Goal: Task Accomplishment & Management: Manage account settings

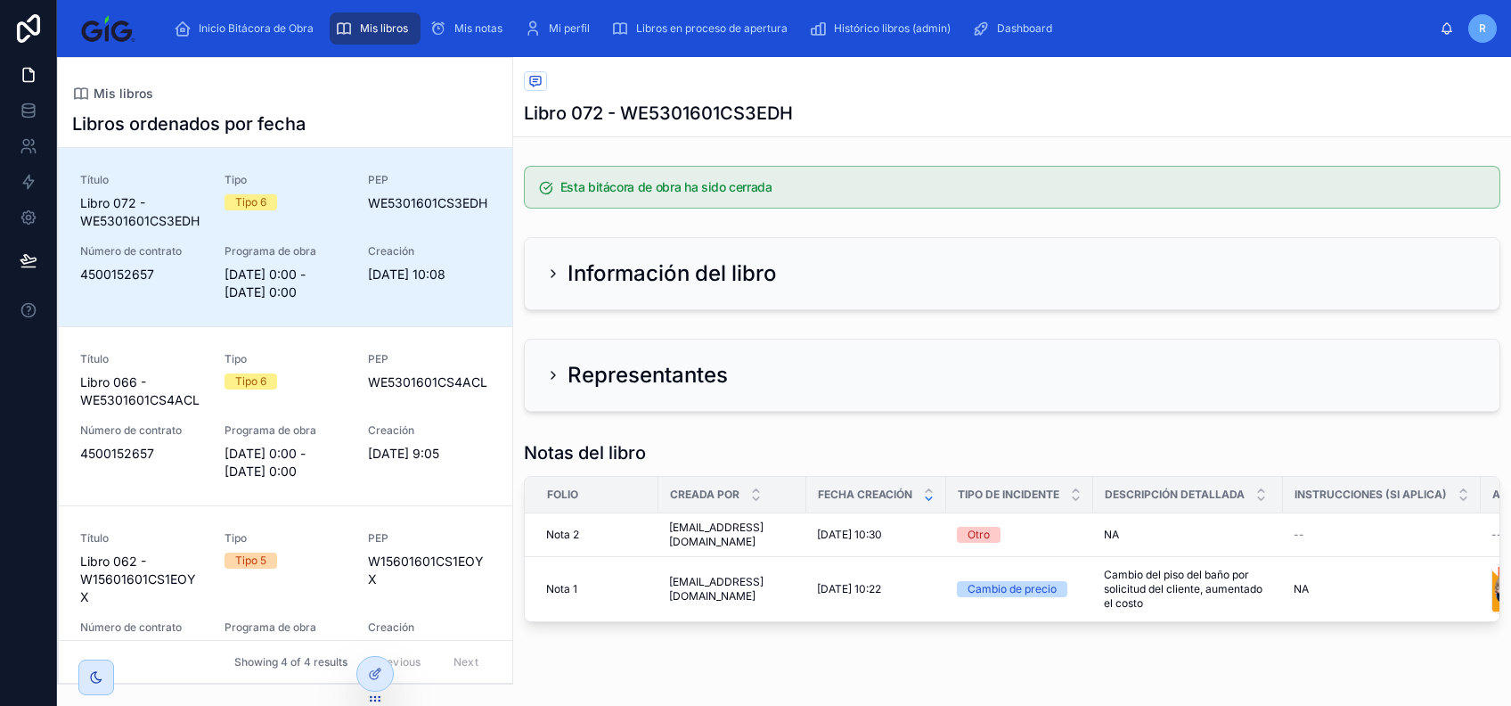
drag, startPoint x: 37, startPoint y: 18, endPoint x: 397, endPoint y: 23, distance: 361.0
click at [37, 18] on icon at bounding box center [28, 28] width 23 height 29
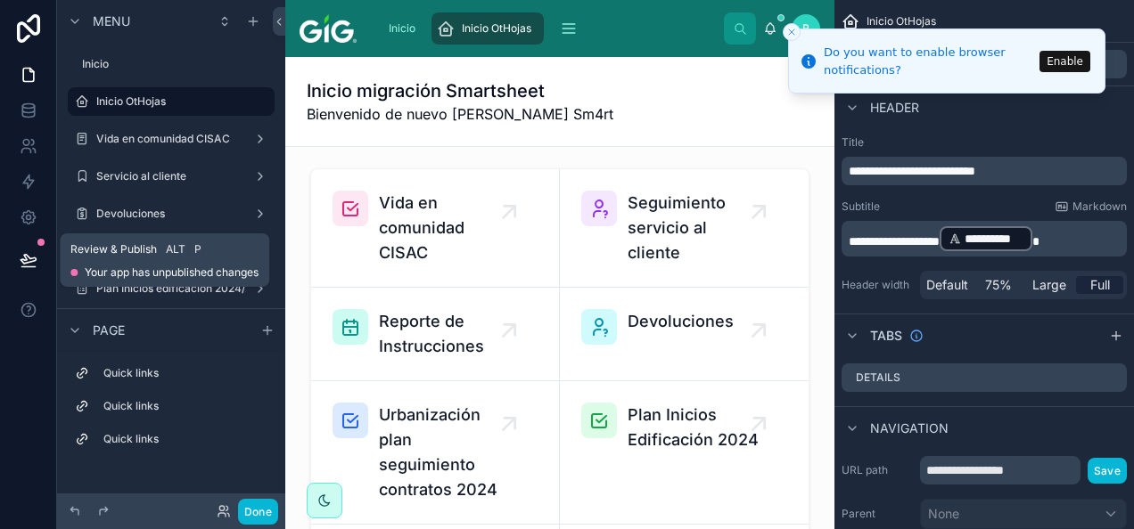
click at [27, 255] on icon at bounding box center [29, 260] width 18 height 18
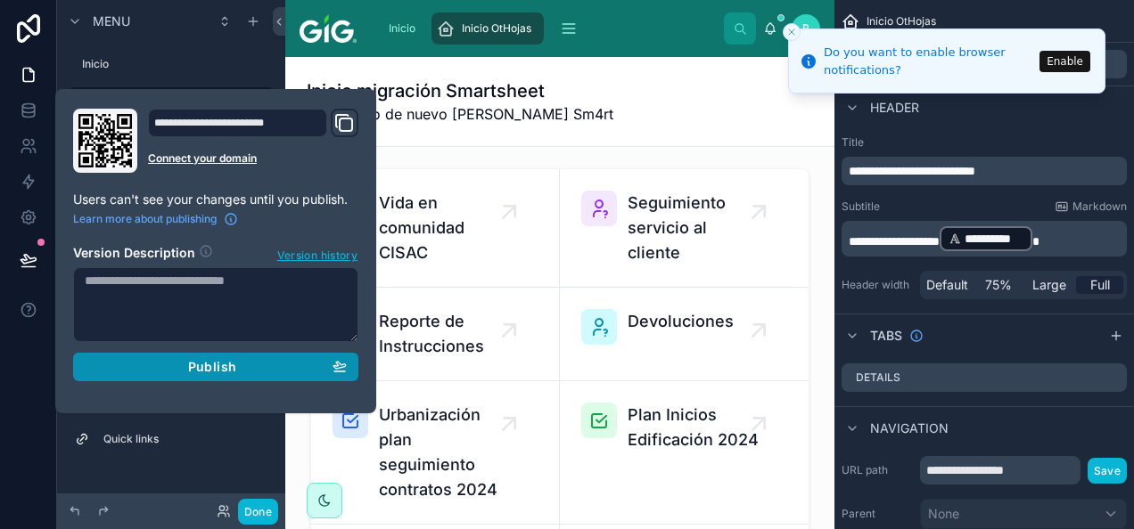
click at [251, 364] on div "Publish" at bounding box center [216, 367] width 262 height 16
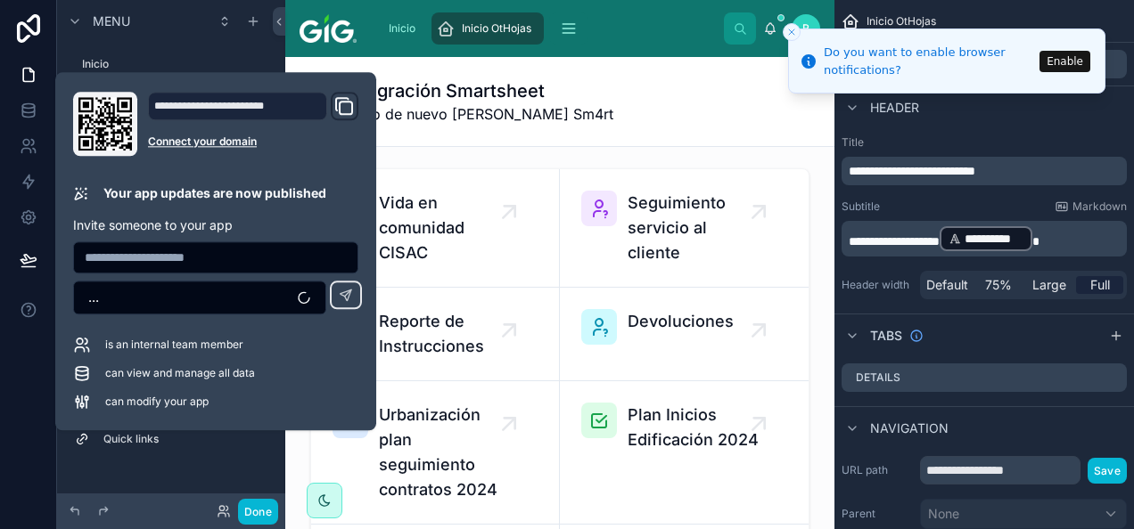
click at [676, 107] on div "Inicio migración Smartsheet Bienvenido de nuevo [PERSON_NAME] Sm4rt" at bounding box center [560, 101] width 506 height 46
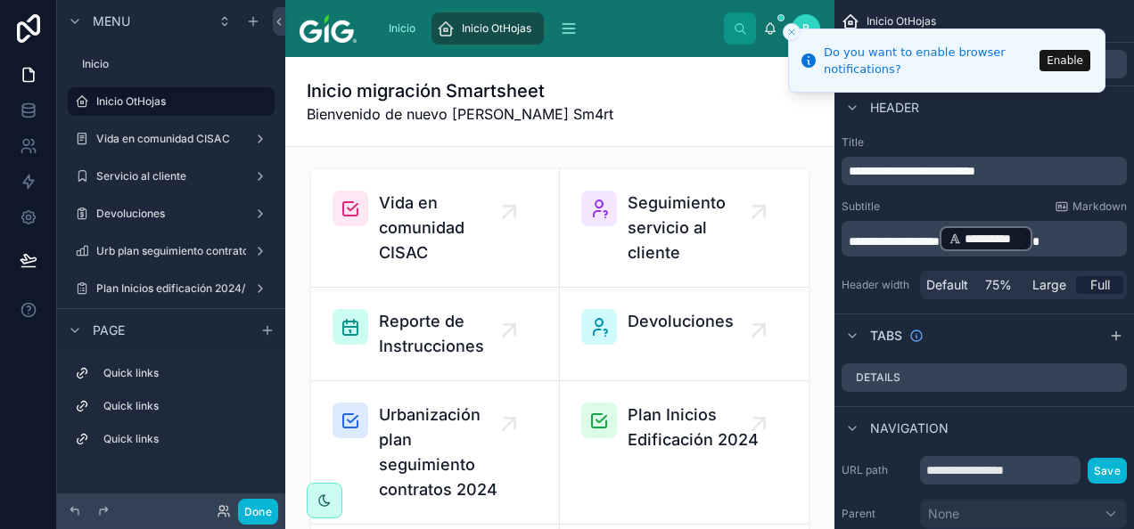
click at [791, 32] on icon "Close toast" at bounding box center [791, 32] width 11 height 11
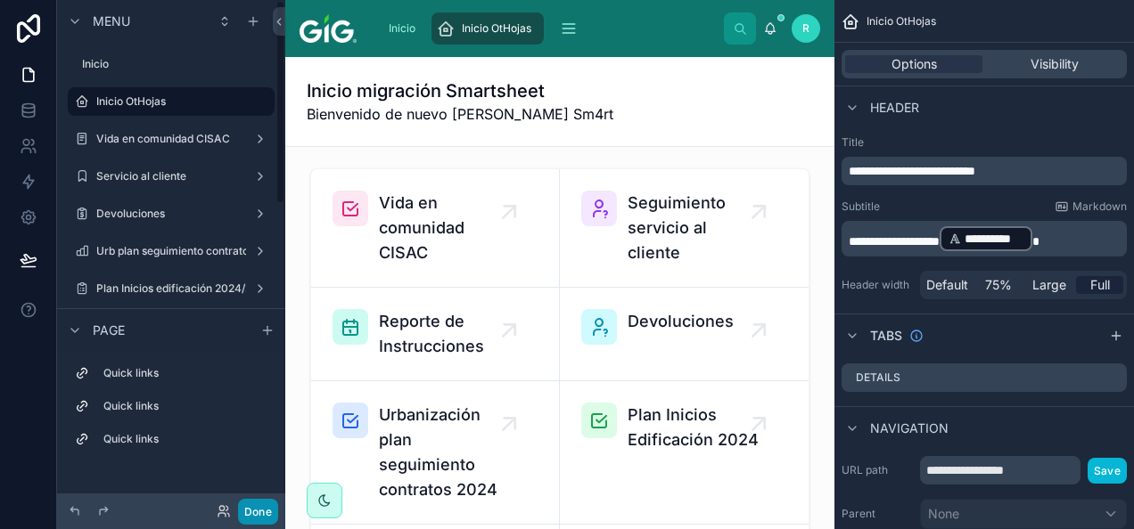
click at [265, 508] on button "Done" at bounding box center [258, 512] width 40 height 26
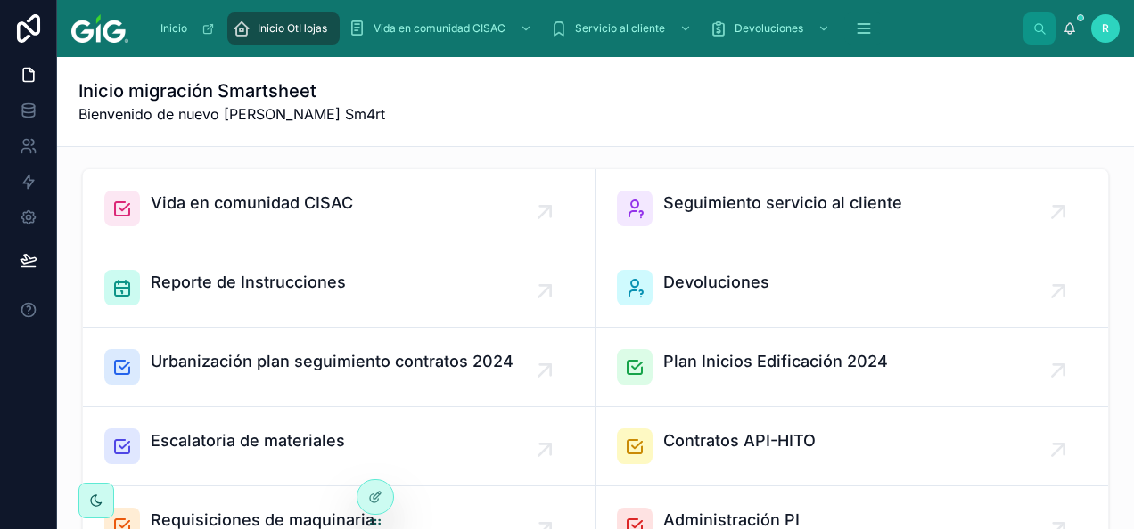
drag, startPoint x: 542, startPoint y: 125, endPoint x: 513, endPoint y: 142, distance: 33.2
click at [542, 125] on div "Inicio migración Smartsheet Bienvenido de nuevo [PERSON_NAME] Sm4rt" at bounding box center [595, 101] width 1034 height 89
click at [375, 498] on icon at bounding box center [376, 495] width 7 height 7
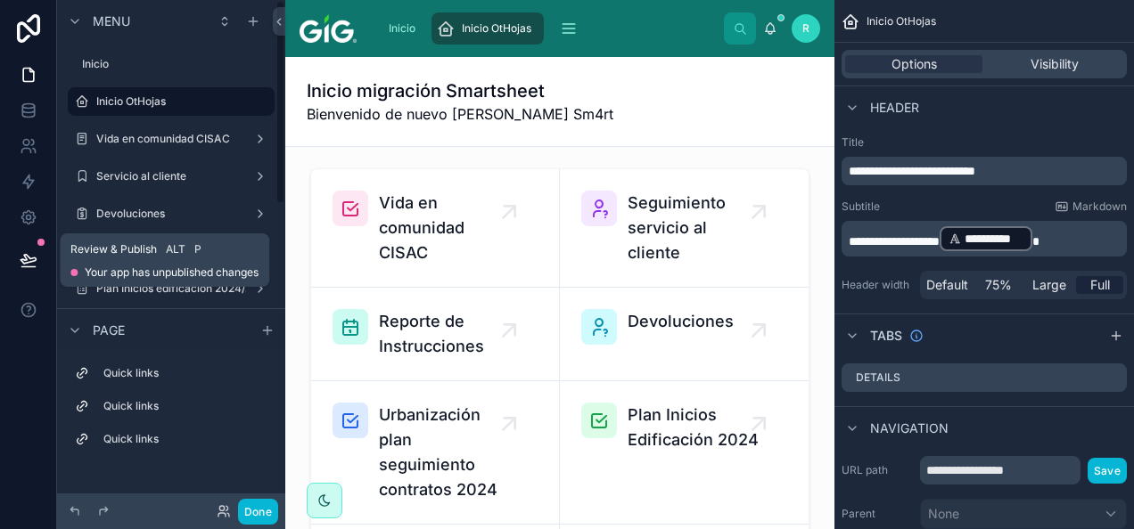
click at [34, 253] on icon at bounding box center [29, 260] width 18 height 18
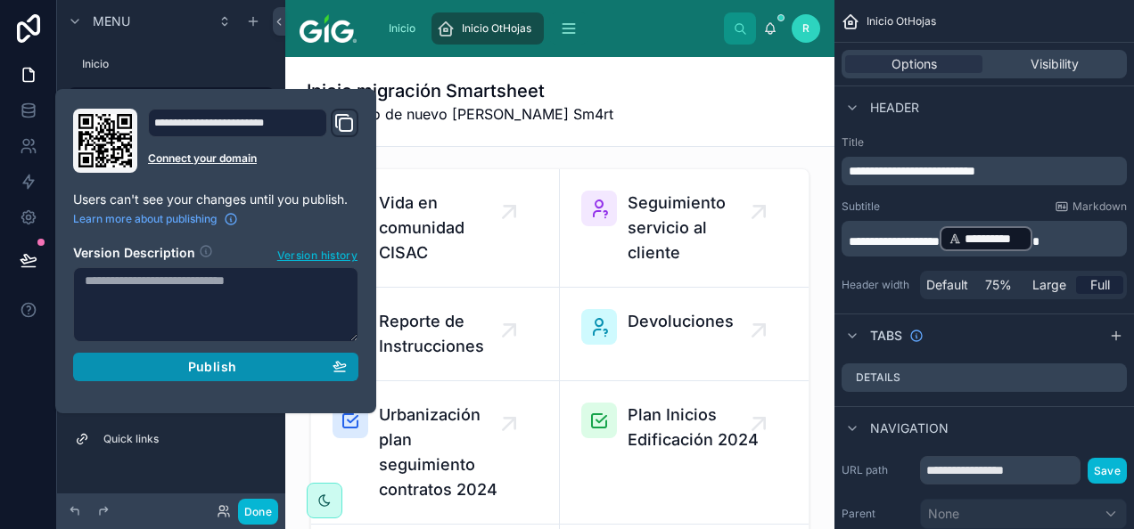
click at [253, 368] on div "Publish" at bounding box center [216, 367] width 262 height 16
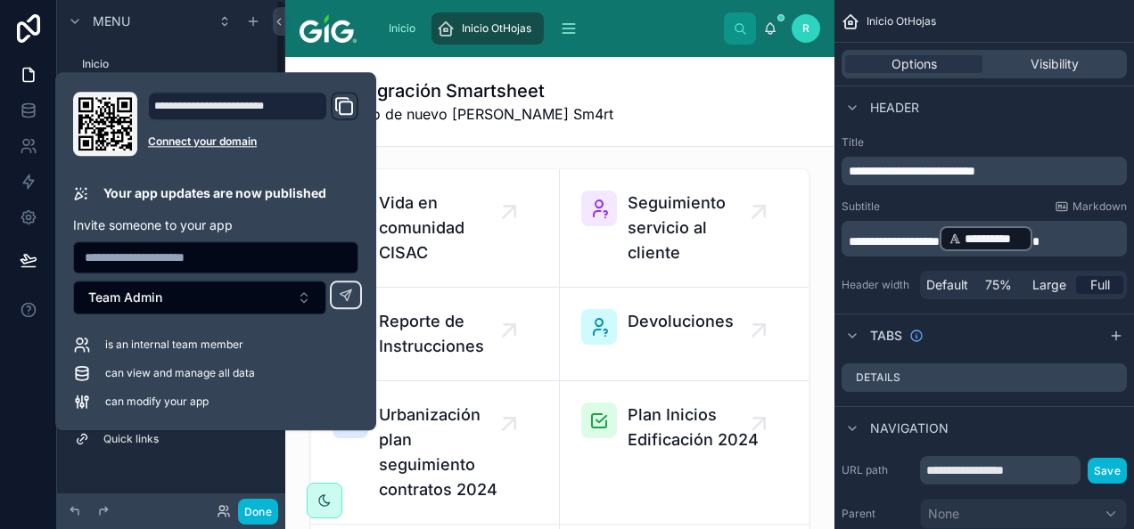
click at [667, 86] on div "Inicio migración Smartsheet Bienvenido de nuevo [PERSON_NAME] Sm4rt" at bounding box center [560, 101] width 506 height 46
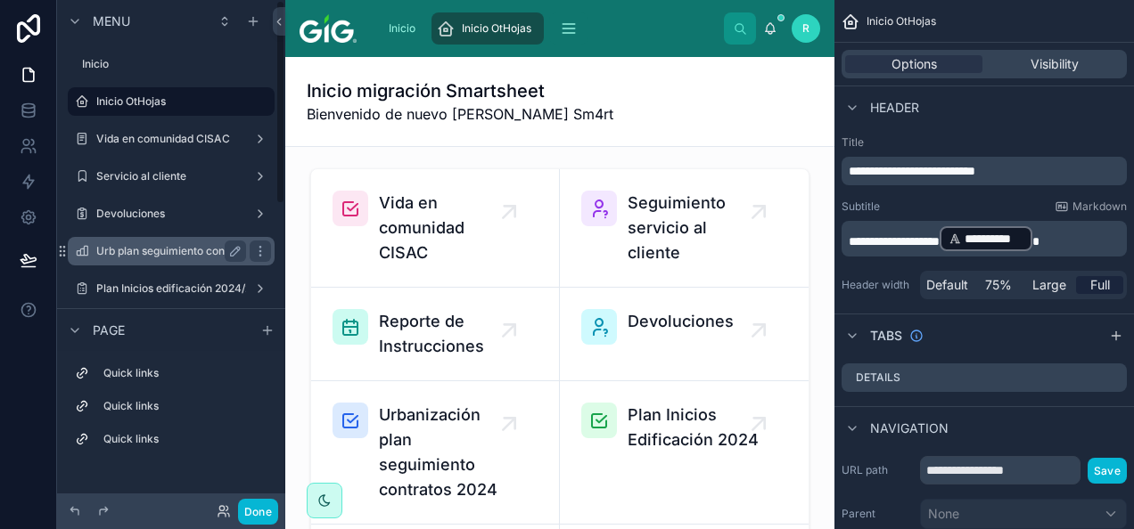
click at [169, 256] on label "Urb plan seguimiento contratos 2024/2025" at bounding box center [204, 251] width 217 height 14
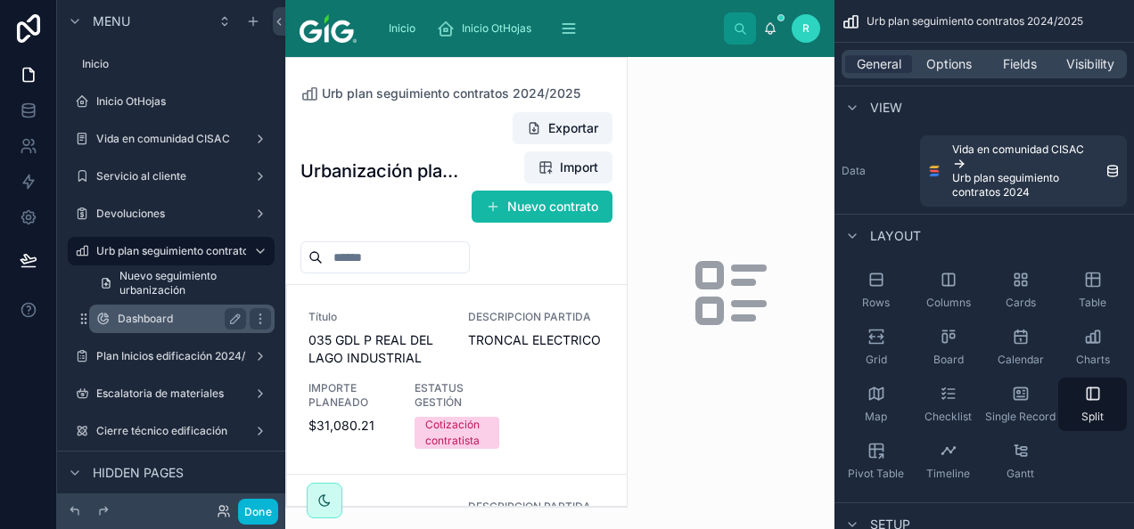
click at [160, 316] on label "Dashboard" at bounding box center [178, 319] width 121 height 14
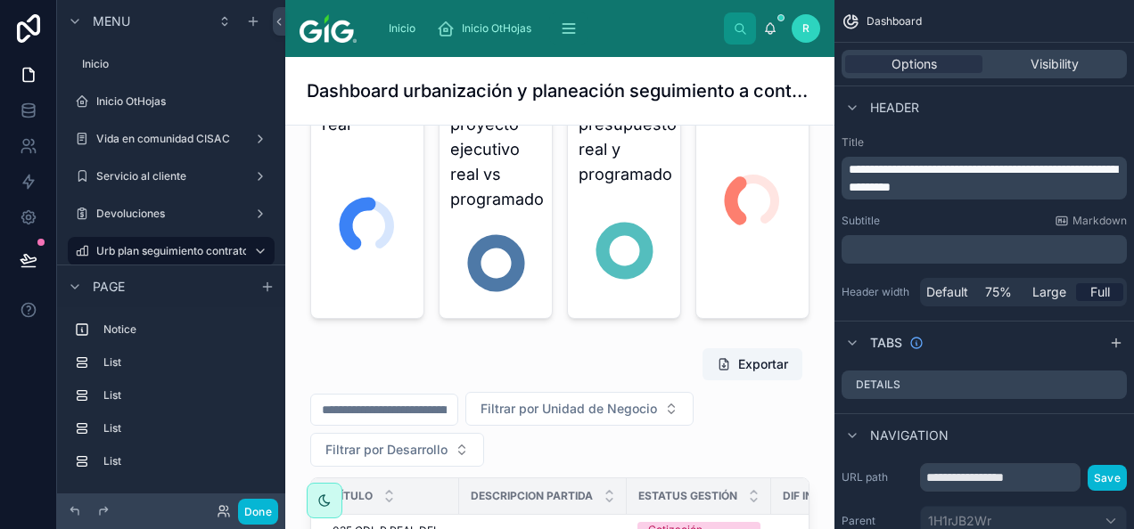
scroll to position [392, 0]
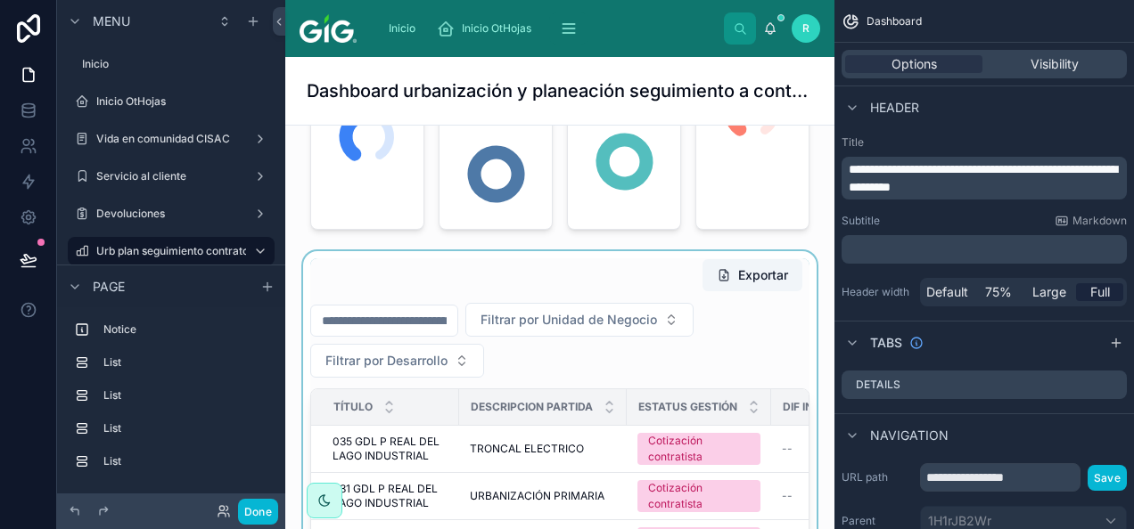
click at [633, 267] on div at bounding box center [559, 523] width 520 height 544
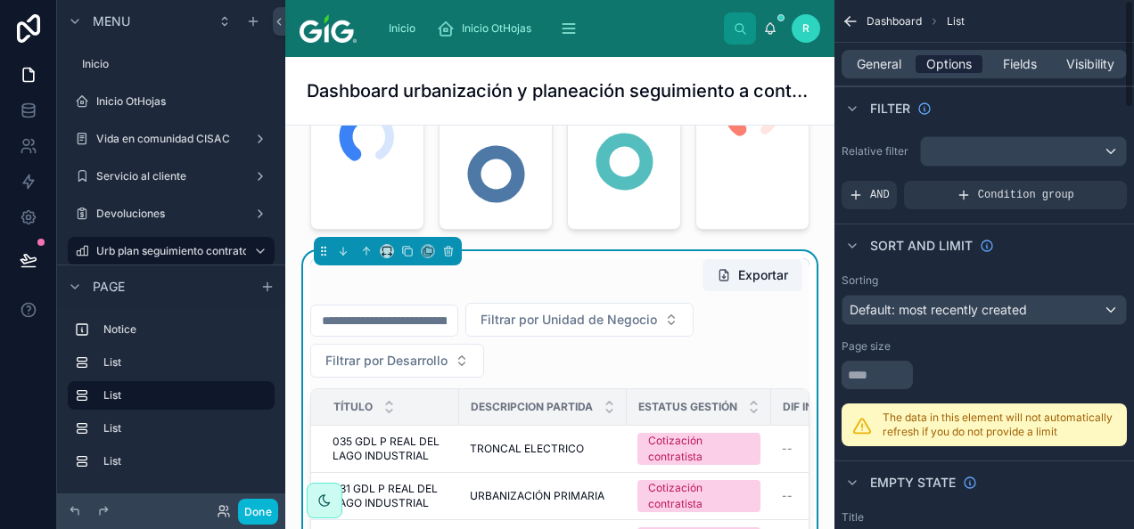
click at [943, 63] on span "Options" at bounding box center [948, 64] width 45 height 18
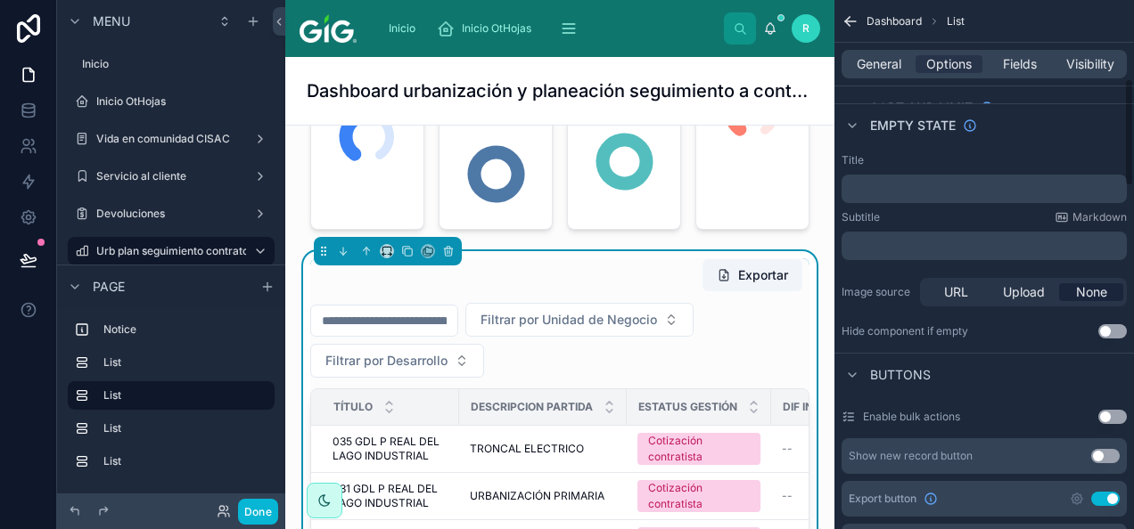
scroll to position [446, 0]
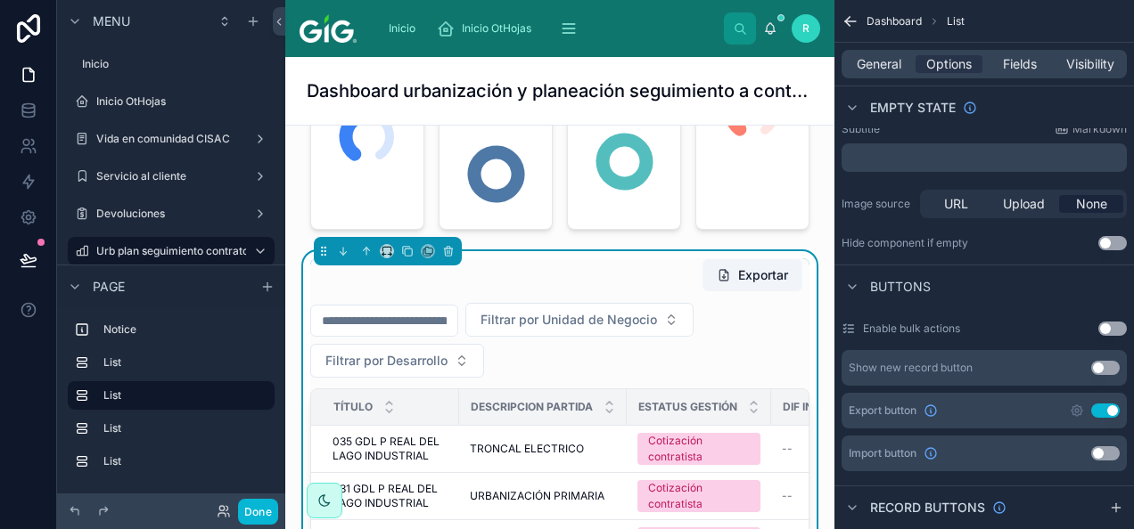
click at [1100, 367] on button "Use setting" at bounding box center [1105, 368] width 29 height 14
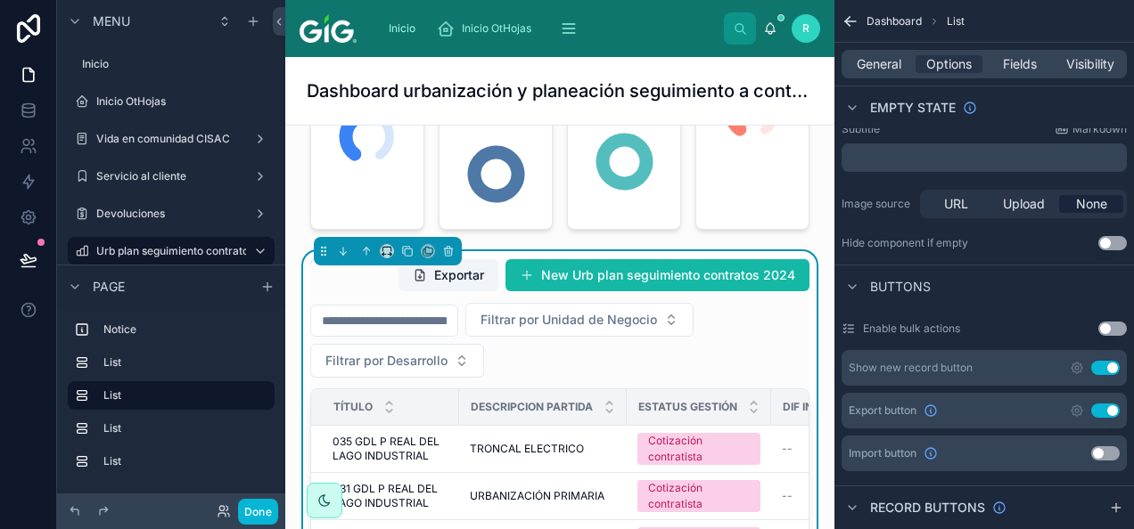
click at [1067, 369] on div "Show new record button Use setting" at bounding box center [983, 368] width 285 height 36
click at [1078, 364] on icon "scrollable content" at bounding box center [1076, 368] width 14 height 14
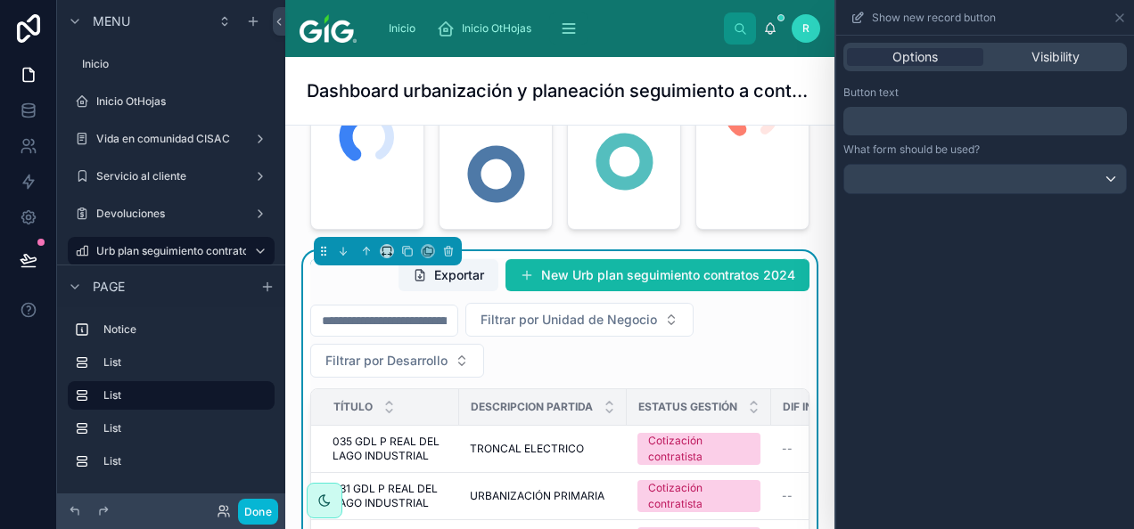
click at [930, 125] on p "﻿" at bounding box center [986, 121] width 273 height 21
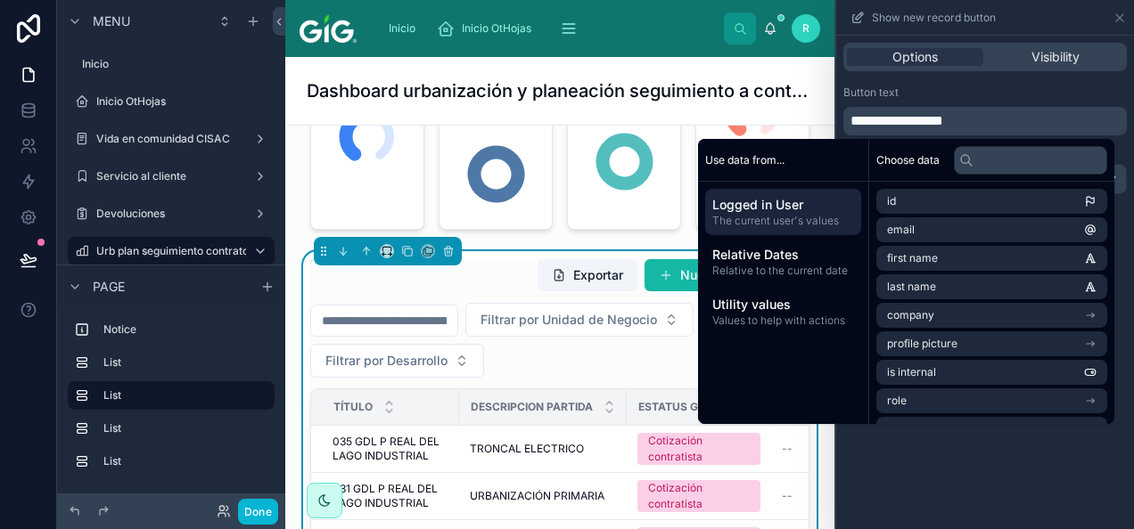
click at [971, 93] on div "Button text" at bounding box center [984, 93] width 283 height 14
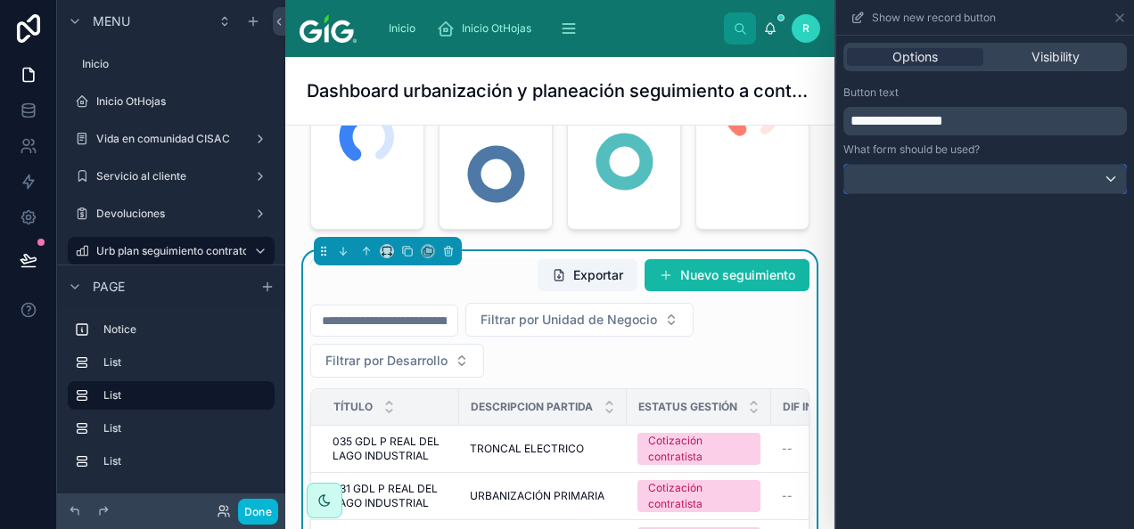
click at [950, 180] on div at bounding box center [985, 179] width 282 height 29
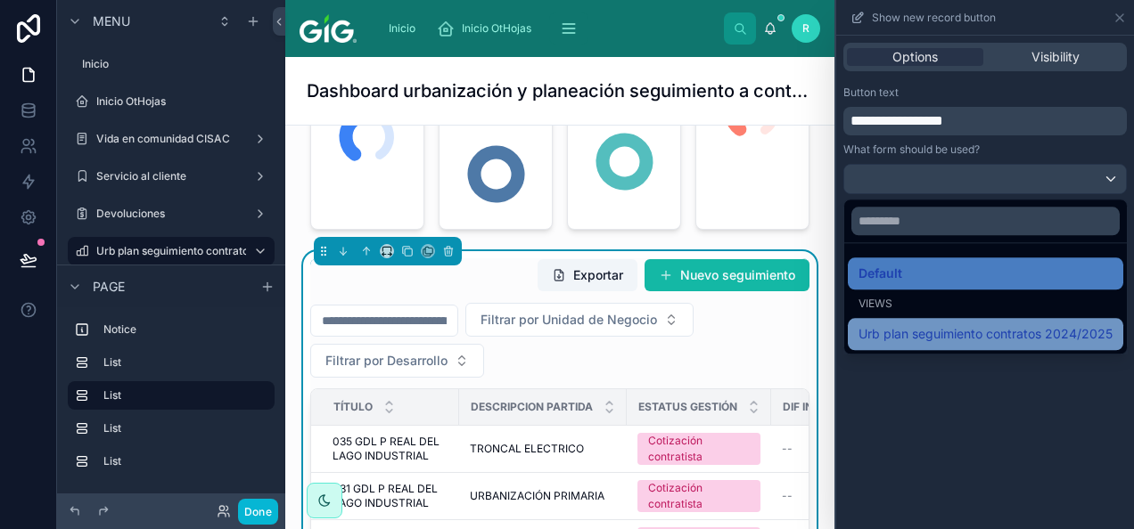
click at [963, 337] on span "Urb plan seguimiento contratos 2024/2025" at bounding box center [985, 334] width 254 height 21
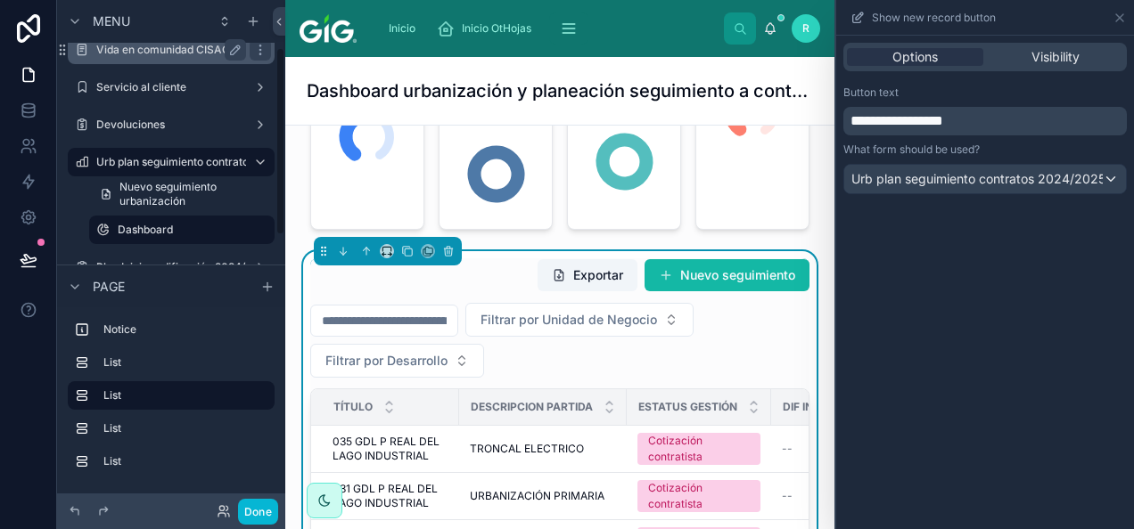
scroll to position [178, 0]
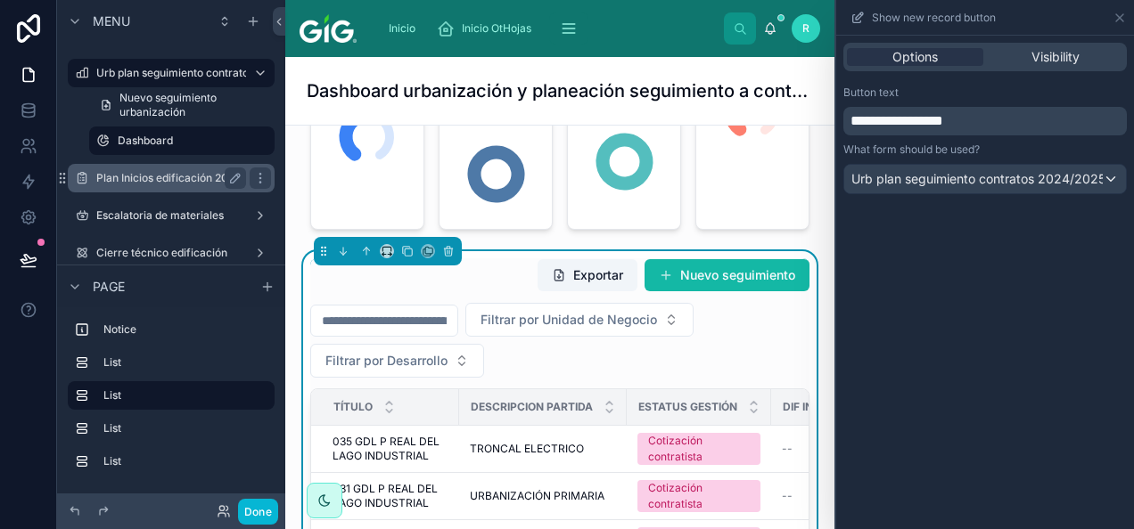
click at [143, 176] on label "Plan Inicios edificación 2024/2025" at bounding box center [183, 178] width 175 height 14
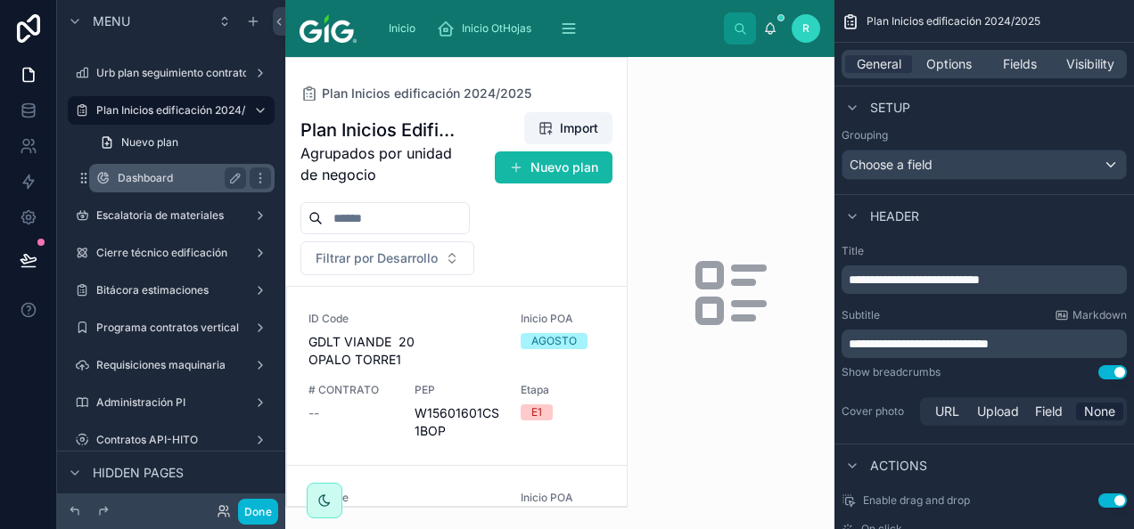
click at [148, 180] on label "Dashboard" at bounding box center [178, 178] width 121 height 14
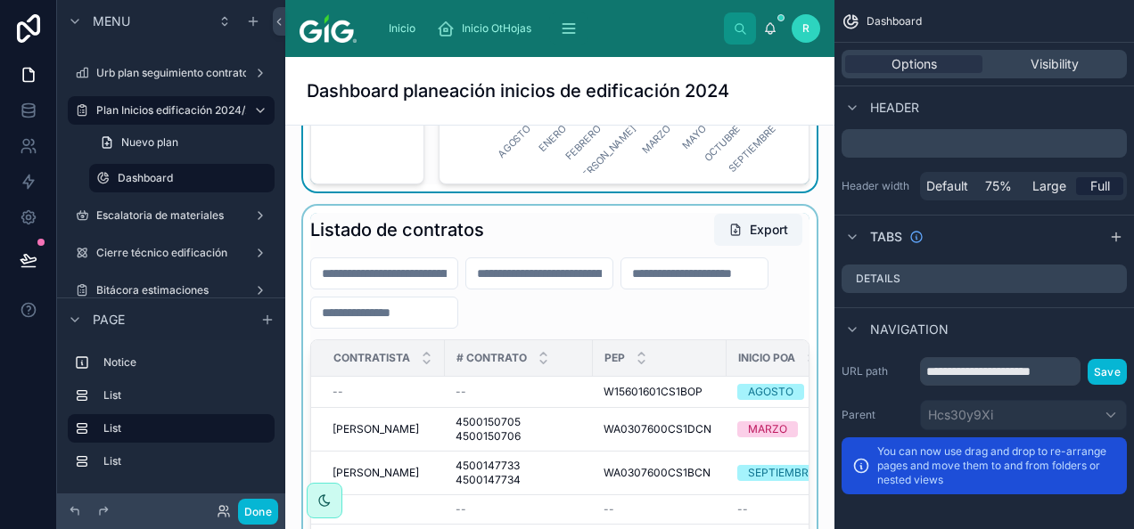
scroll to position [980, 0]
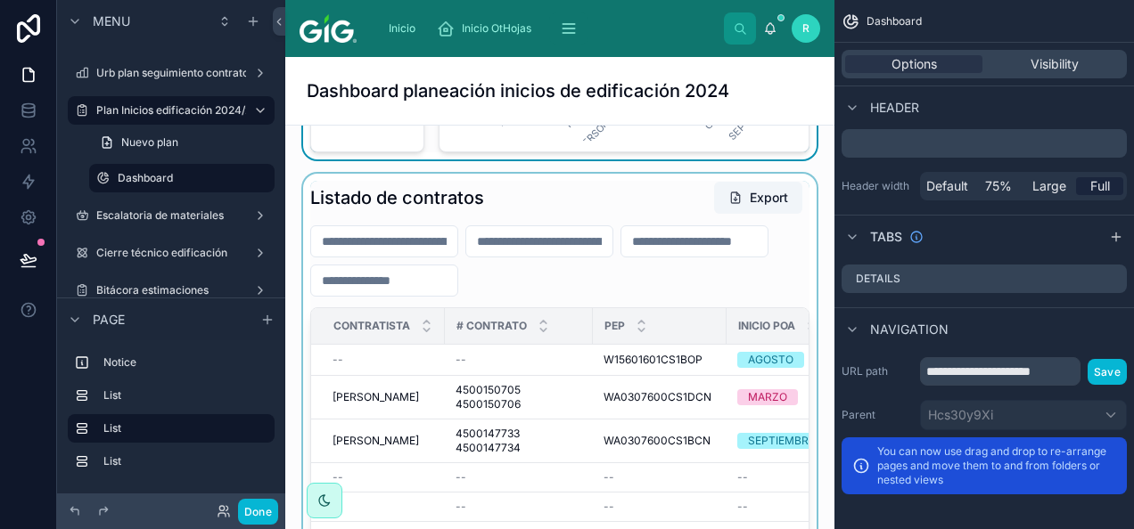
click at [569, 241] on div at bounding box center [559, 444] width 520 height 540
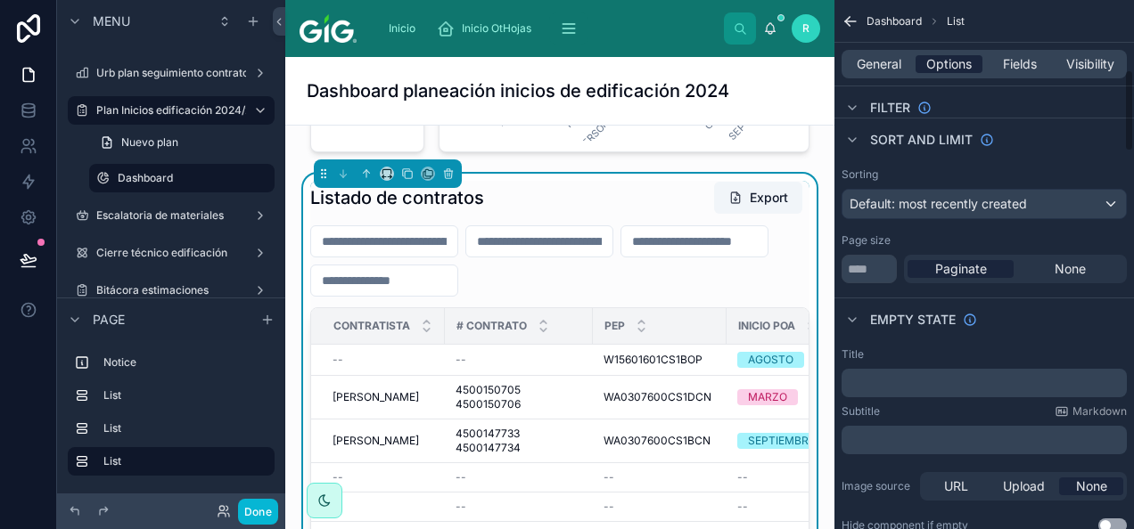
scroll to position [446, 0]
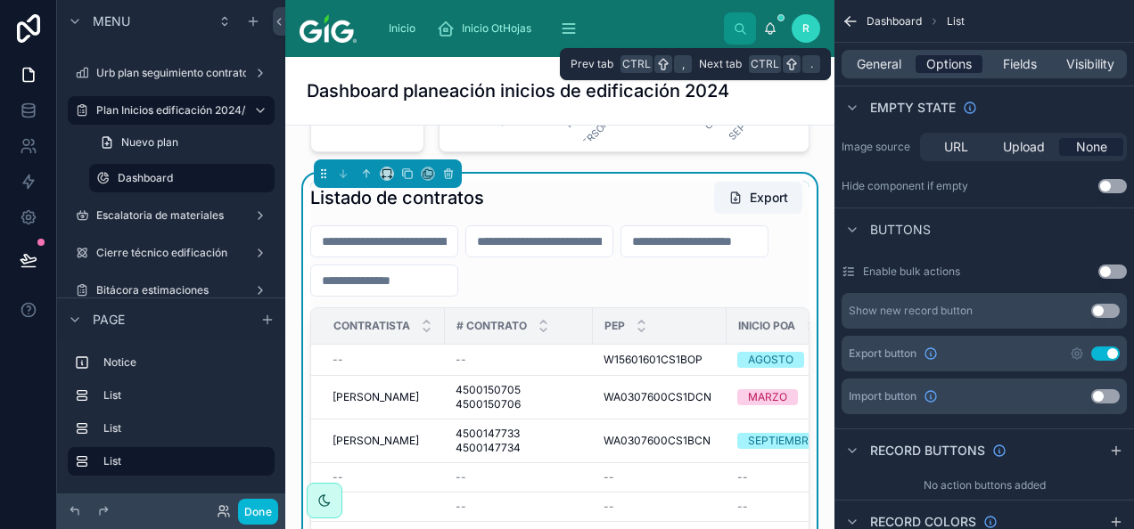
click at [937, 66] on span "Options" at bounding box center [948, 64] width 45 height 18
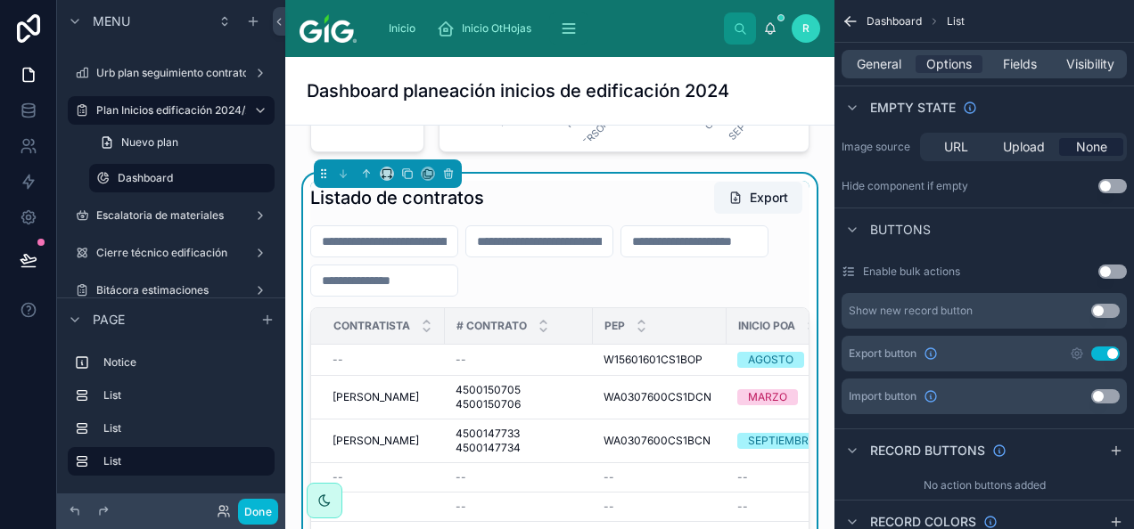
click at [1104, 309] on button "Use setting" at bounding box center [1105, 311] width 29 height 14
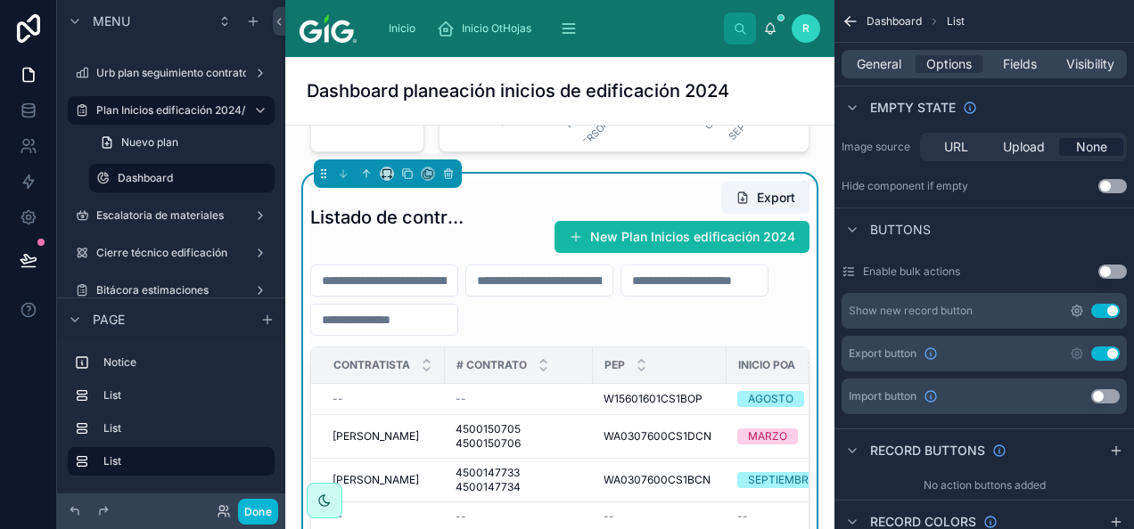
click at [1078, 304] on icon "scrollable content" at bounding box center [1076, 311] width 14 height 14
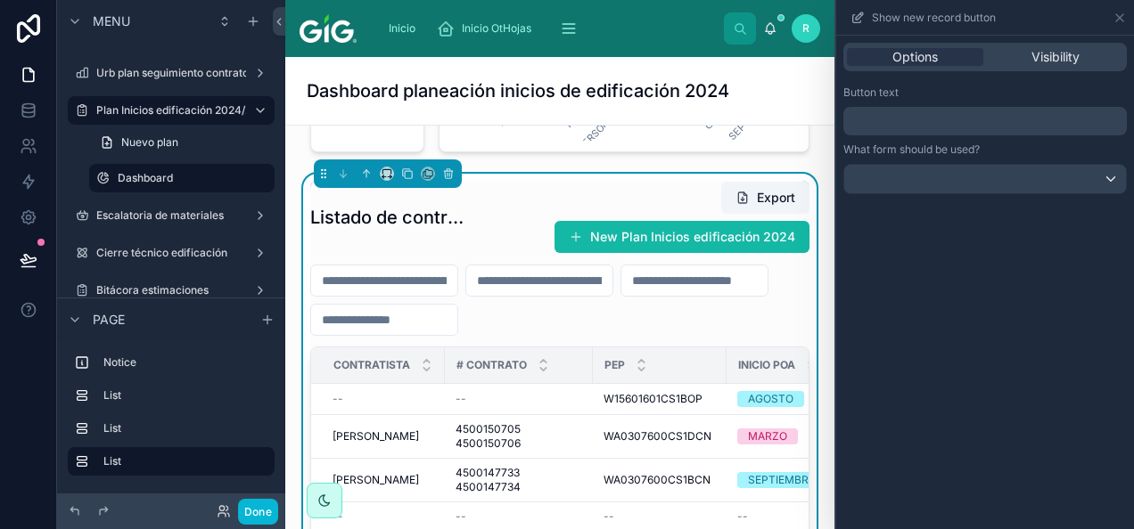
click at [976, 120] on p "﻿" at bounding box center [986, 121] width 273 height 21
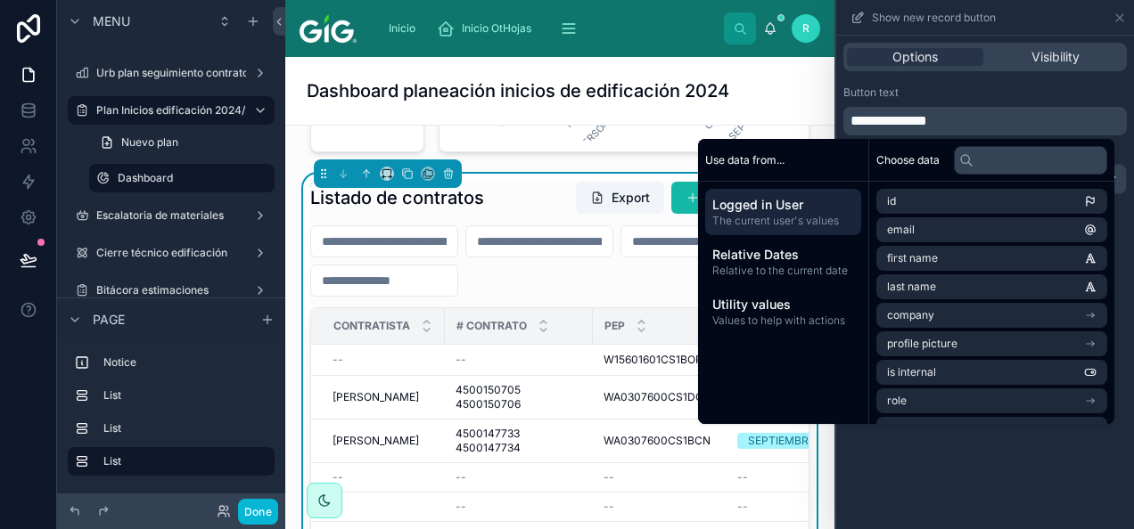
click at [1019, 80] on div "**********" at bounding box center [985, 139] width 298 height 123
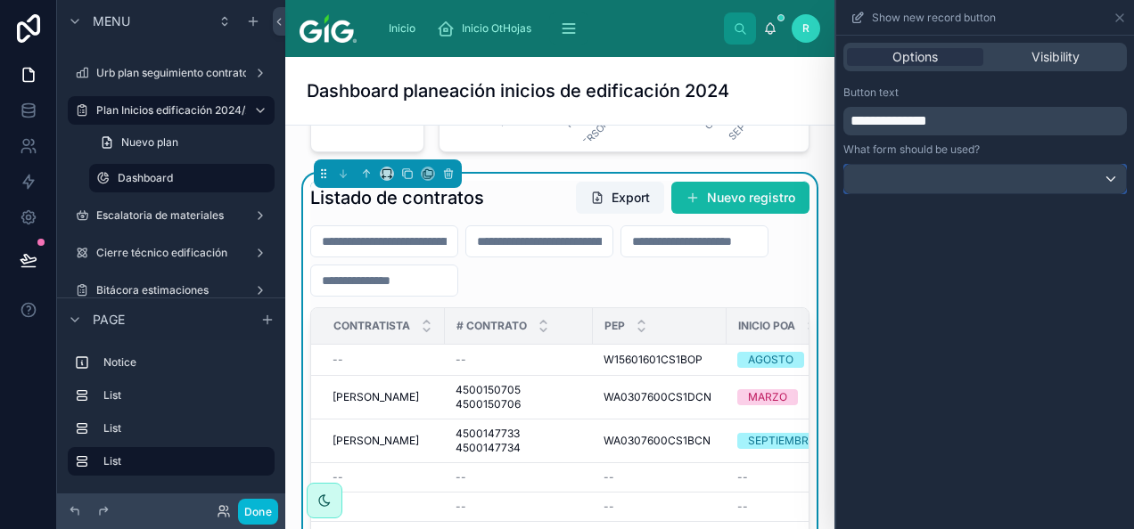
click at [959, 182] on div at bounding box center [985, 179] width 282 height 29
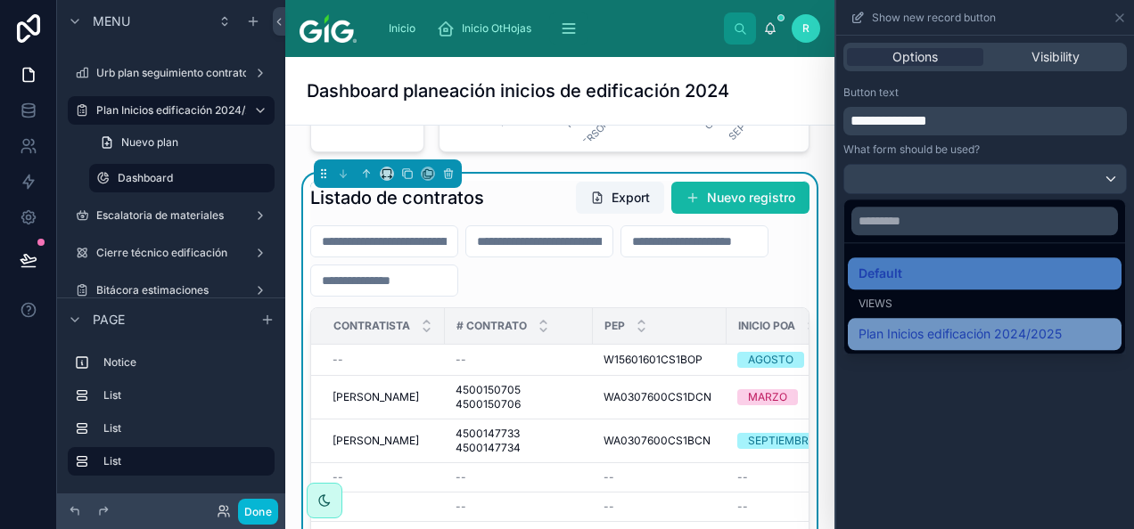
click at [940, 331] on span "Plan Inicios edificación 2024/2025" at bounding box center [959, 334] width 203 height 21
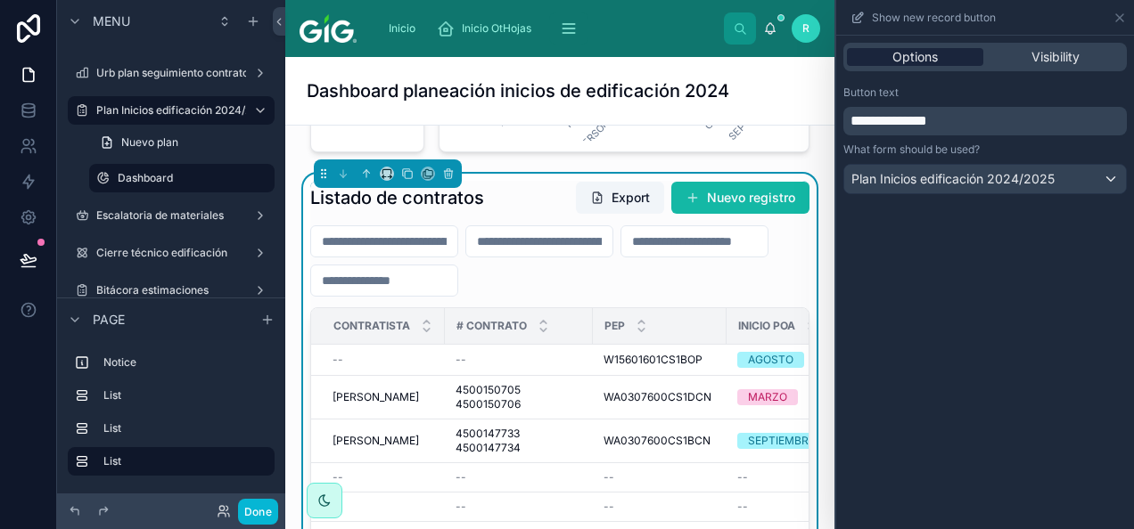
click at [922, 53] on span "Options" at bounding box center [914, 57] width 45 height 18
click at [1123, 13] on icon at bounding box center [1119, 18] width 14 height 14
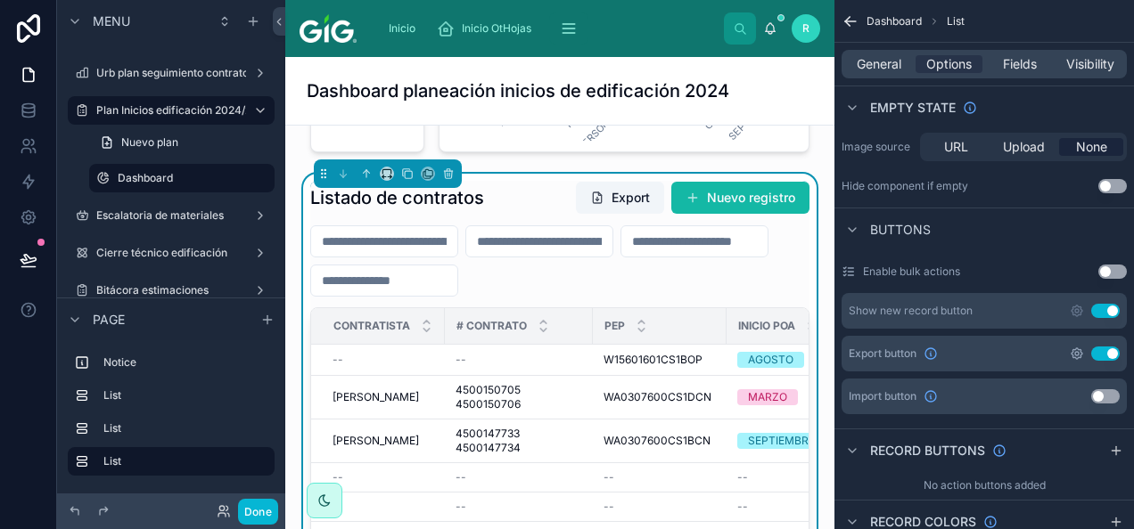
click at [1077, 358] on icon "scrollable content" at bounding box center [1076, 354] width 14 height 14
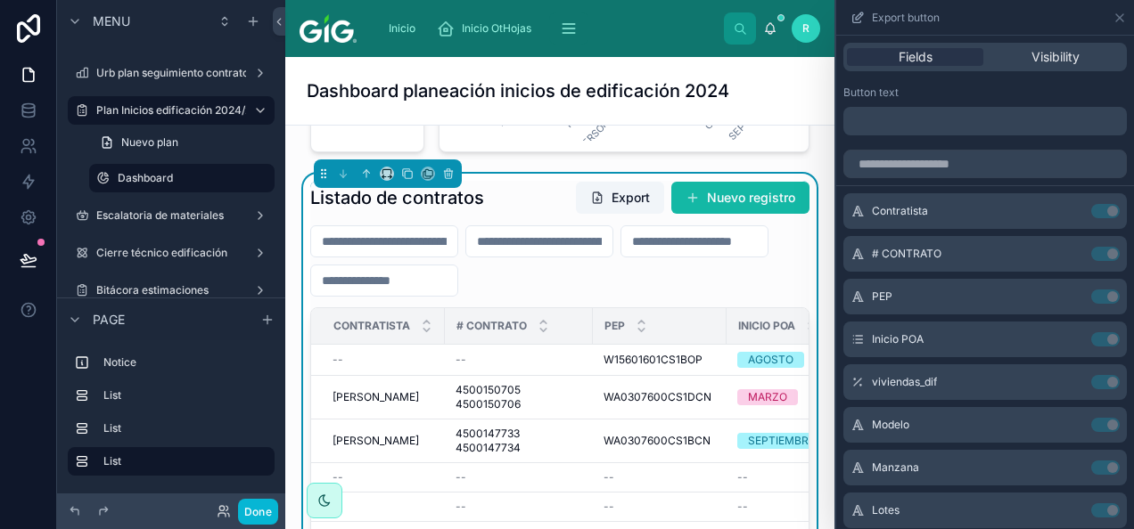
click at [962, 125] on p "﻿" at bounding box center [986, 121] width 273 height 21
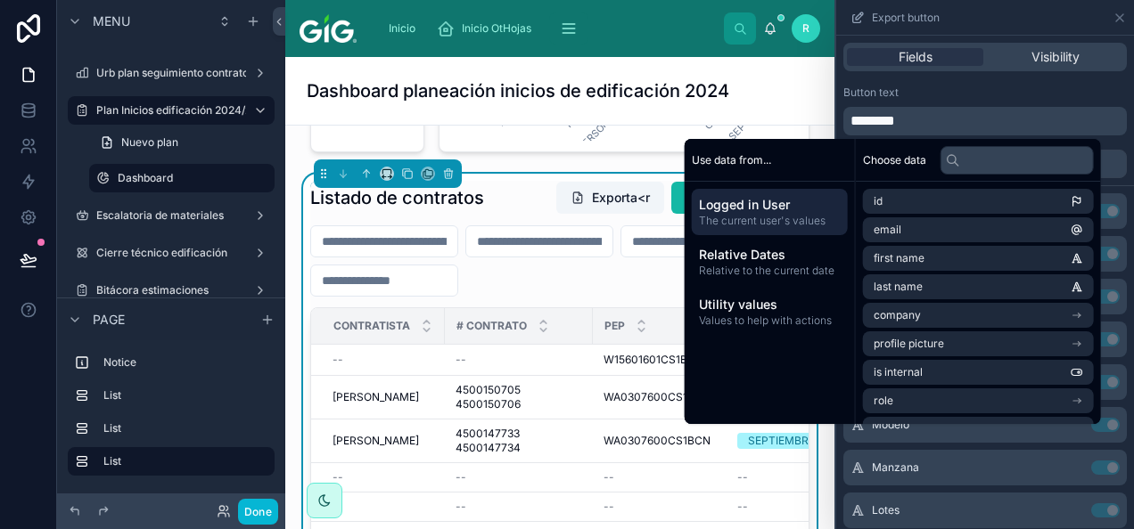
click at [943, 89] on div "Button text" at bounding box center [984, 93] width 283 height 14
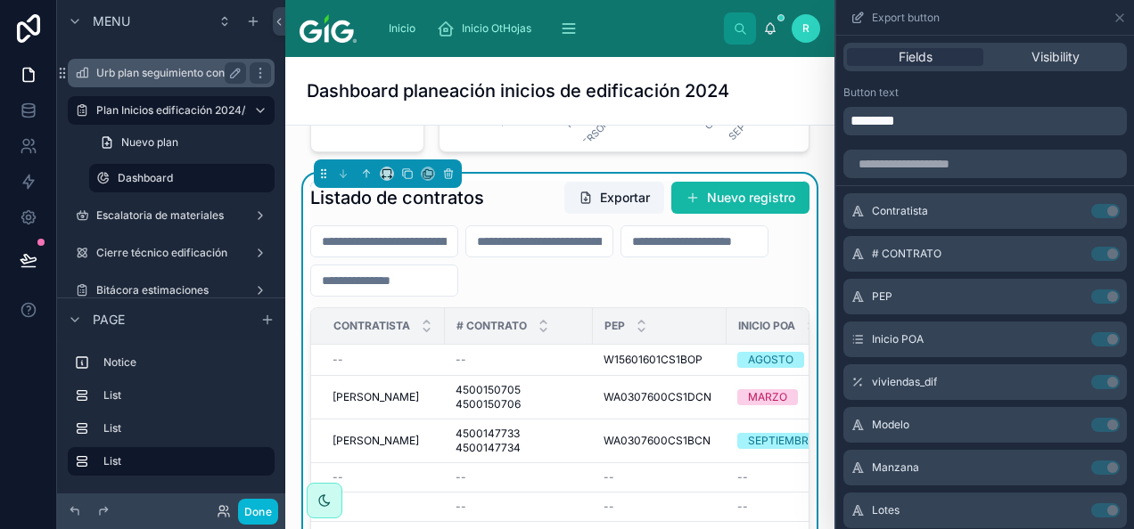
drag, startPoint x: 187, startPoint y: 69, endPoint x: 198, endPoint y: 78, distance: 13.9
click at [187, 69] on label "Urb plan seguimiento contratos 2024/2025" at bounding box center [204, 73] width 217 height 14
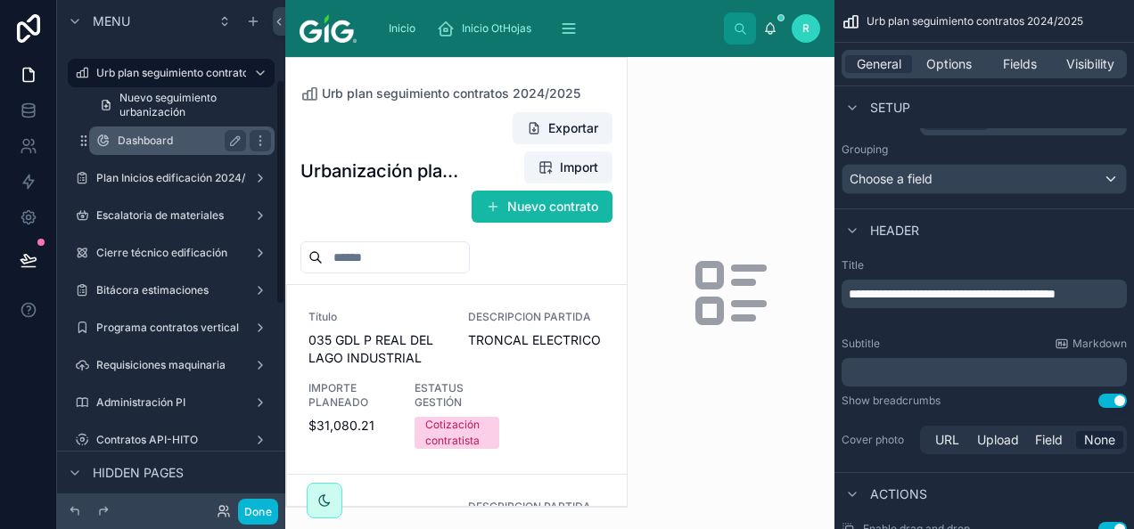
click at [189, 143] on label "Dashboard" at bounding box center [178, 141] width 121 height 14
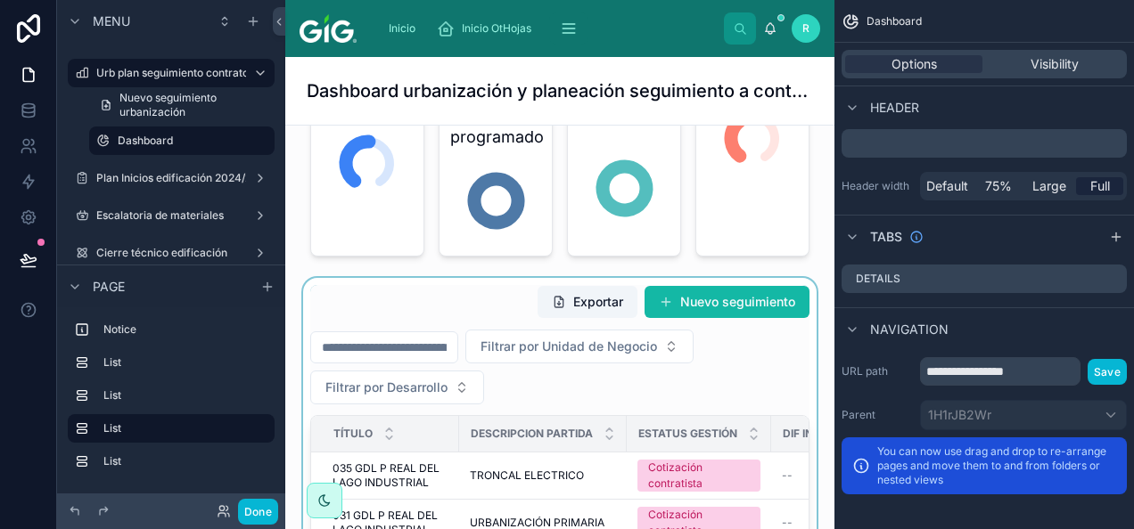
scroll to position [356, 0]
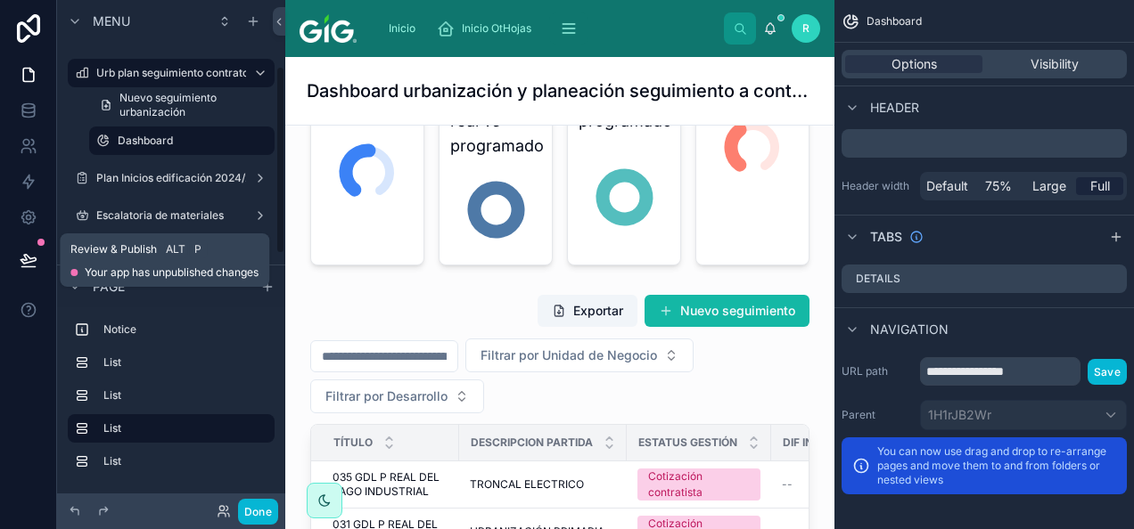
drag, startPoint x: 32, startPoint y: 253, endPoint x: 133, endPoint y: 313, distance: 117.1
click at [32, 253] on icon at bounding box center [29, 260] width 18 height 18
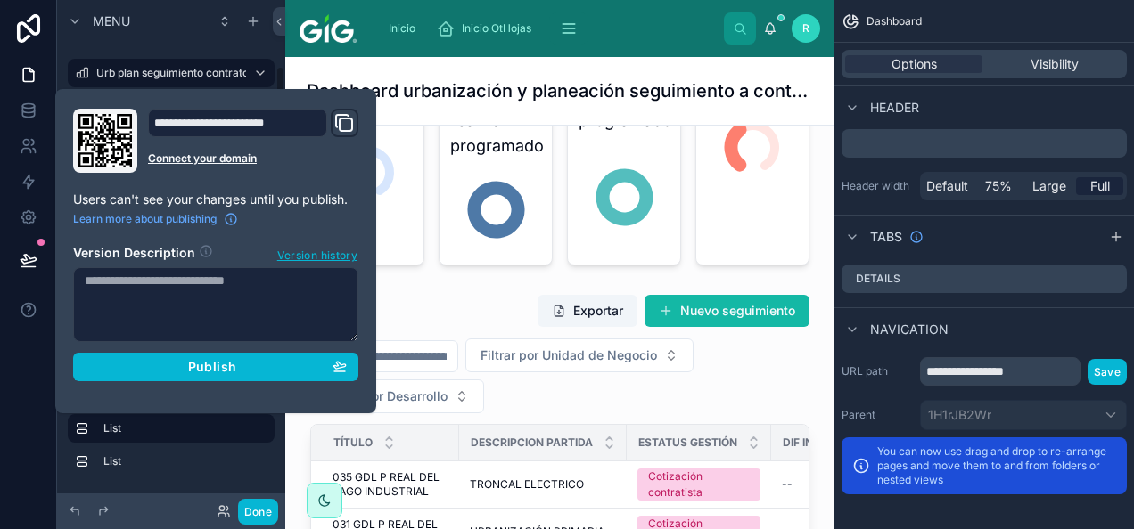
click at [187, 381] on div "**********" at bounding box center [215, 251] width 299 height 285
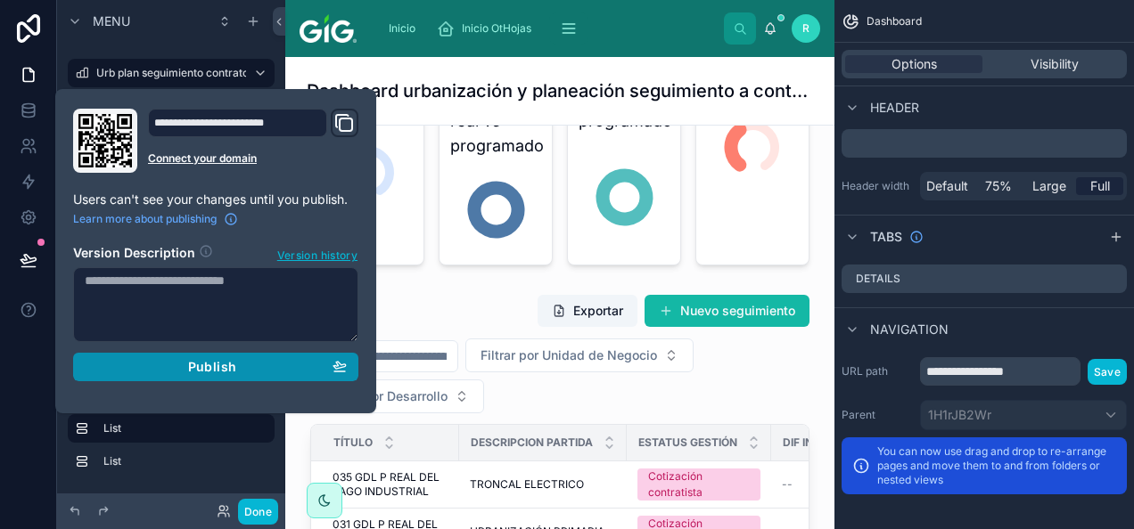
click at [189, 360] on span "Publish" at bounding box center [212, 367] width 48 height 16
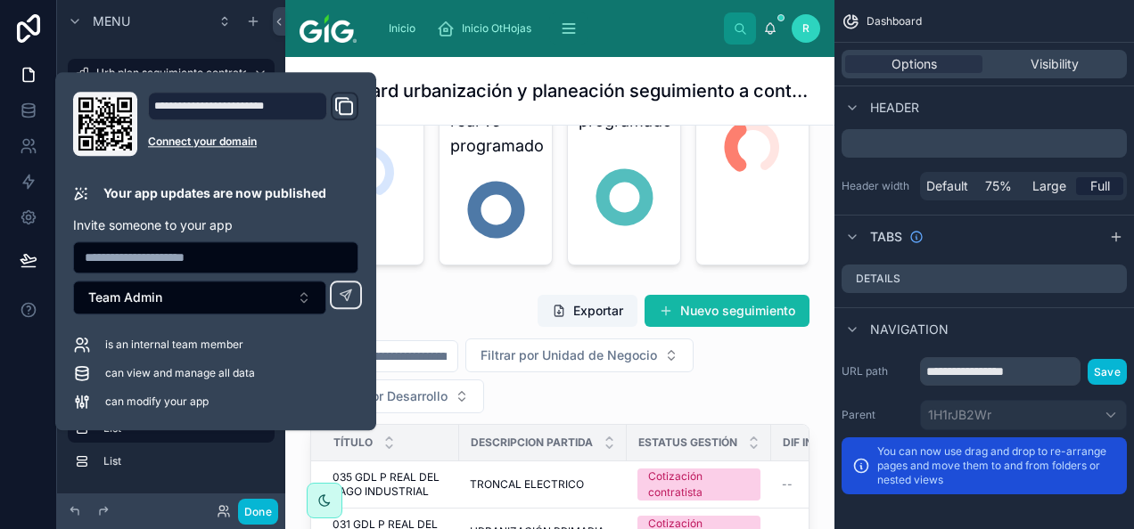
click at [562, 74] on div "Dashboard urbanización y planeación seguimiento a contratos 2024/2025" at bounding box center [560, 91] width 506 height 68
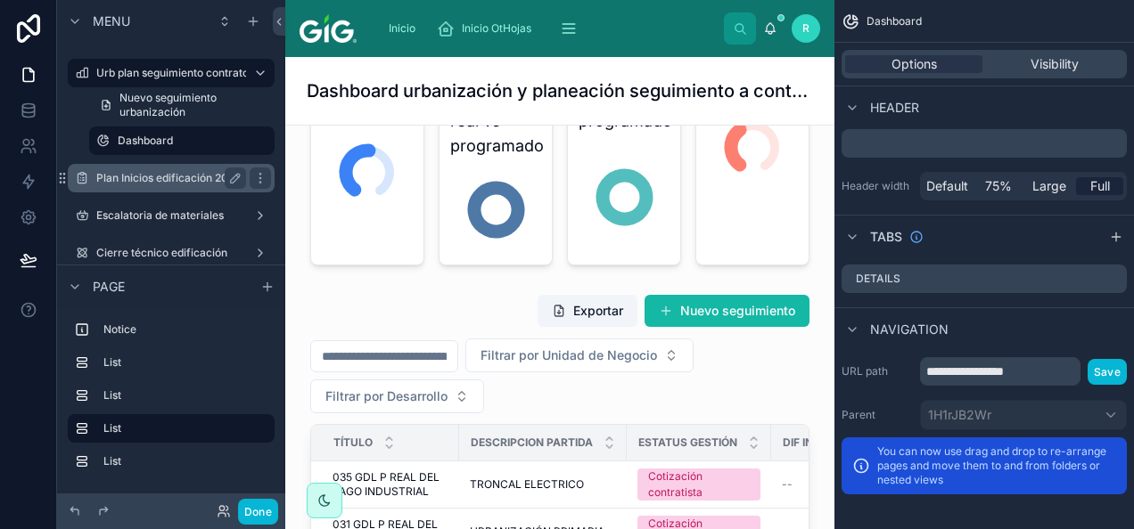
click at [186, 170] on div "Plan Inicios edificación 2024/2025" at bounding box center [171, 178] width 150 height 21
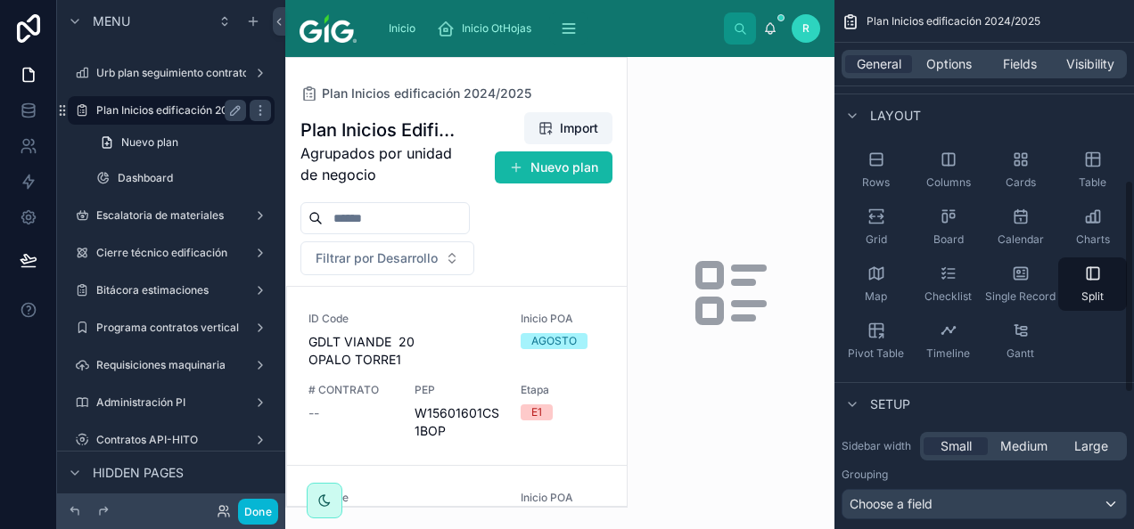
scroll to position [446, 0]
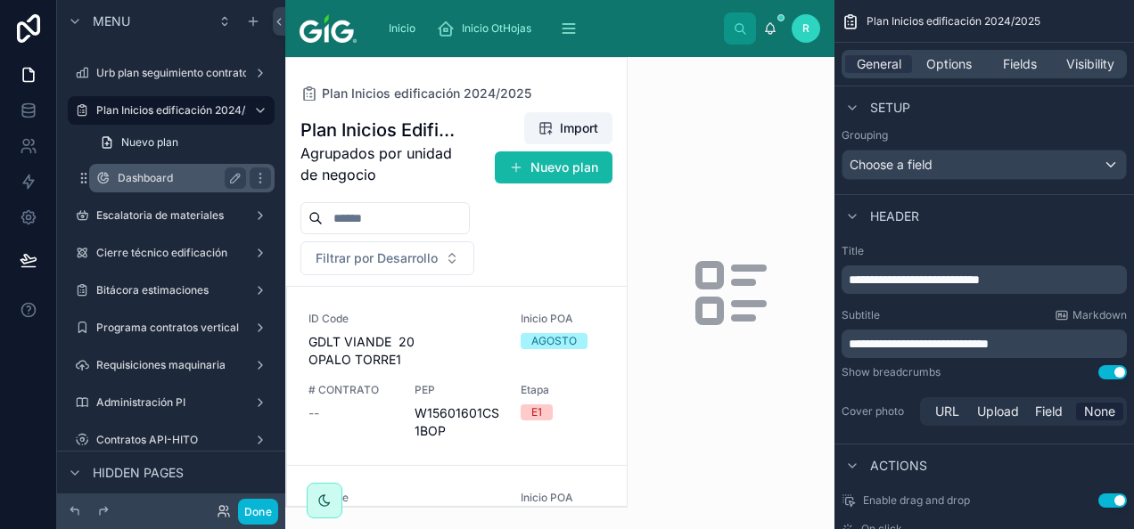
click at [162, 181] on label "Dashboard" at bounding box center [178, 178] width 121 height 14
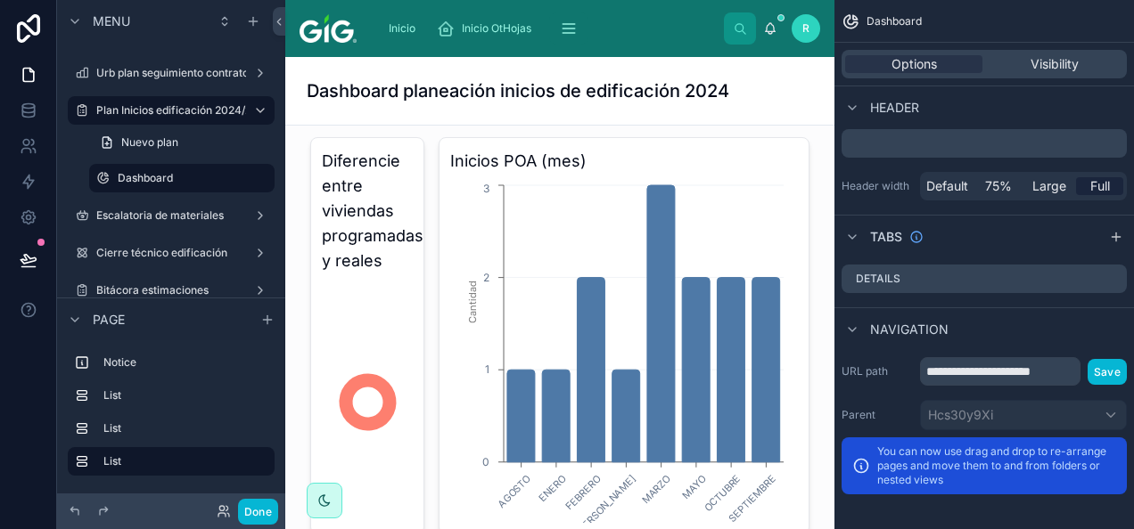
scroll to position [980, 0]
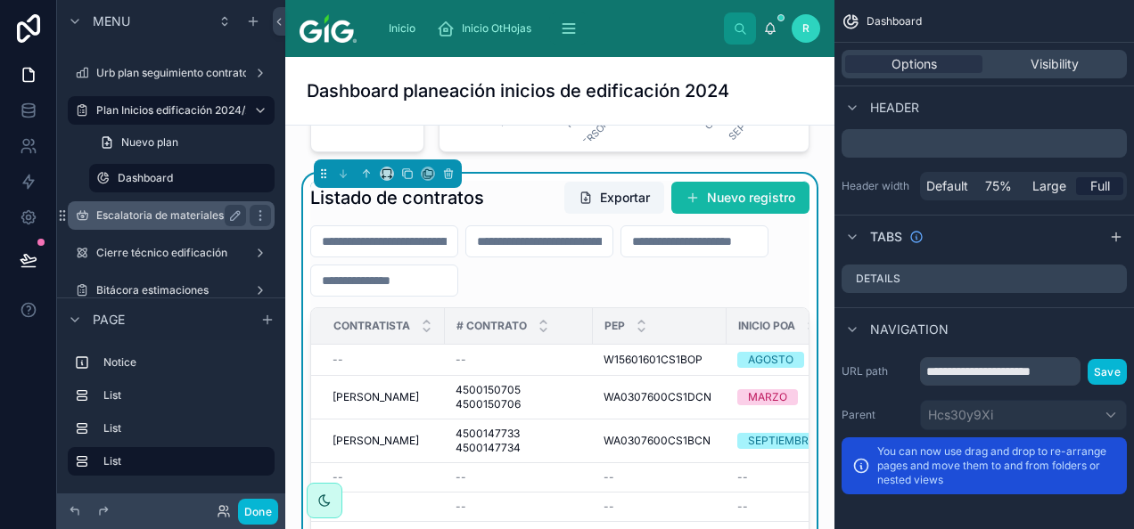
click at [181, 210] on label "Escalatoria de materiales" at bounding box center [167, 216] width 143 height 14
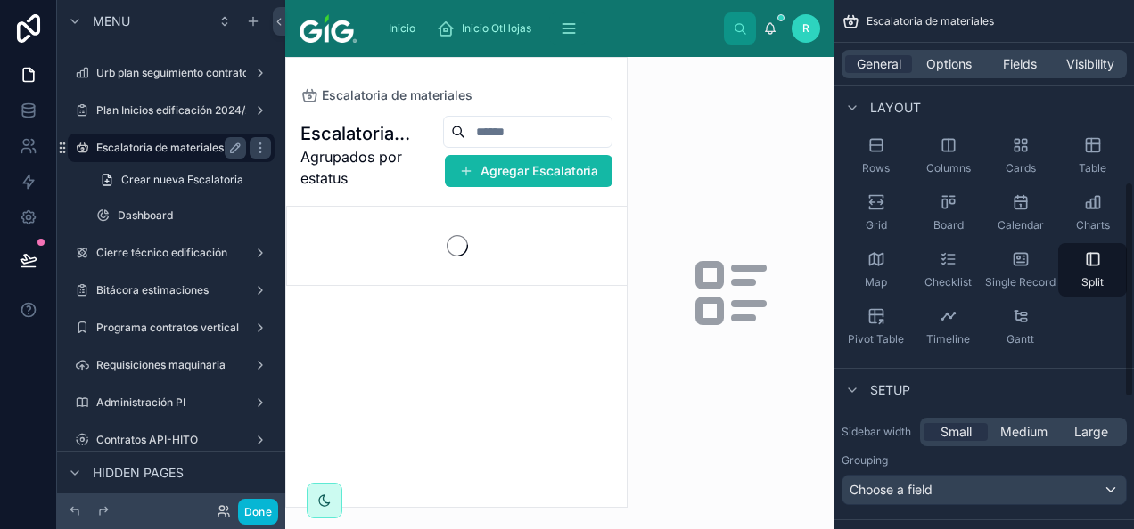
scroll to position [446, 0]
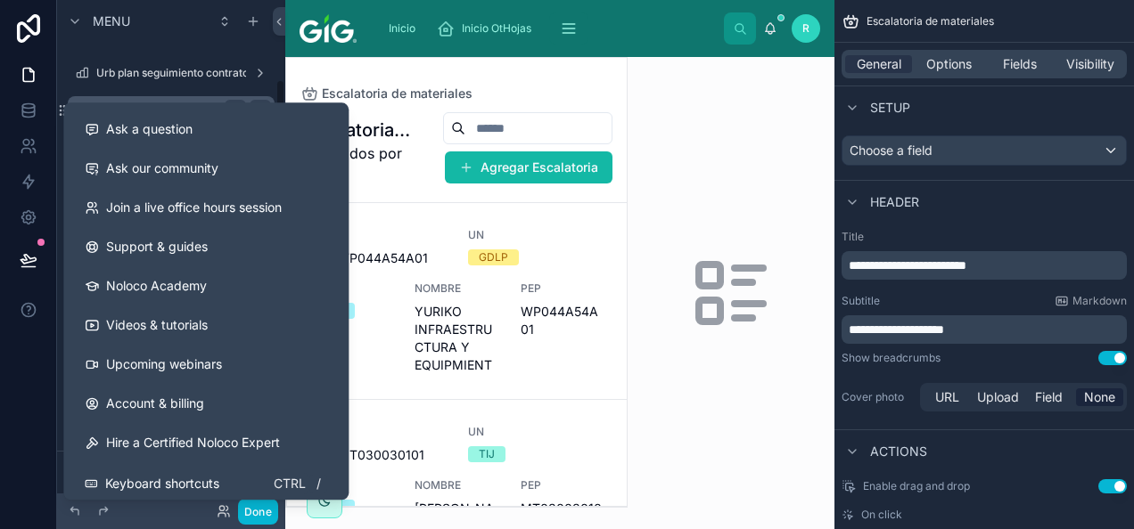
drag, startPoint x: 356, startPoint y: 64, endPoint x: 267, endPoint y: 123, distance: 106.8
click at [356, 64] on div at bounding box center [456, 282] width 340 height 449
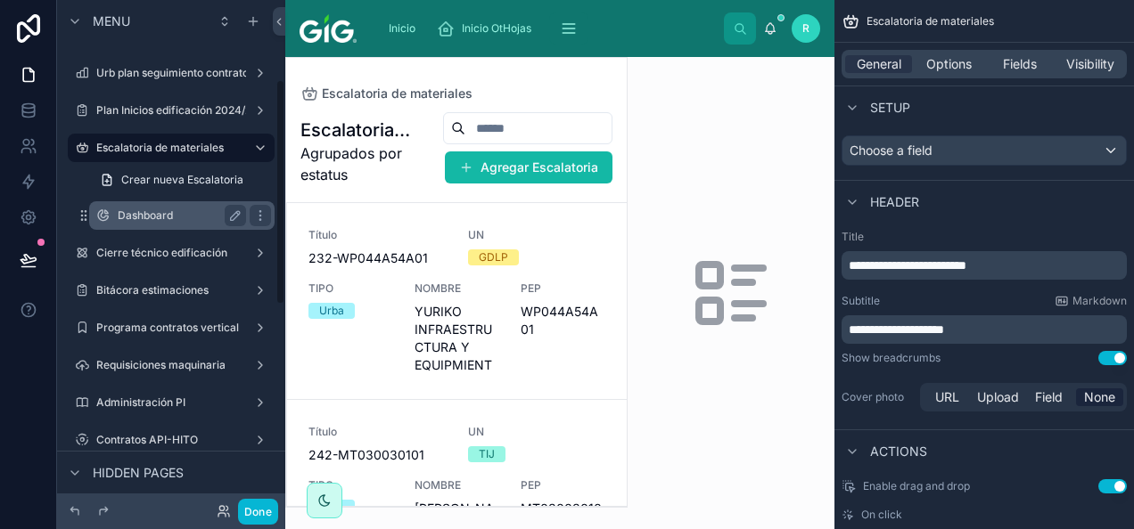
click at [159, 205] on div "Dashboard" at bounding box center [182, 215] width 128 height 21
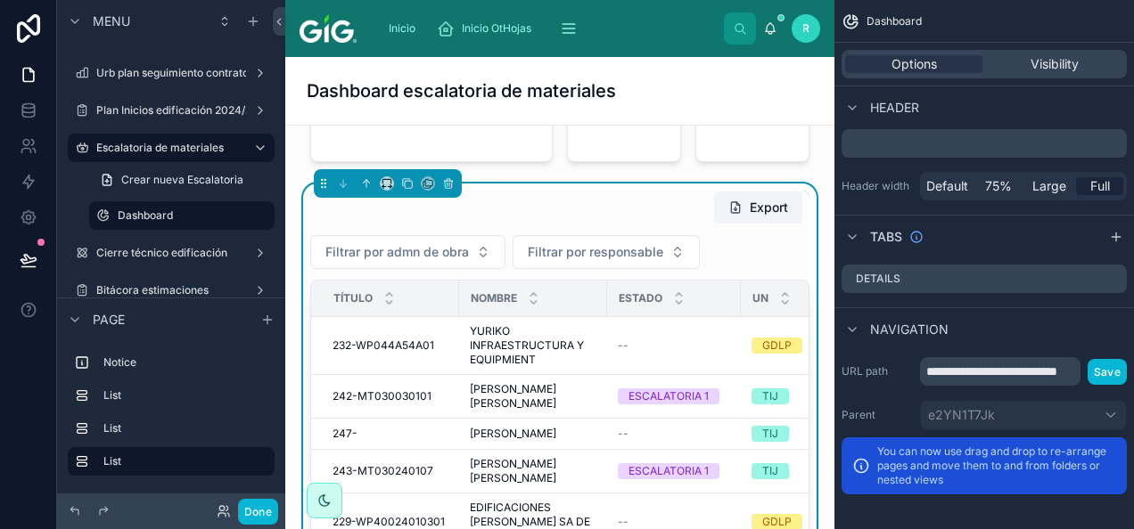
scroll to position [942, 0]
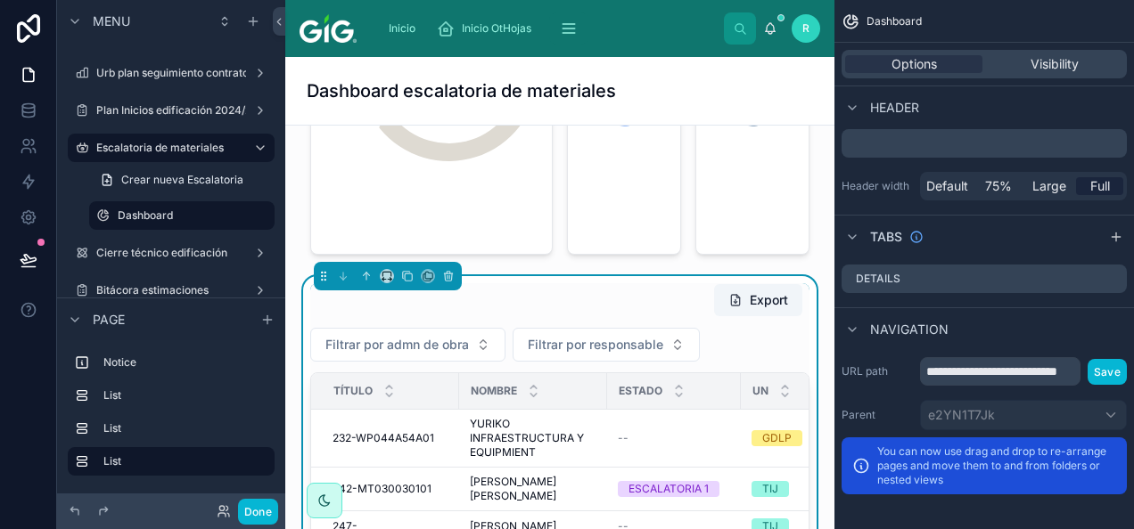
click at [676, 285] on div "Export" at bounding box center [743, 300] width 134 height 34
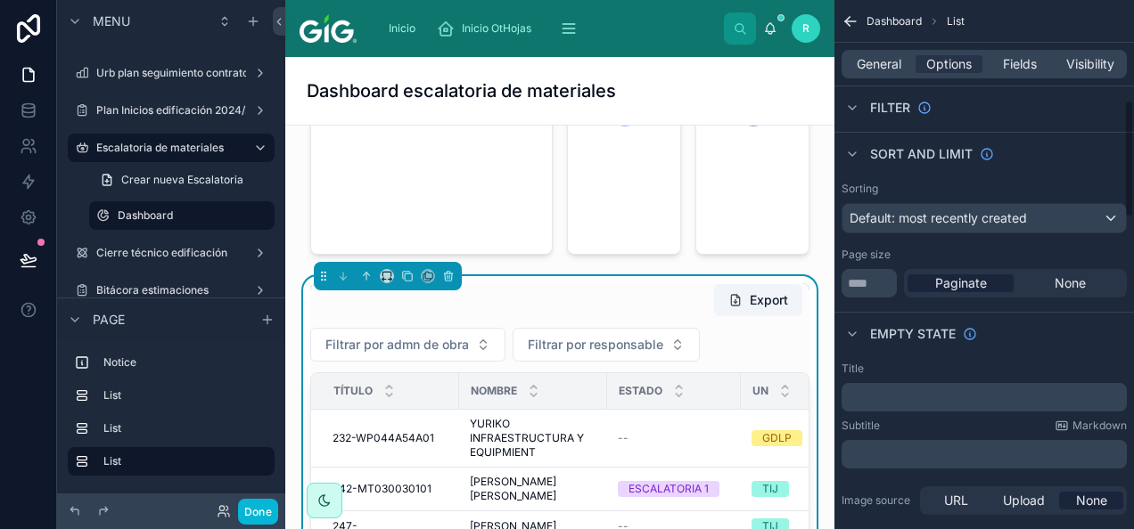
scroll to position [839, 0]
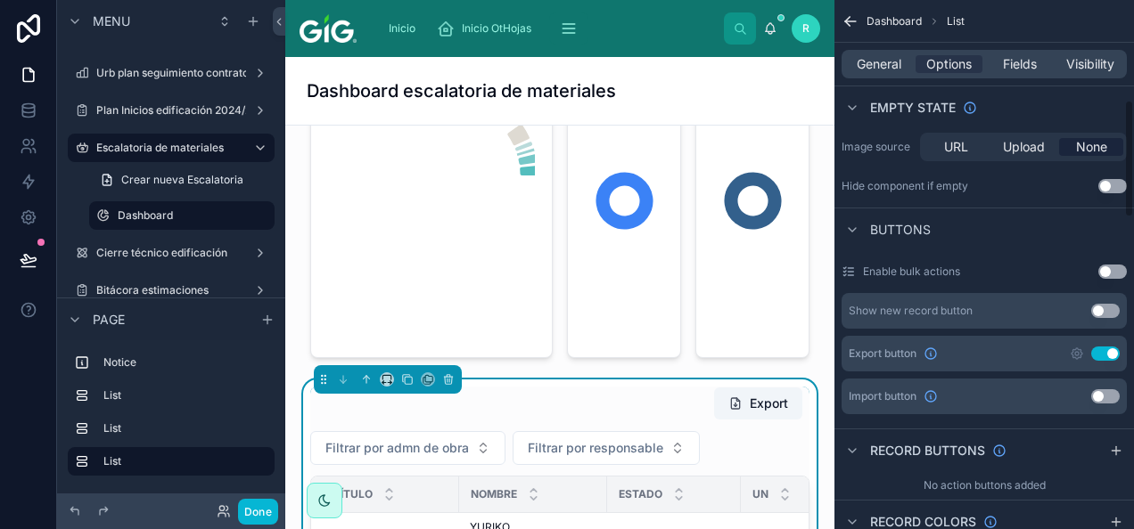
click at [963, 75] on div "General Options Fields Visibility" at bounding box center [983, 64] width 285 height 29
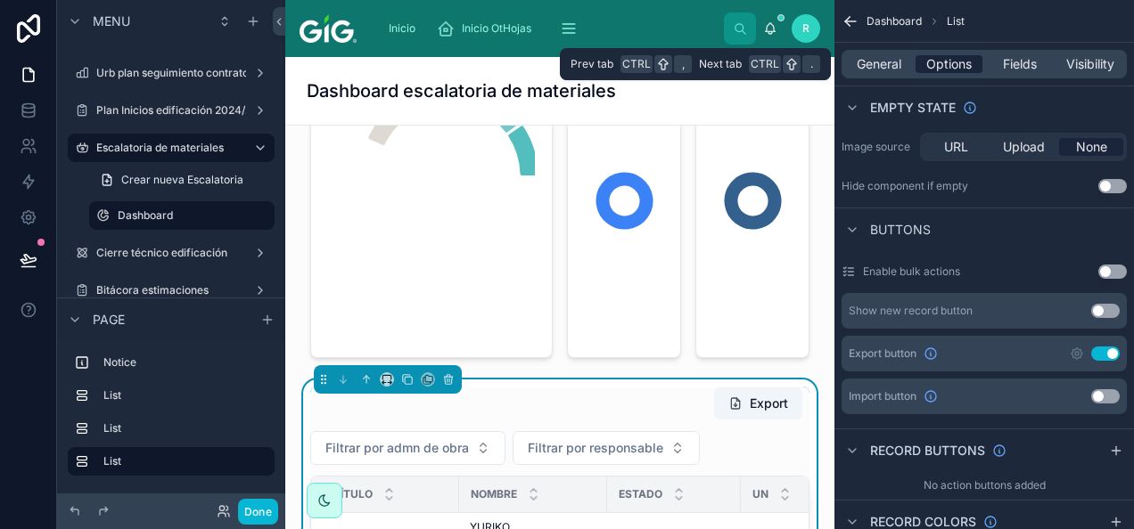
click at [961, 62] on span "Options" at bounding box center [948, 64] width 45 height 18
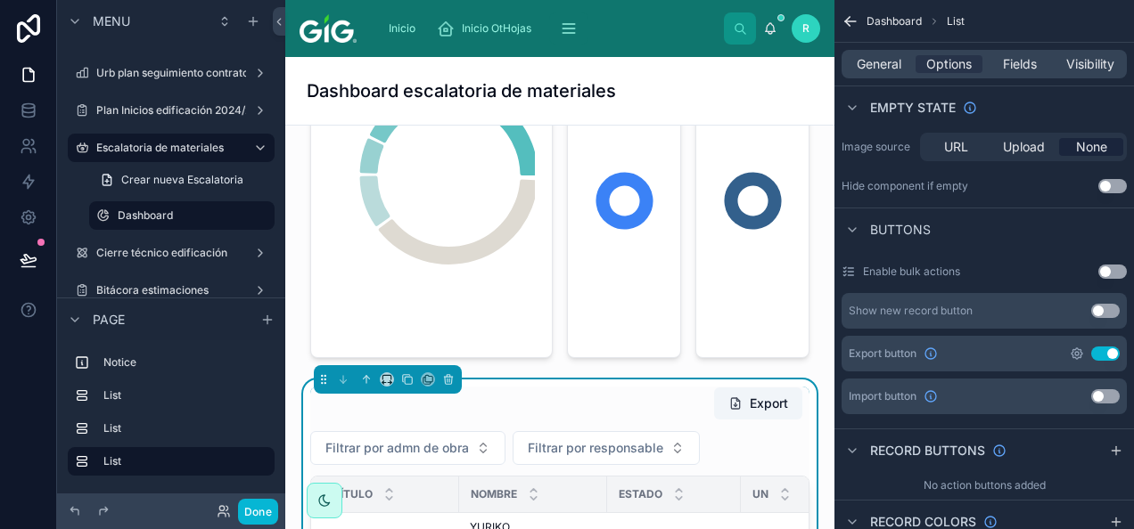
click at [1077, 356] on icon "scrollable content" at bounding box center [1076, 353] width 11 height 11
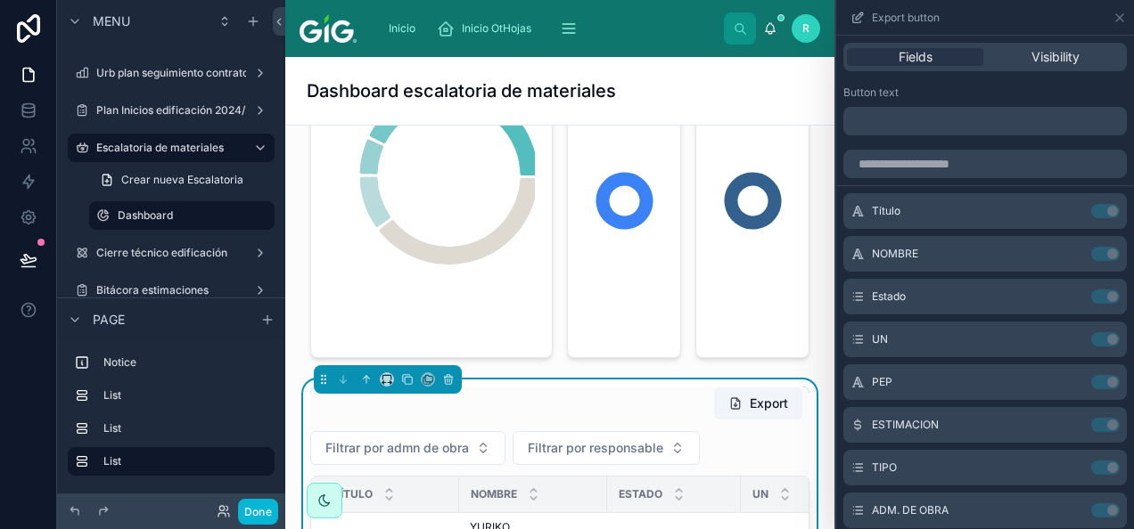
click at [938, 126] on p "﻿" at bounding box center [986, 121] width 273 height 21
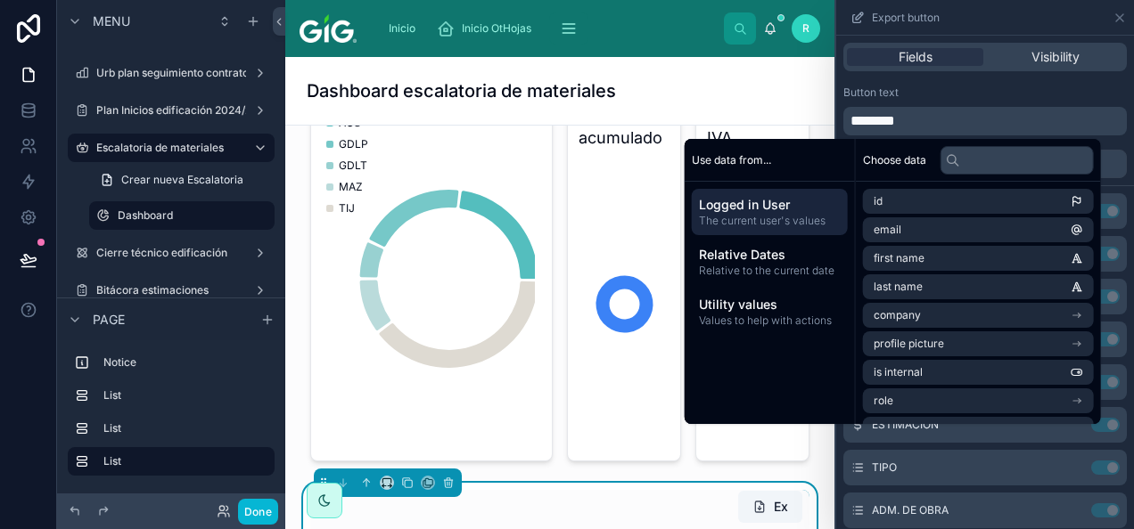
scroll to position [696, 0]
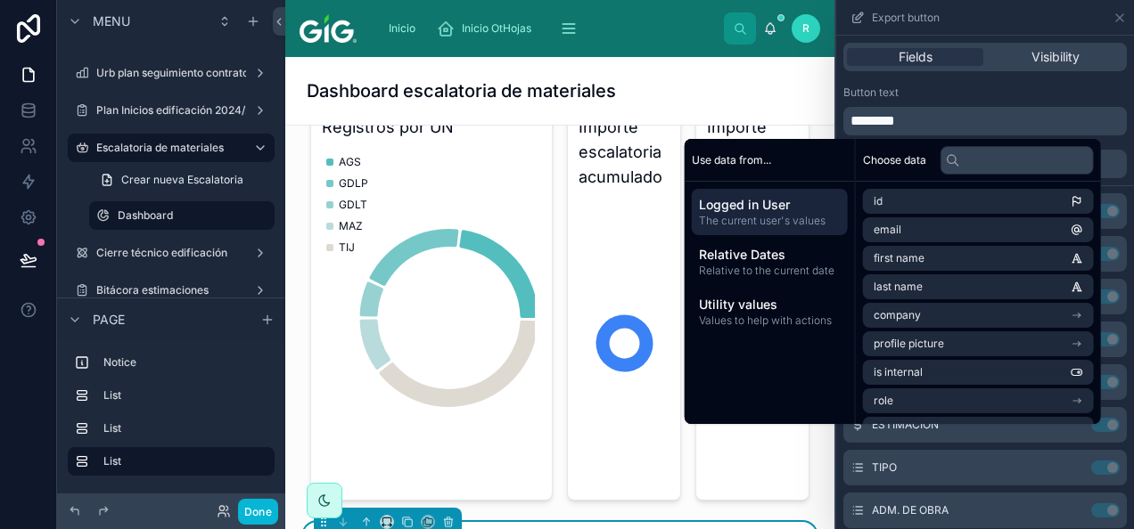
click at [1032, 89] on div "Button text" at bounding box center [984, 93] width 283 height 14
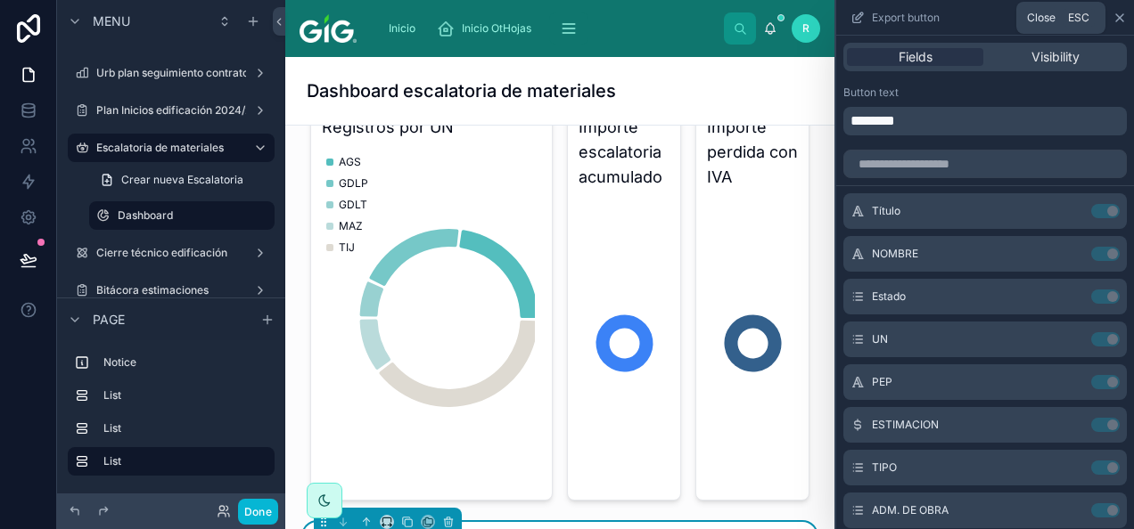
click at [1123, 17] on icon at bounding box center [1119, 18] width 14 height 14
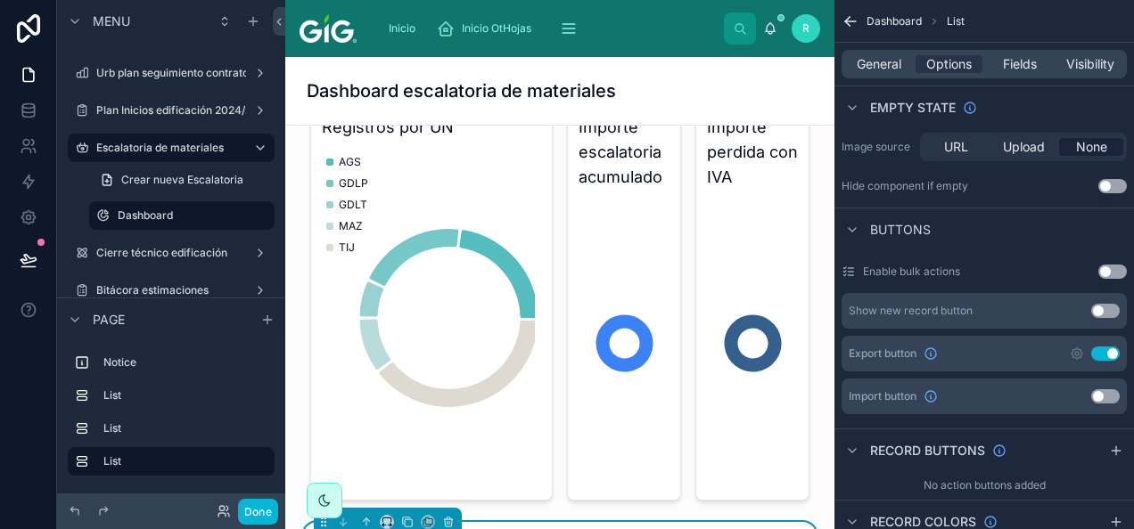
drag, startPoint x: 1106, startPoint y: 310, endPoint x: 952, endPoint y: 237, distance: 170.6
click at [1106, 310] on button "Use setting" at bounding box center [1105, 311] width 29 height 14
click at [1072, 312] on icon "scrollable content" at bounding box center [1076, 311] width 11 height 11
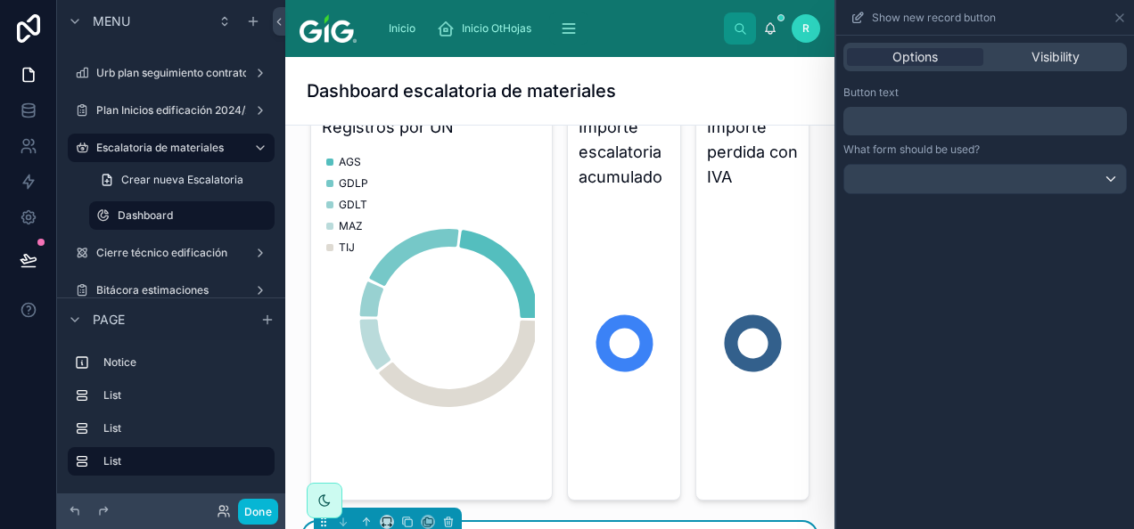
click at [945, 121] on p "﻿" at bounding box center [986, 121] width 273 height 21
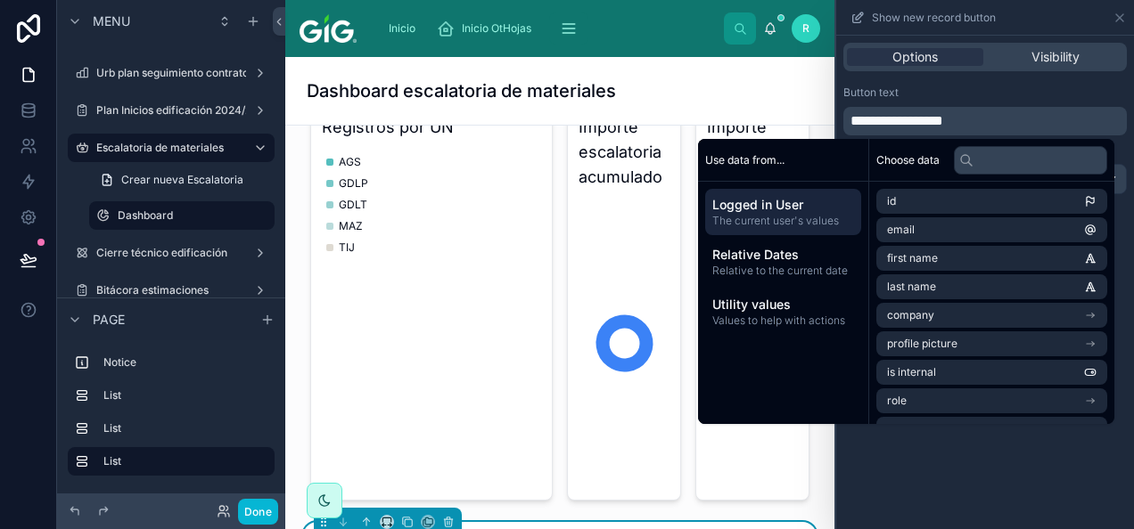
click at [986, 86] on div "Button text" at bounding box center [984, 93] width 283 height 14
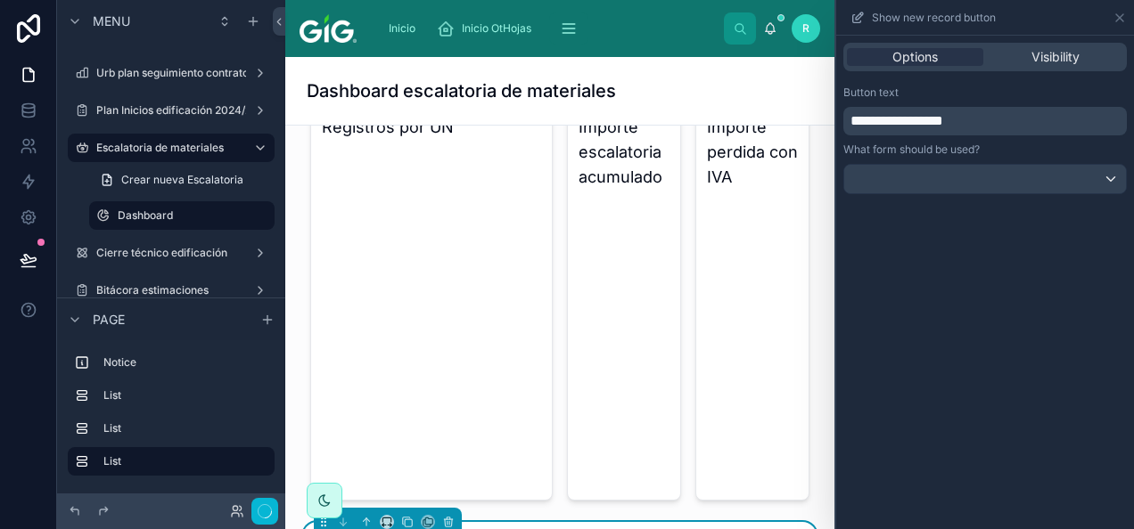
click at [965, 194] on div "**********" at bounding box center [985, 139] width 298 height 123
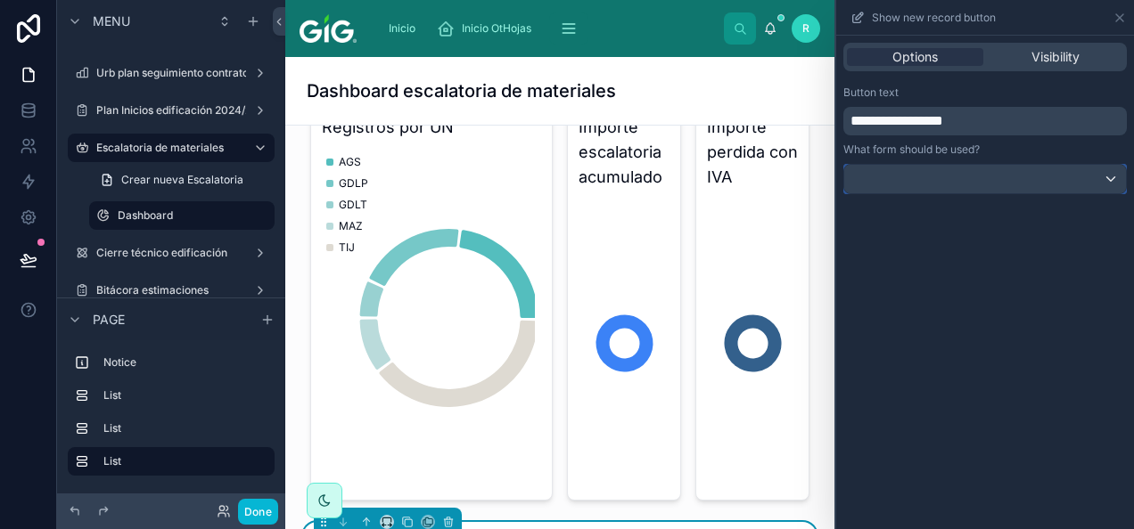
click at [966, 179] on div at bounding box center [985, 179] width 282 height 29
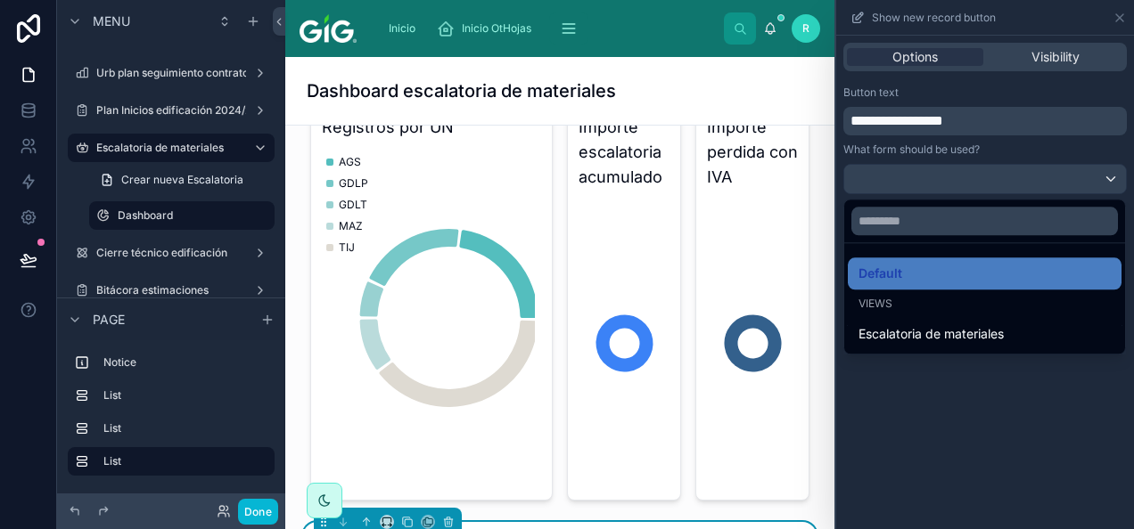
drag, startPoint x: 941, startPoint y: 330, endPoint x: 929, endPoint y: 333, distance: 13.0
click at [943, 332] on span "Escalatoria de materiales" at bounding box center [930, 334] width 145 height 21
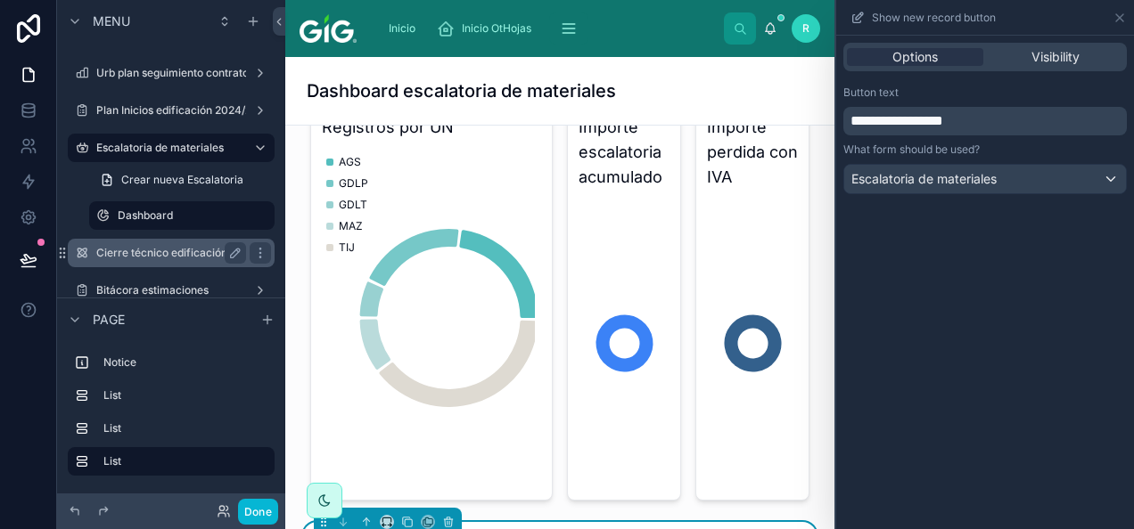
click at [162, 253] on label "Cierre técnico edificación" at bounding box center [167, 253] width 143 height 14
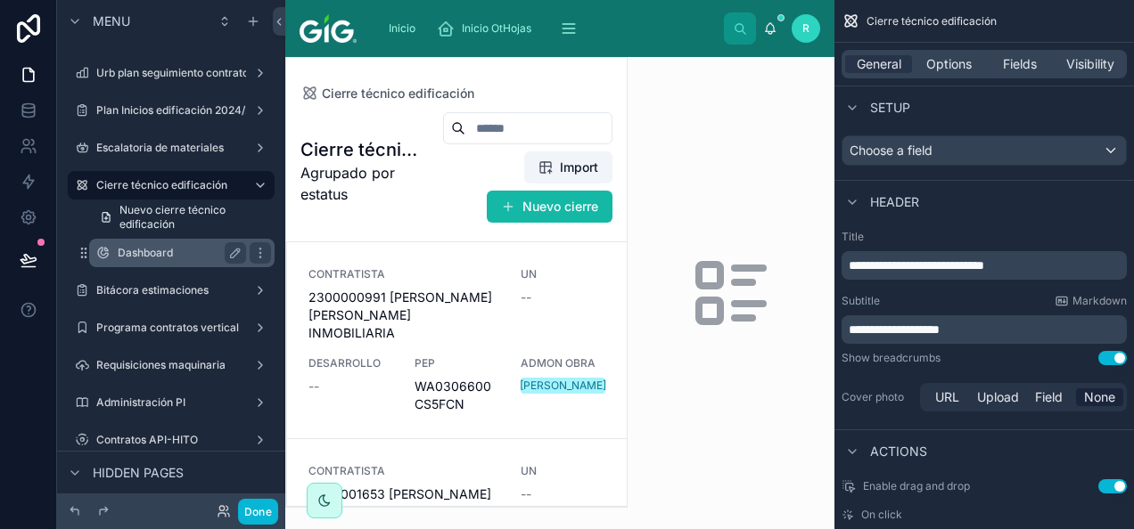
click at [171, 250] on label "Dashboard" at bounding box center [178, 253] width 121 height 14
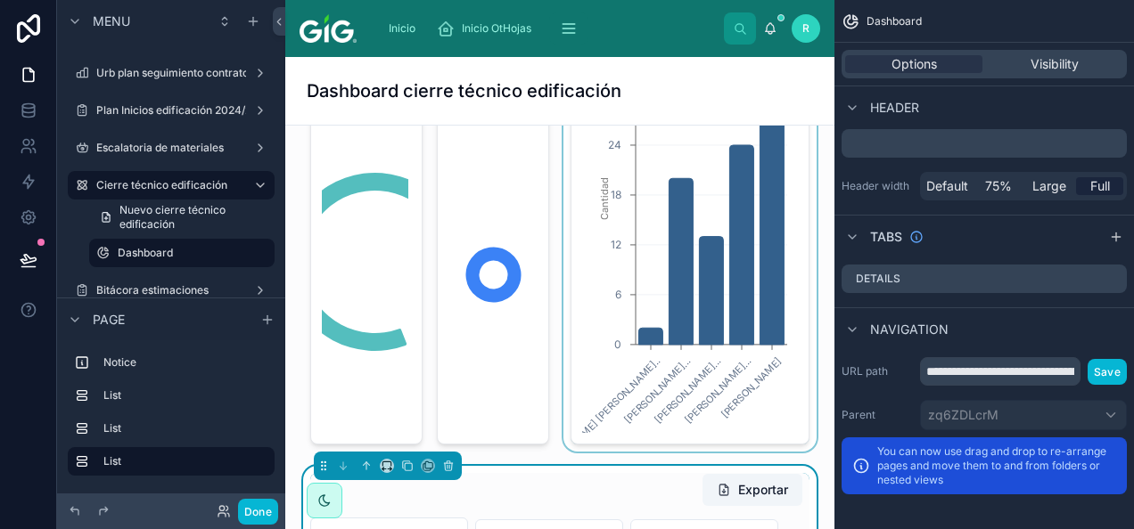
scroll to position [446, 0]
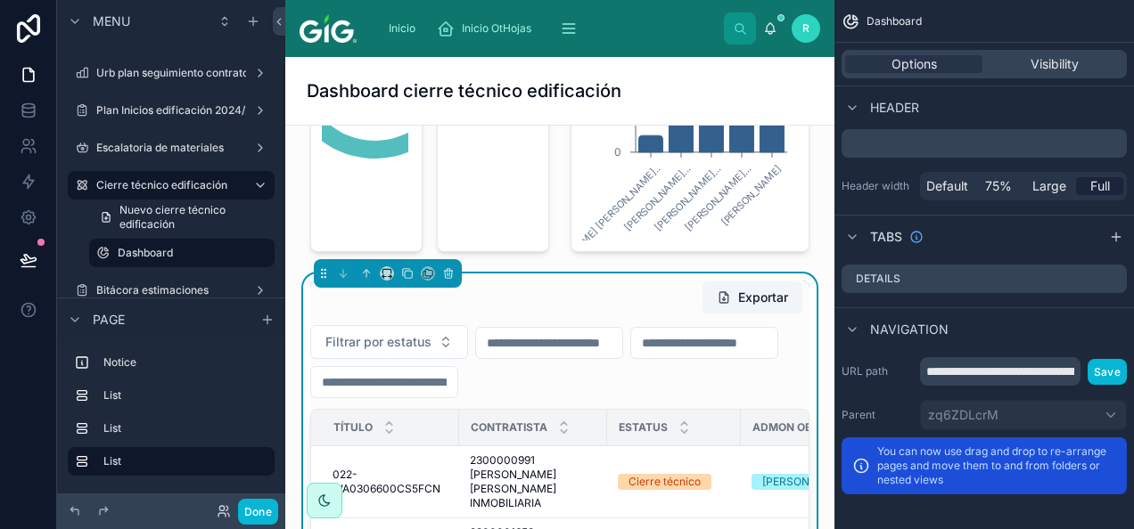
click at [627, 307] on div "Exportar" at bounding box center [559, 298] width 499 height 34
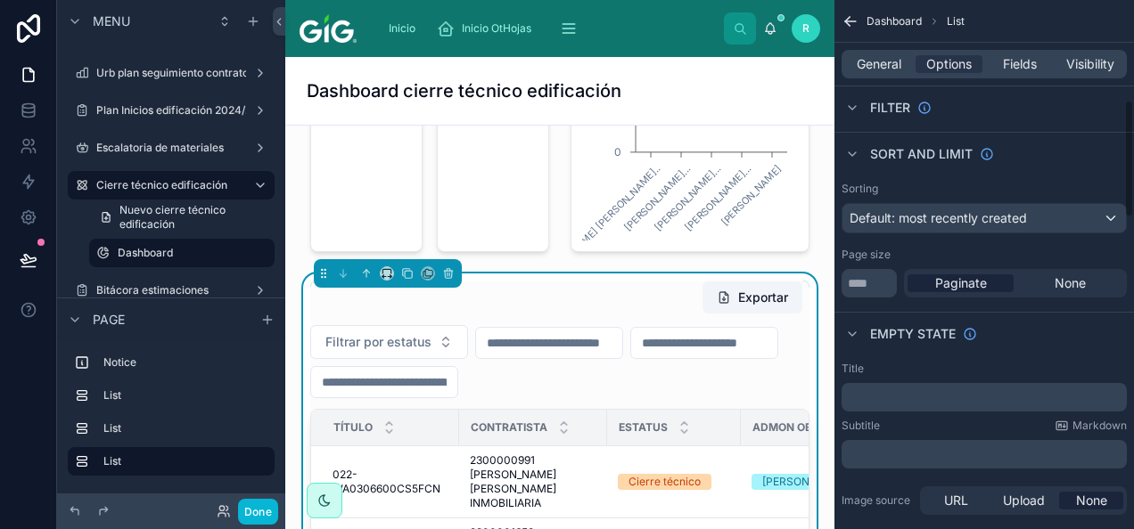
scroll to position [406, 0]
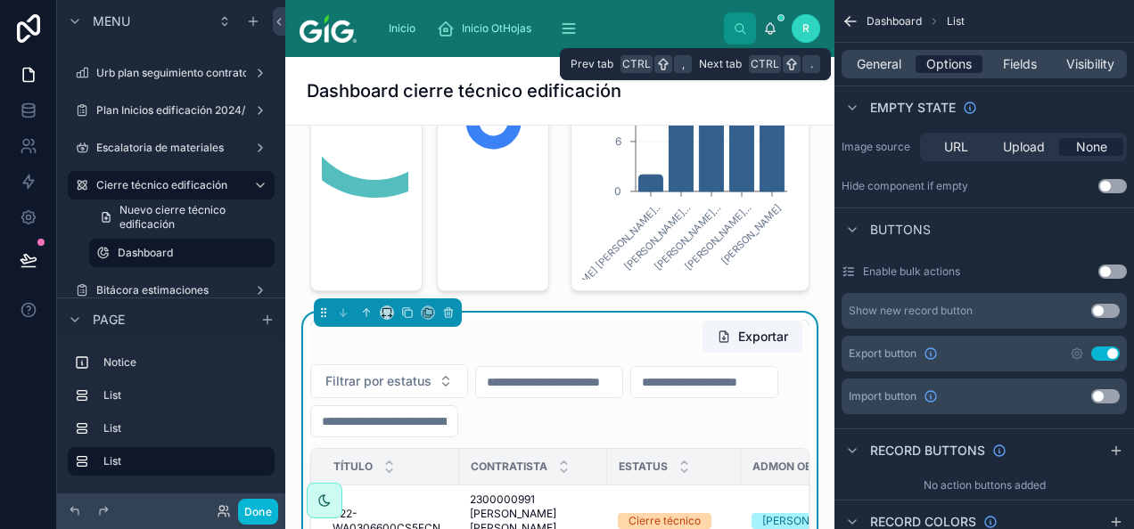
click at [951, 64] on span "Options" at bounding box center [948, 64] width 45 height 18
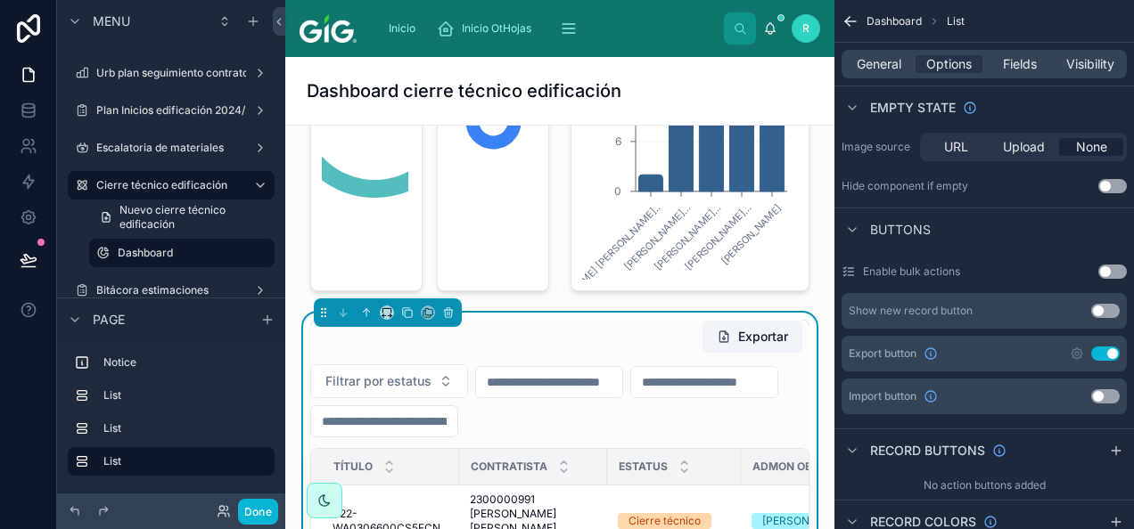
click at [1107, 312] on button "Use setting" at bounding box center [1105, 311] width 29 height 14
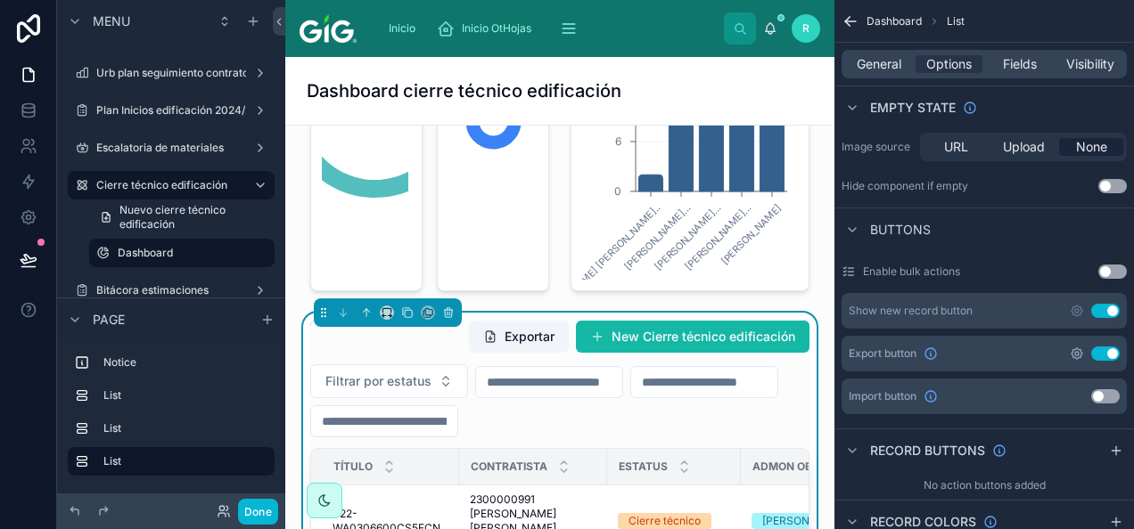
scroll to position [367, 0]
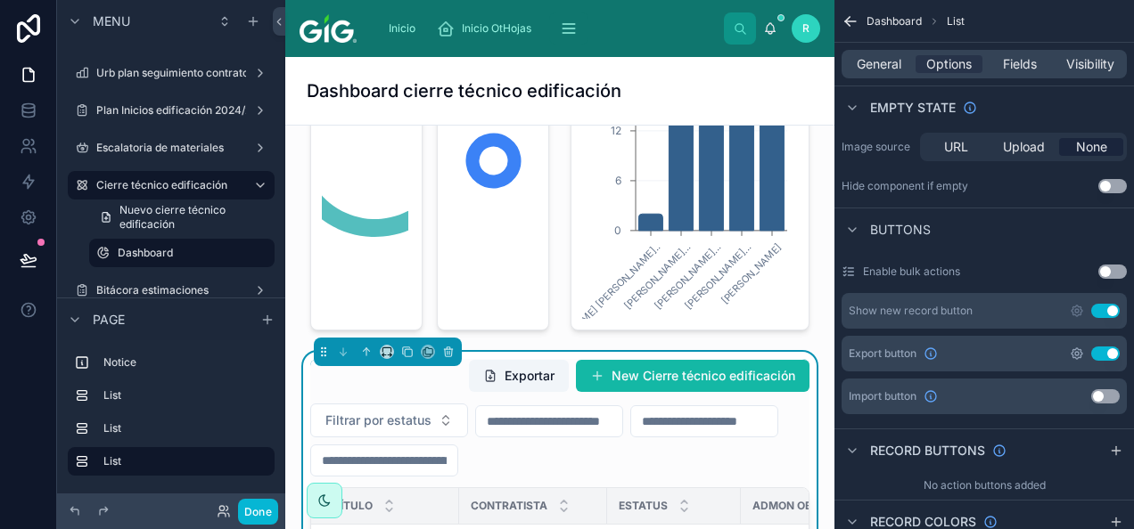
click at [1080, 351] on icon "scrollable content" at bounding box center [1076, 353] width 11 height 11
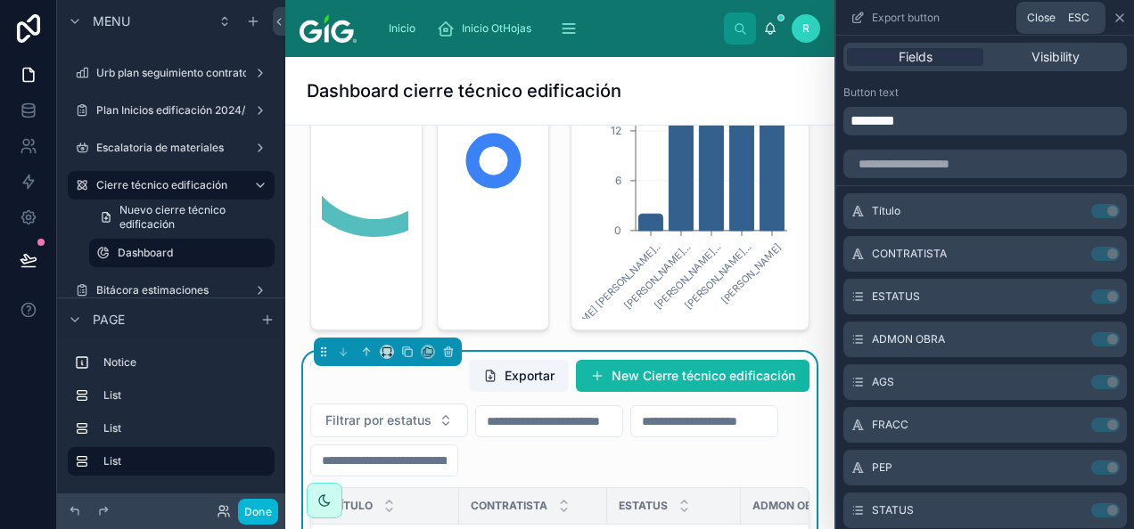
click at [1123, 19] on icon at bounding box center [1119, 18] width 14 height 14
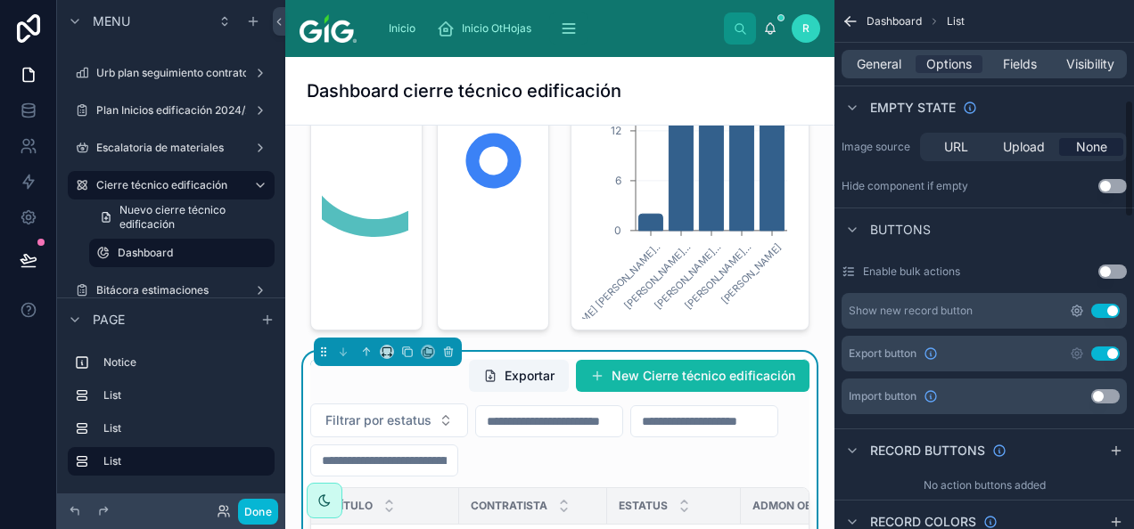
click at [1079, 308] on icon "scrollable content" at bounding box center [1076, 311] width 14 height 14
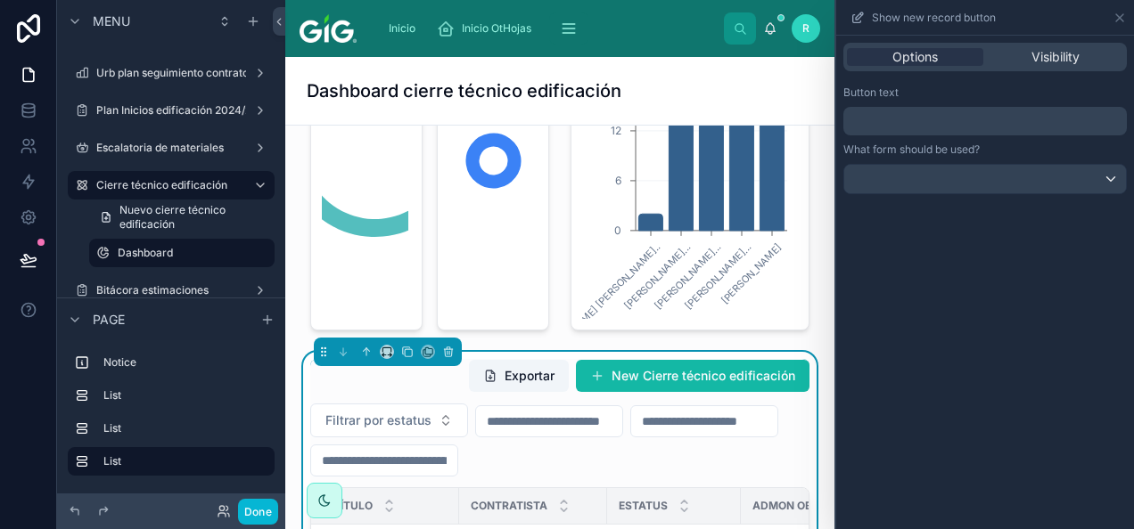
click at [893, 132] on div "﻿" at bounding box center [984, 121] width 283 height 29
click at [909, 103] on div "Button text ﻿" at bounding box center [984, 111] width 283 height 50
click at [907, 116] on p "﻿" at bounding box center [986, 121] width 273 height 21
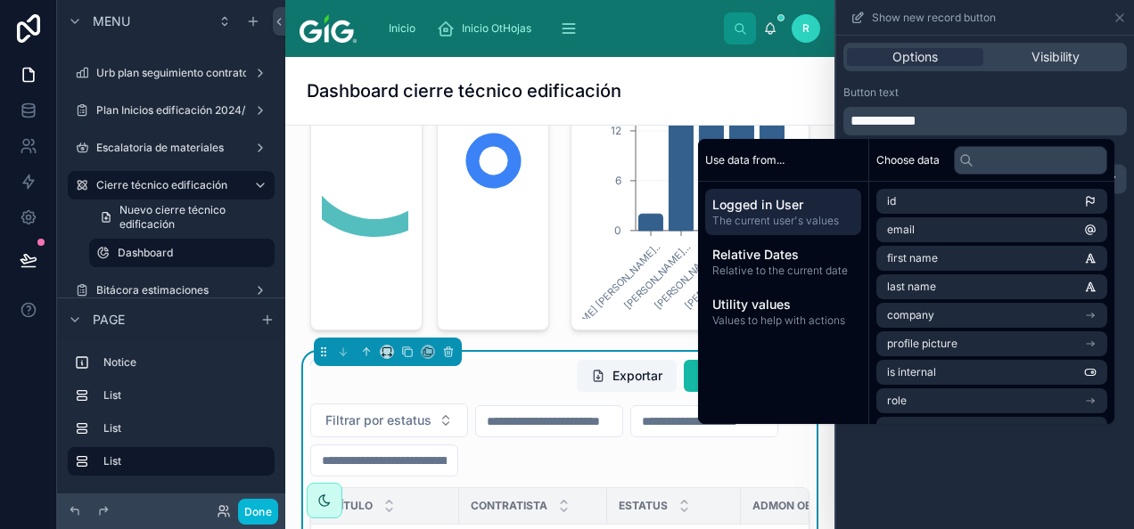
scroll to position [328, 0]
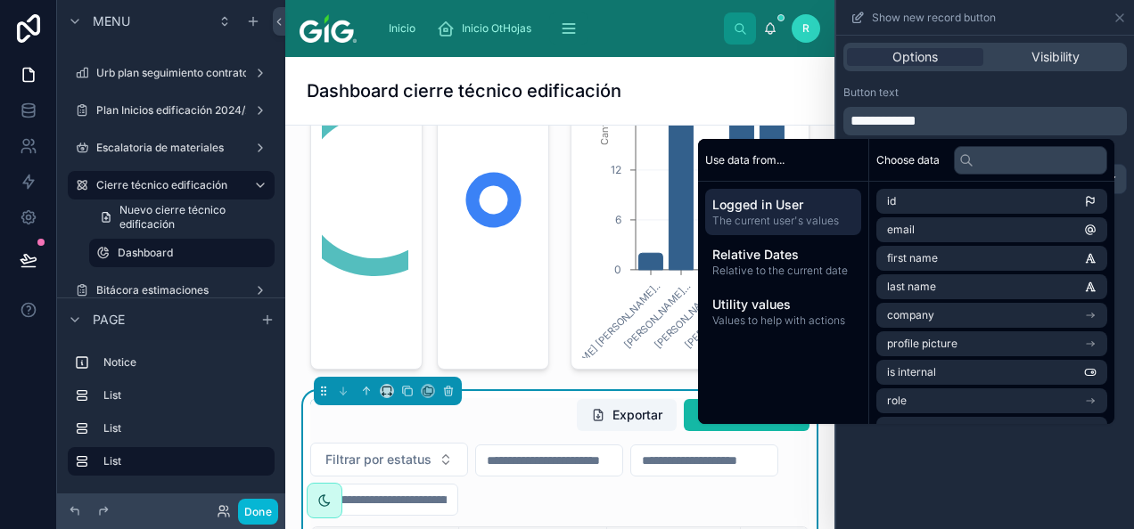
click at [964, 94] on div "Button text" at bounding box center [984, 93] width 283 height 14
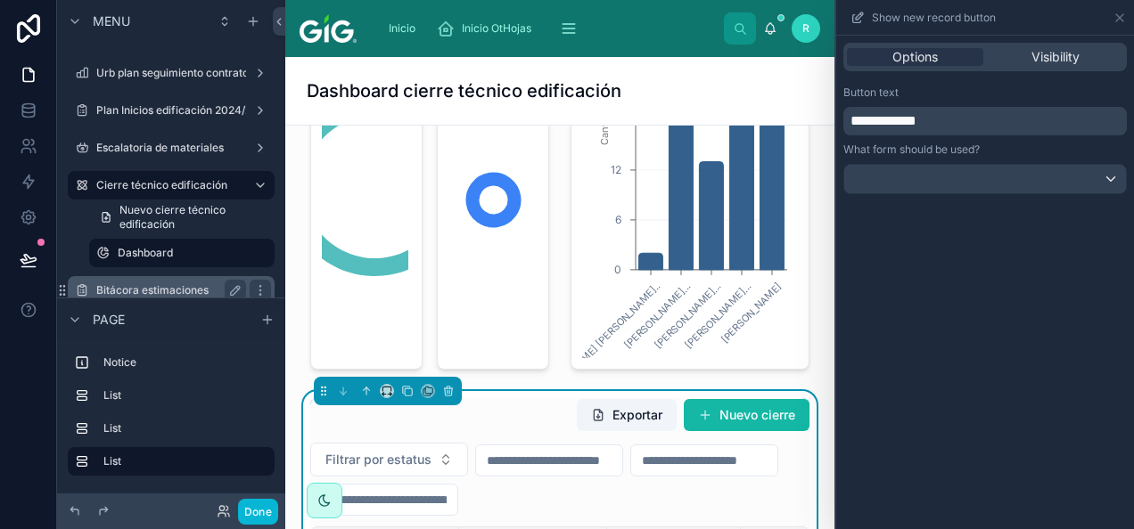
click at [171, 291] on label "Bitácora estimaciones" at bounding box center [167, 290] width 143 height 14
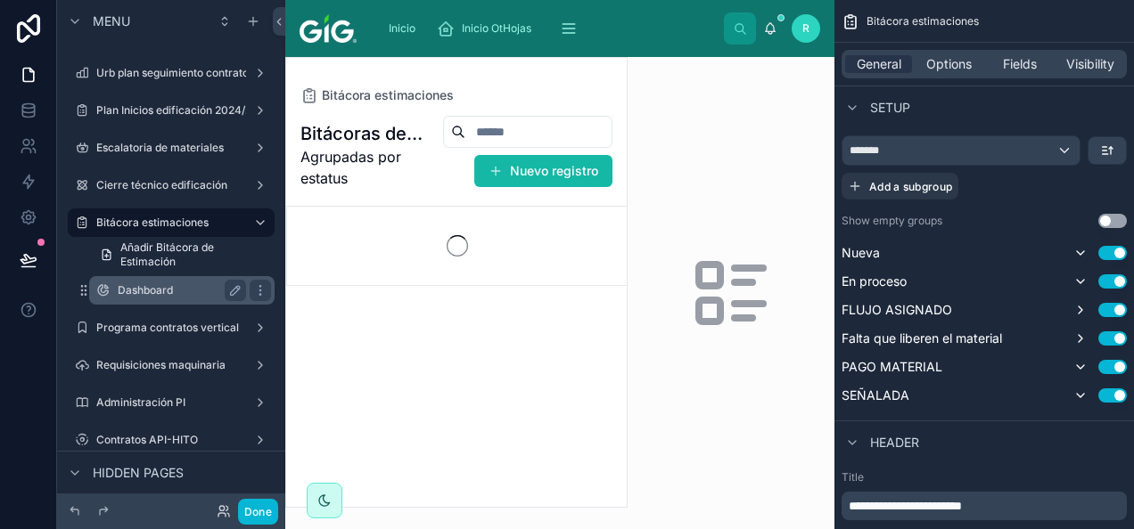
click at [153, 292] on label "Dashboard" at bounding box center [178, 290] width 121 height 14
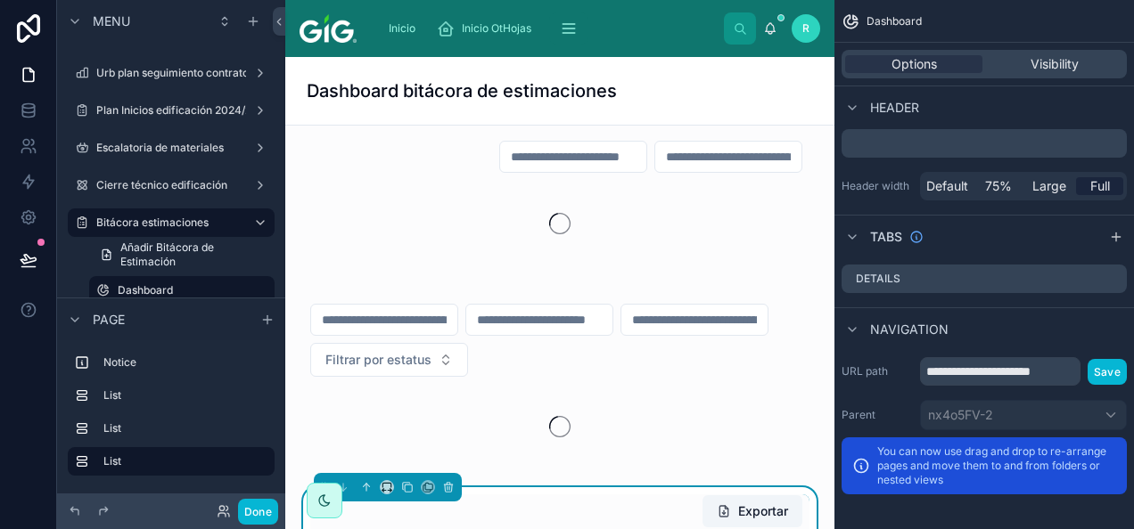
scroll to position [178, 0]
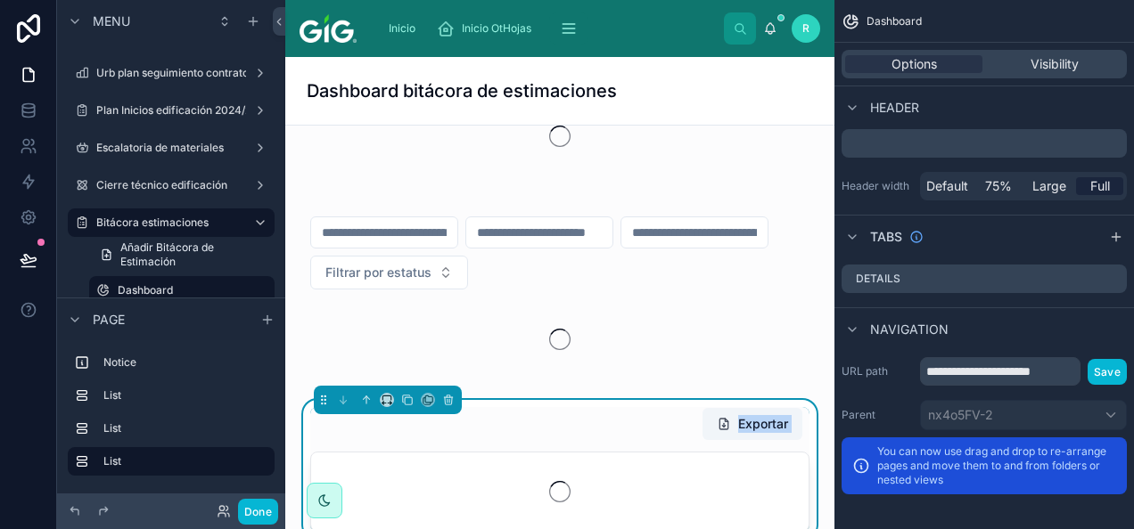
click at [643, 438] on div "Exportar" at bounding box center [559, 469] width 499 height 125
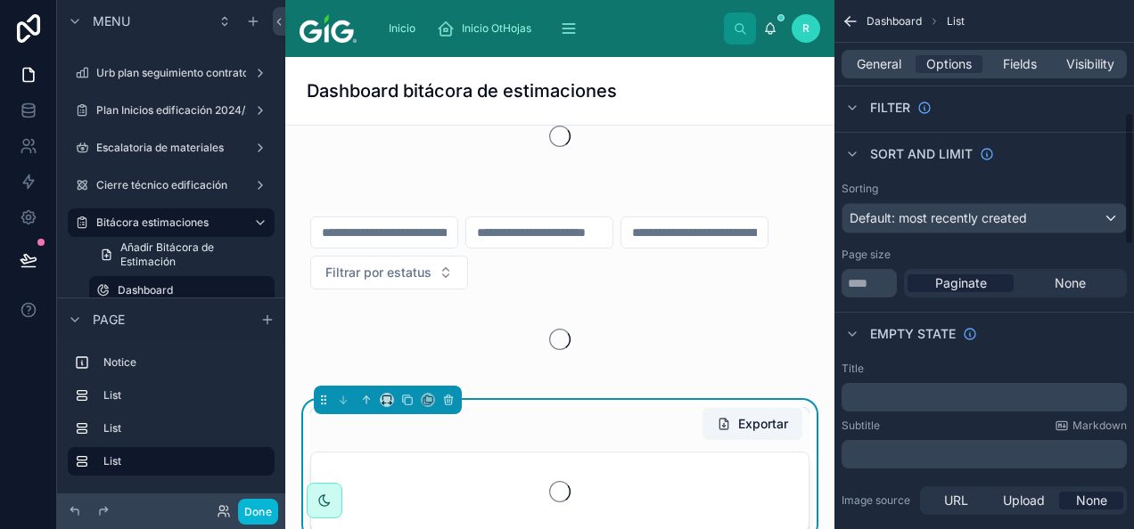
scroll to position [446, 0]
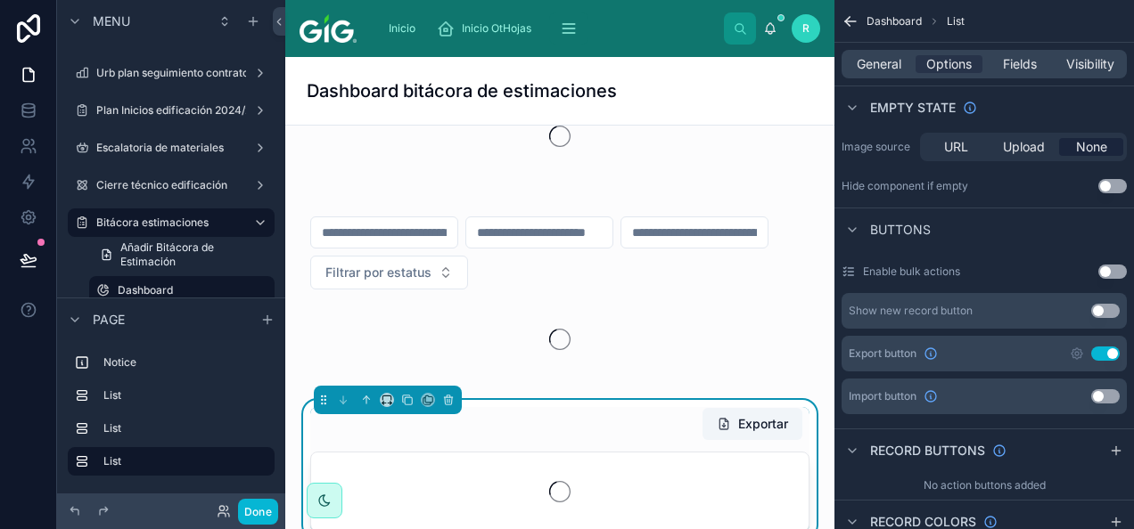
click at [1103, 310] on button "Use setting" at bounding box center [1105, 311] width 29 height 14
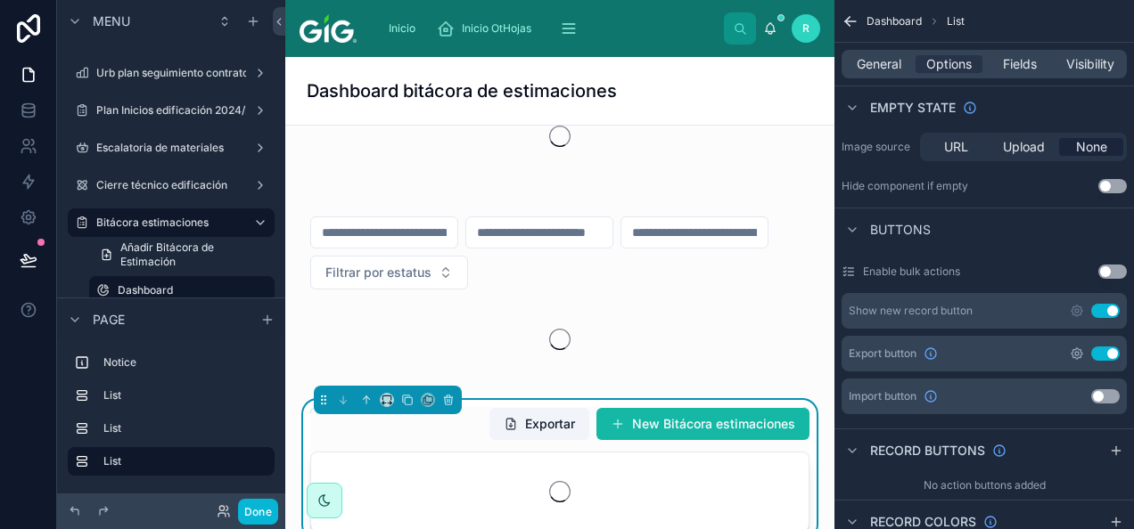
click at [1073, 349] on icon "scrollable content" at bounding box center [1076, 353] width 11 height 11
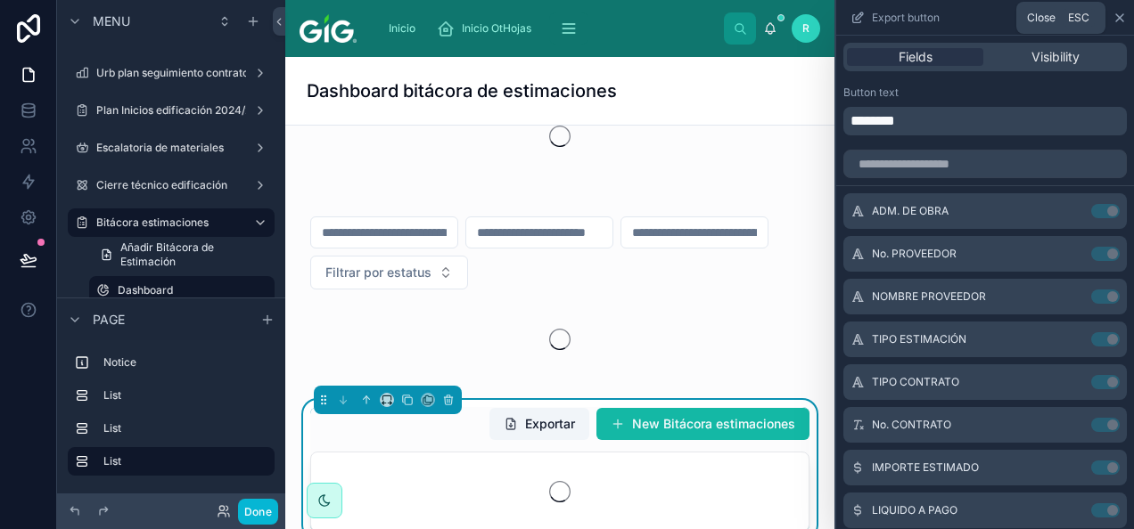
click at [1120, 14] on icon at bounding box center [1119, 18] width 14 height 14
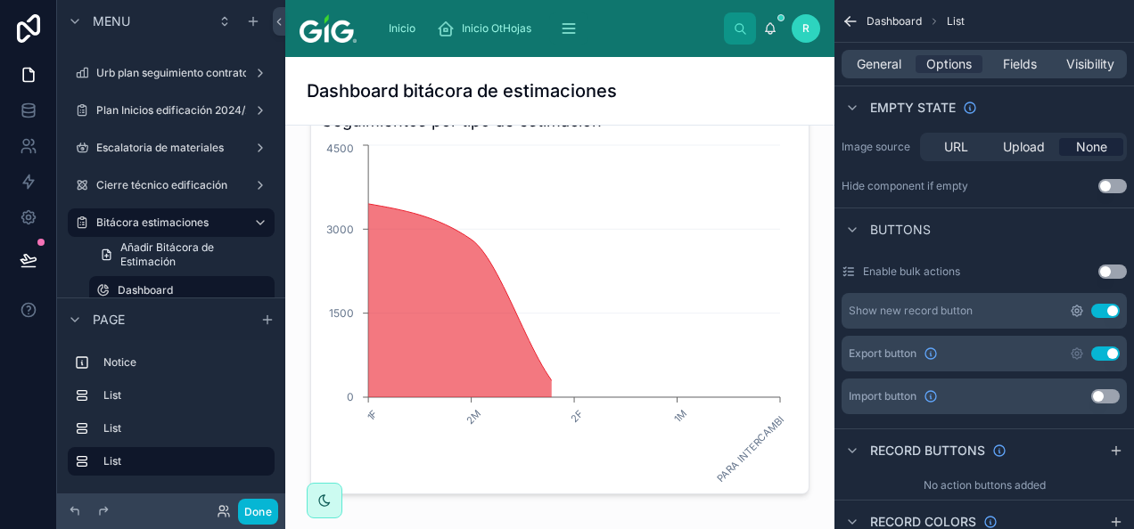
click at [1077, 312] on icon "scrollable content" at bounding box center [1076, 311] width 14 height 14
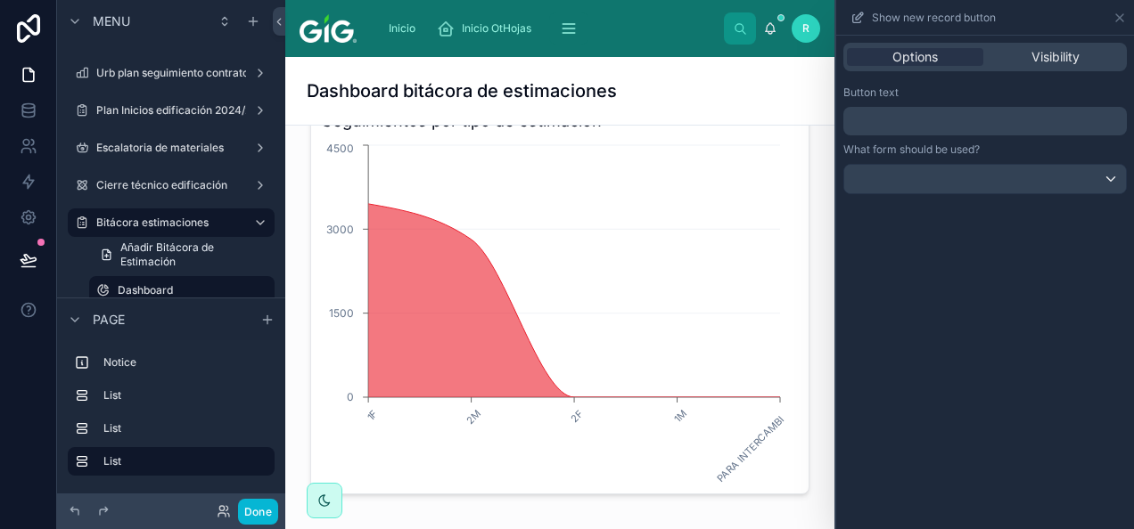
click at [949, 119] on p "﻿" at bounding box center [986, 121] width 273 height 21
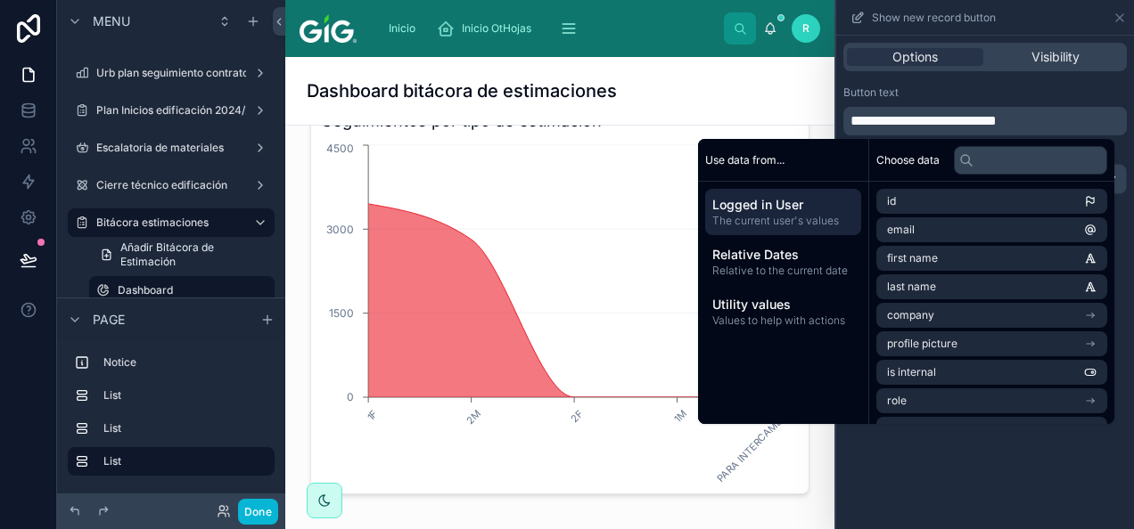
click at [988, 95] on div "Button text" at bounding box center [984, 93] width 283 height 14
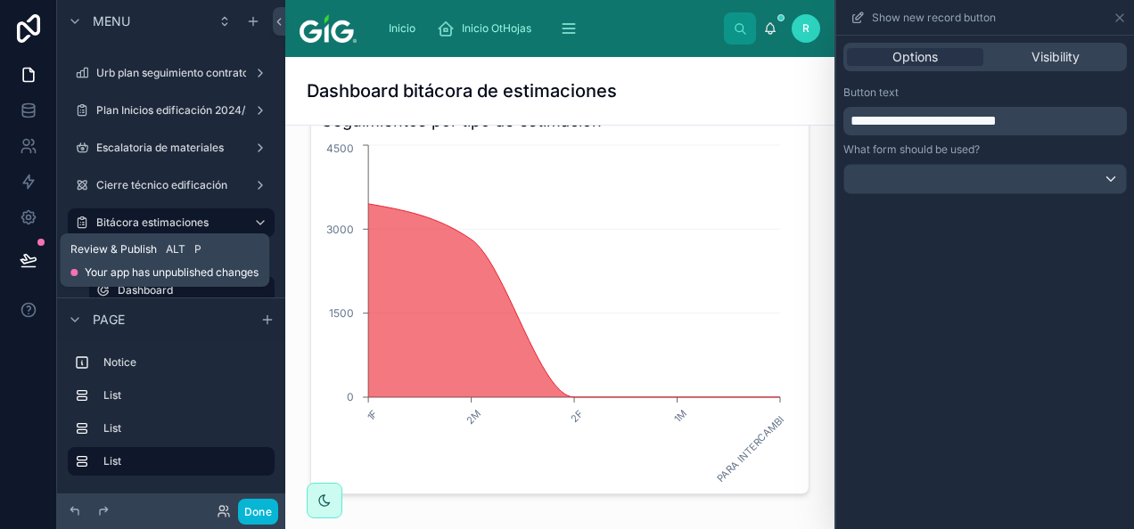
click at [25, 259] on icon at bounding box center [27, 259] width 15 height 9
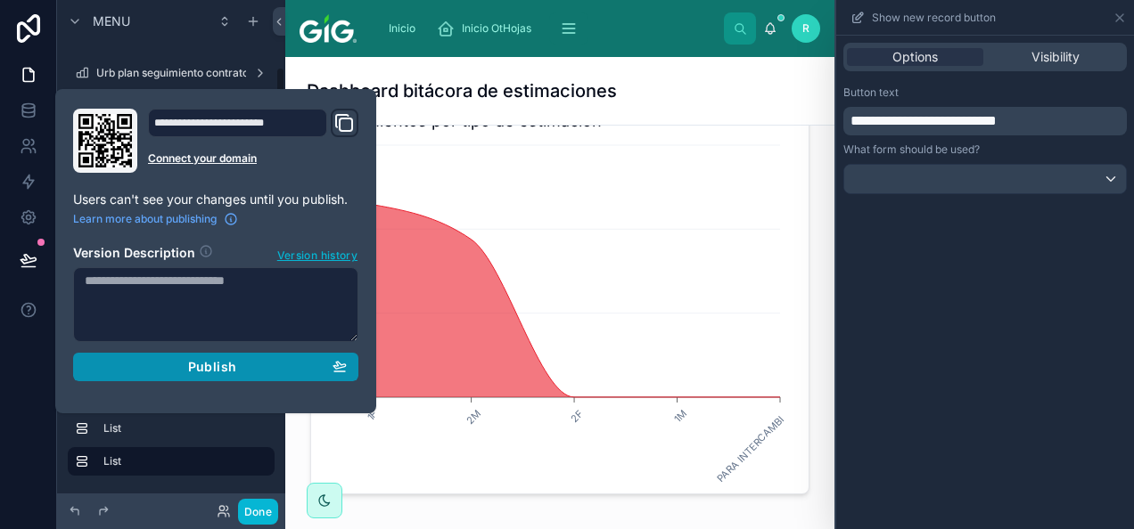
click at [195, 377] on button "Publish" at bounding box center [215, 367] width 285 height 29
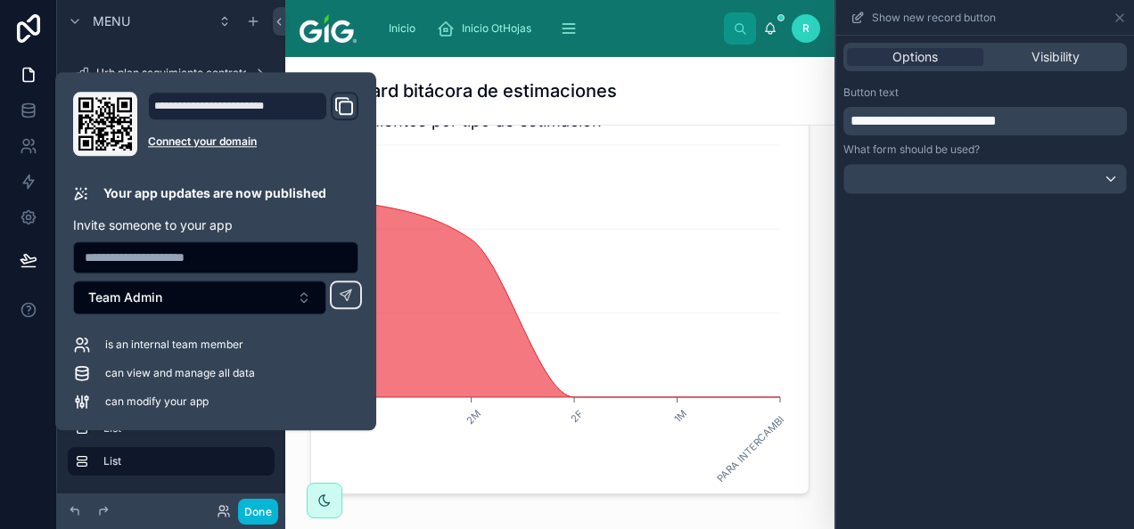
scroll to position [446, 0]
click at [33, 116] on icon at bounding box center [28, 114] width 12 height 7
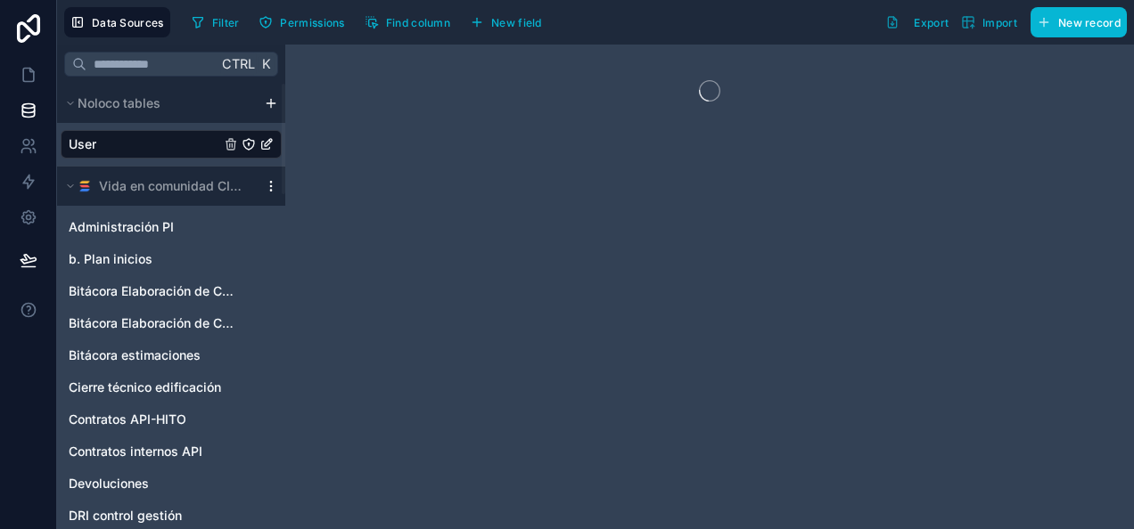
click at [272, 192] on icon at bounding box center [271, 186] width 14 height 14
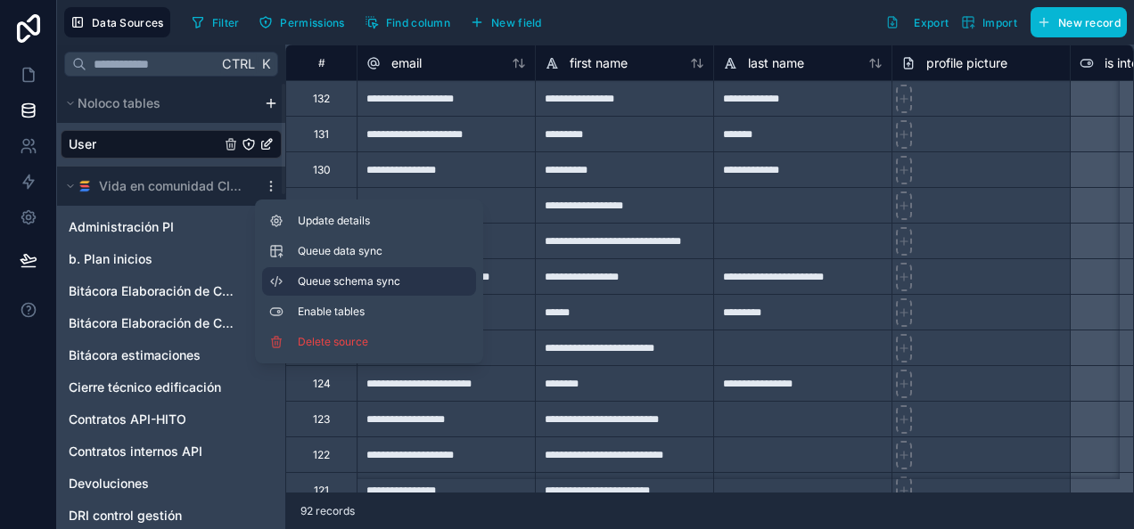
click at [311, 278] on span "Queue schema sync" at bounding box center [362, 281] width 128 height 14
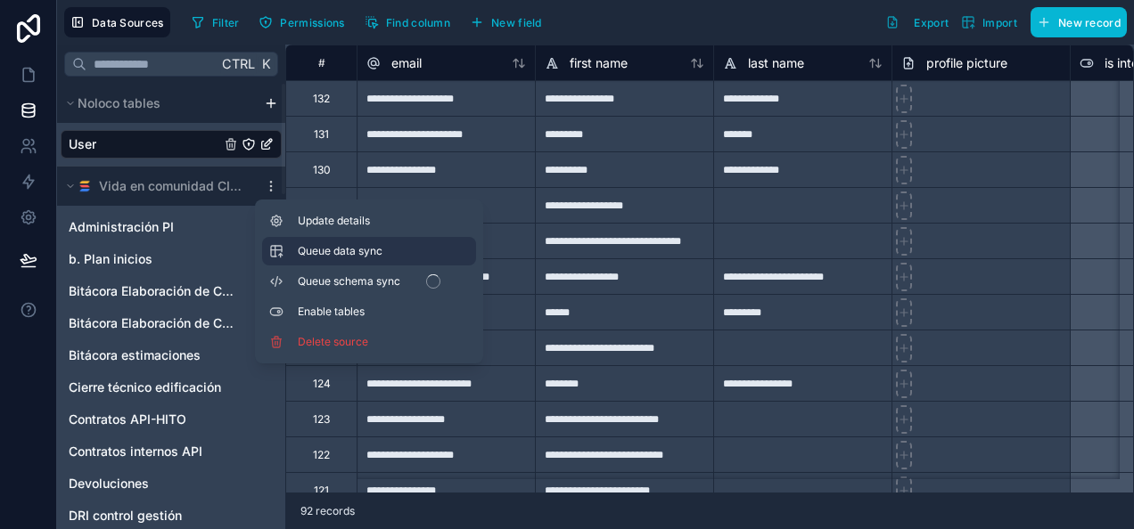
click at [314, 252] on span "Queue data sync" at bounding box center [362, 251] width 128 height 14
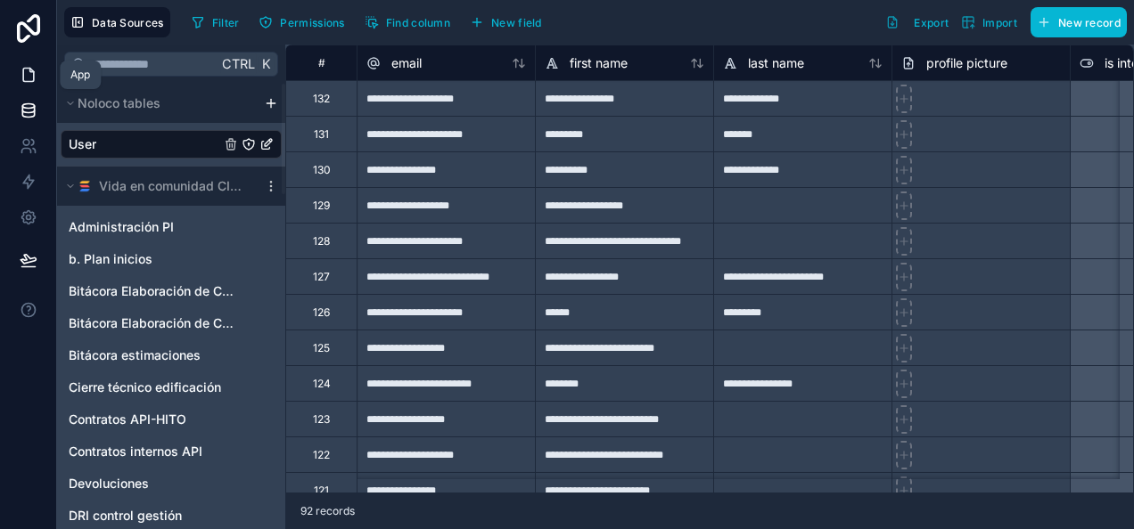
click at [32, 77] on icon at bounding box center [29, 75] width 18 height 18
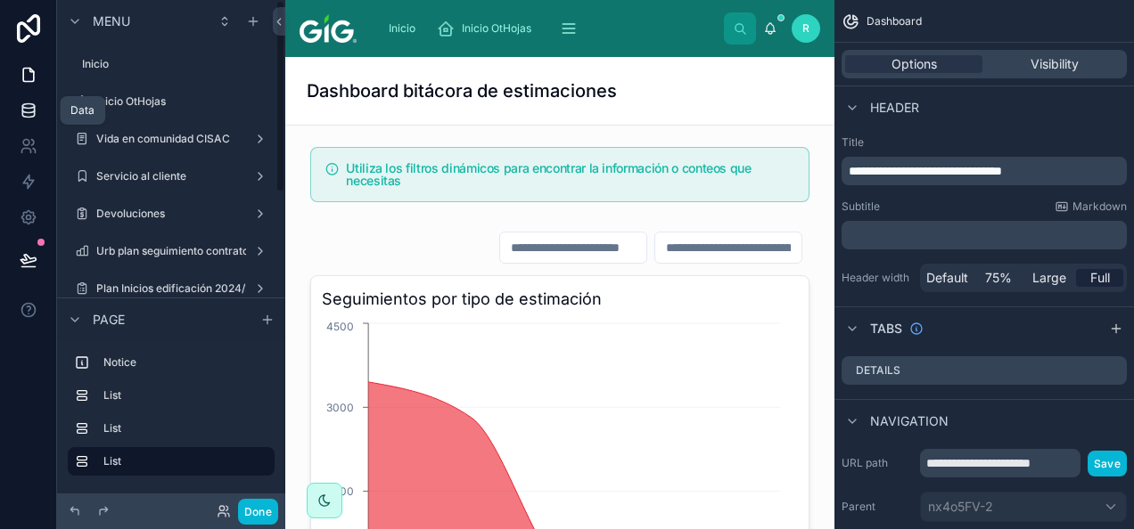
click at [28, 104] on icon at bounding box center [28, 106] width 12 height 4
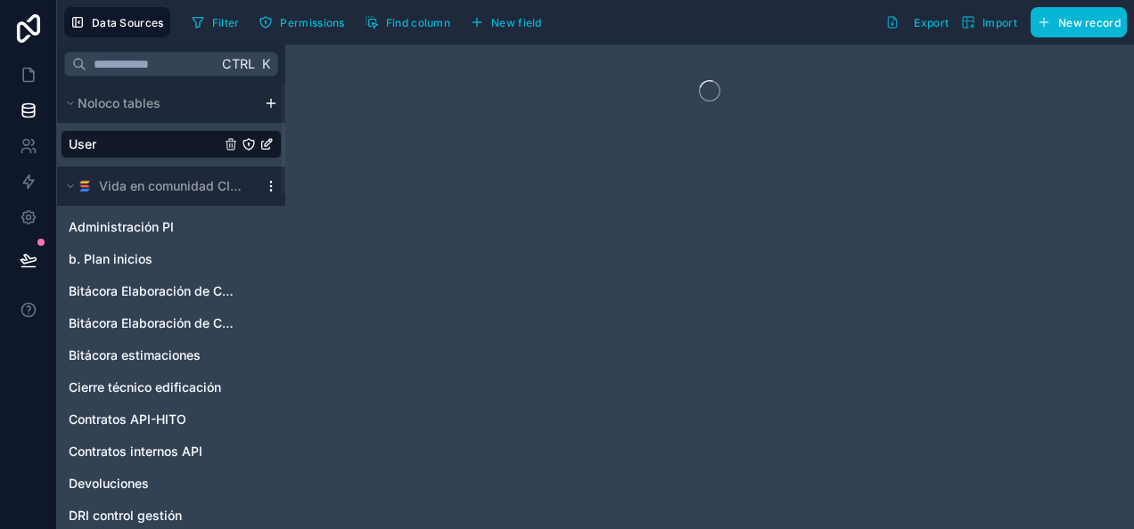
click at [273, 179] on icon at bounding box center [271, 186] width 14 height 14
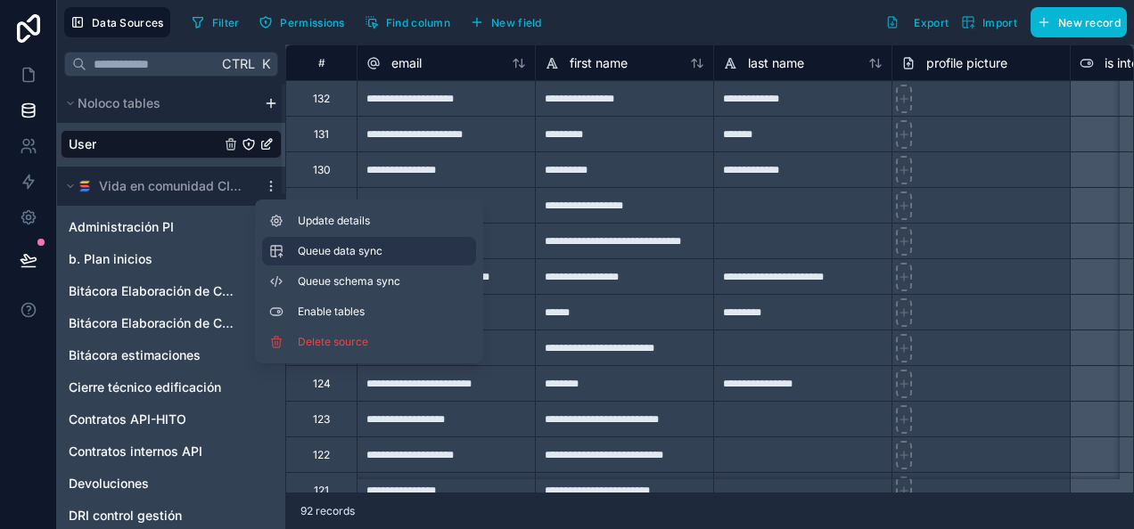
click at [315, 243] on button "Queue data sync" at bounding box center [369, 251] width 214 height 29
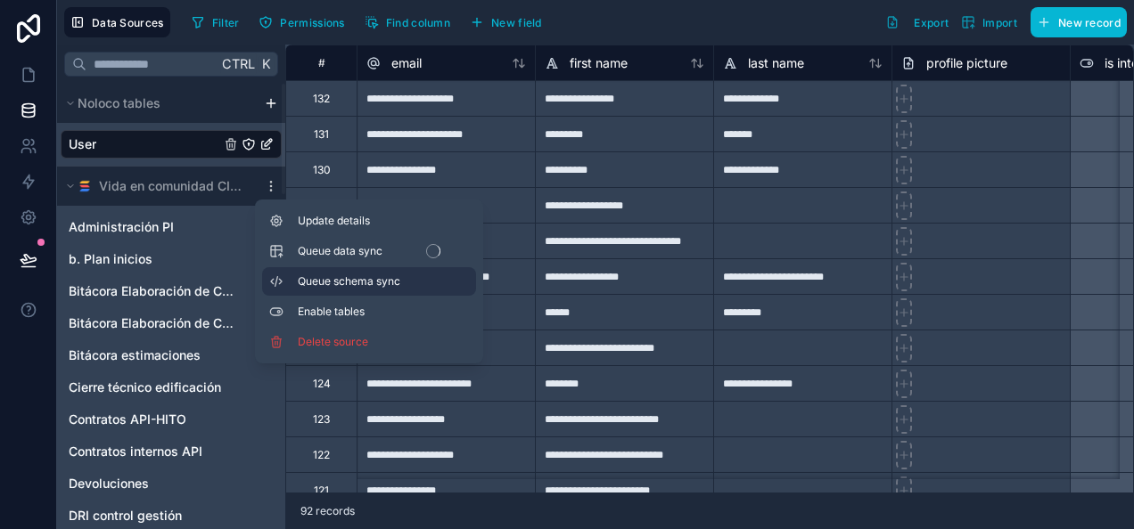
click at [320, 277] on span "Queue schema sync" at bounding box center [362, 281] width 128 height 14
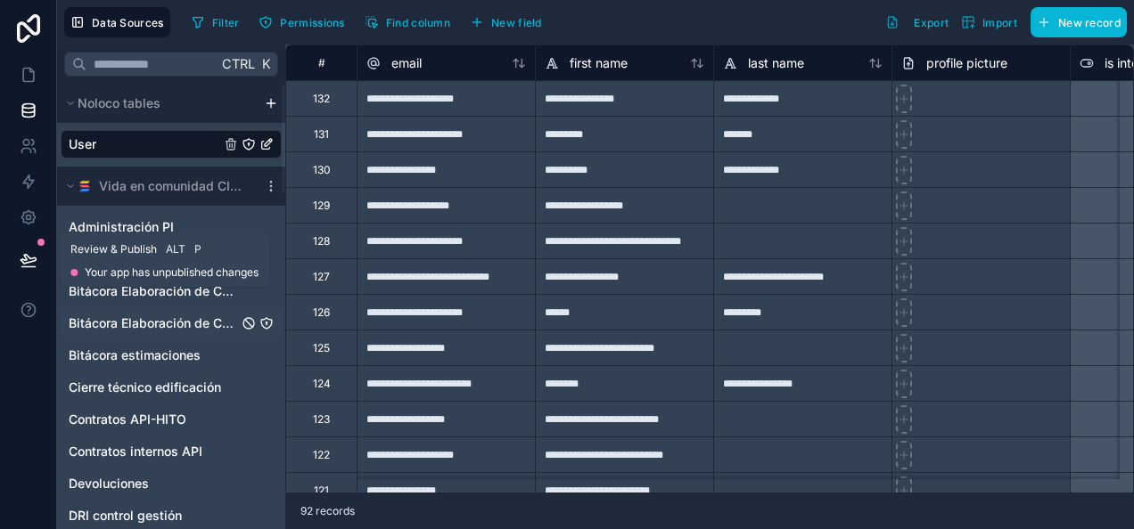
drag, startPoint x: 33, startPoint y: 252, endPoint x: 192, endPoint y: 312, distance: 169.5
click at [33, 252] on icon at bounding box center [29, 260] width 18 height 18
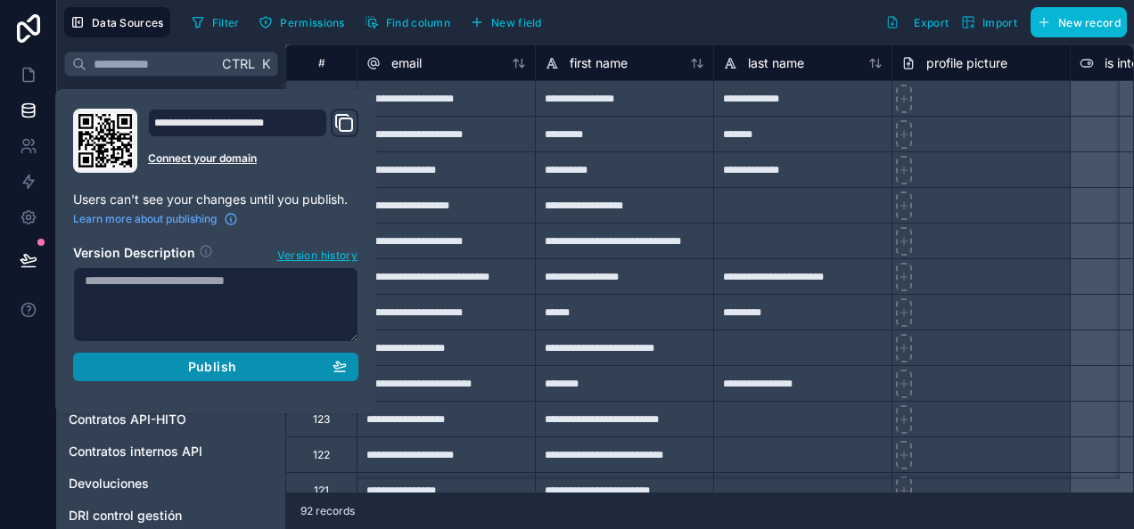
click at [193, 373] on button "Publish" at bounding box center [215, 367] width 285 height 29
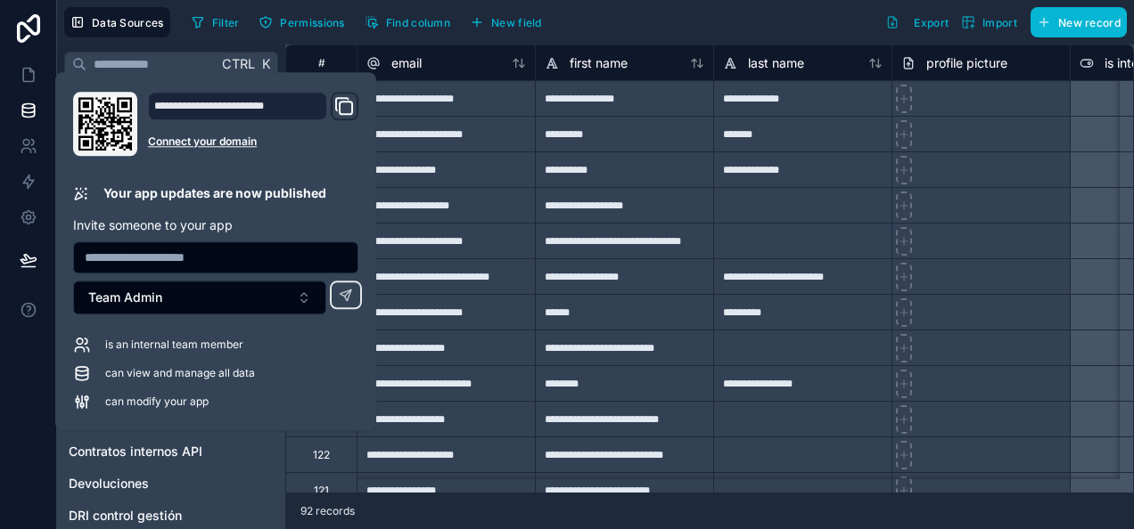
click at [805, 10] on div "Filter Permissions Find column New field Export Import New record" at bounding box center [655, 22] width 942 height 30
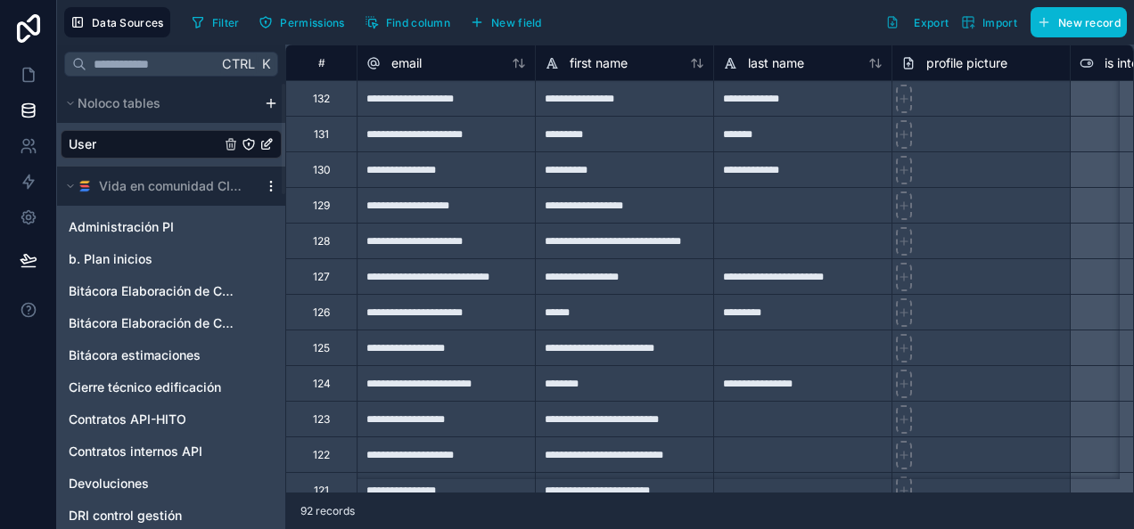
click at [266, 181] on icon at bounding box center [271, 186] width 14 height 14
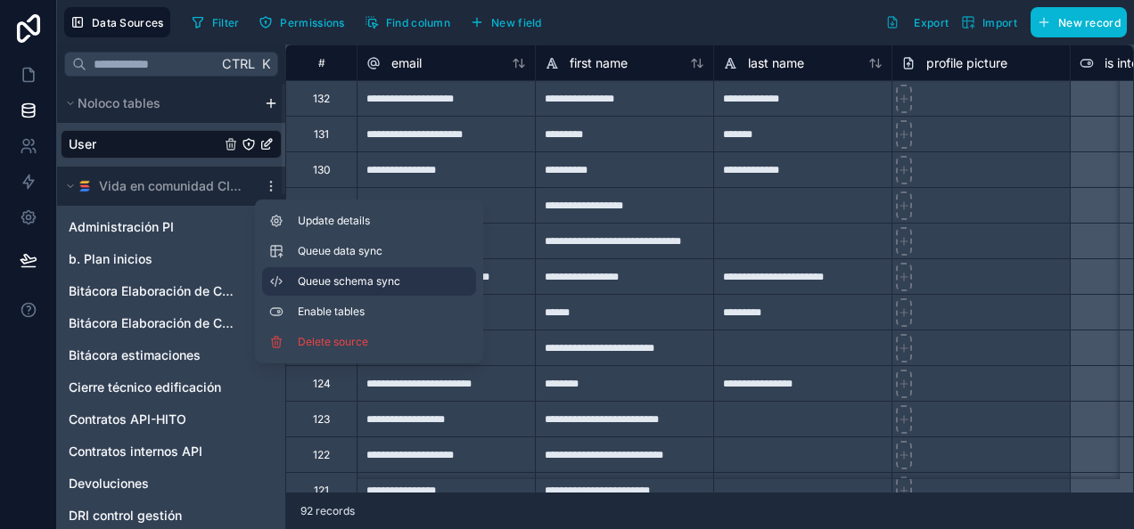
click at [398, 282] on span "Queue schema sync" at bounding box center [362, 281] width 128 height 14
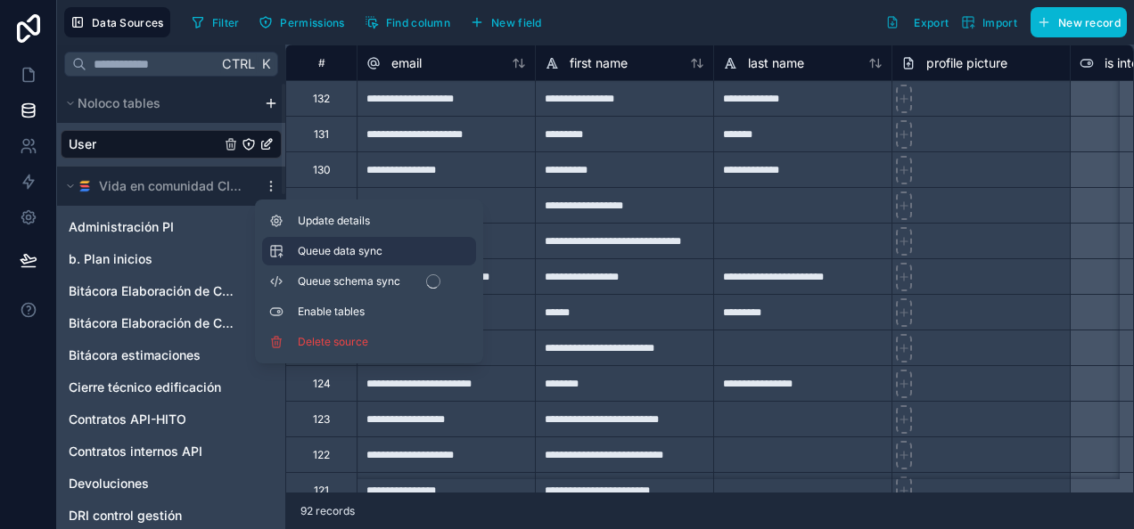
click at [397, 245] on span "Queue data sync" at bounding box center [362, 251] width 128 height 14
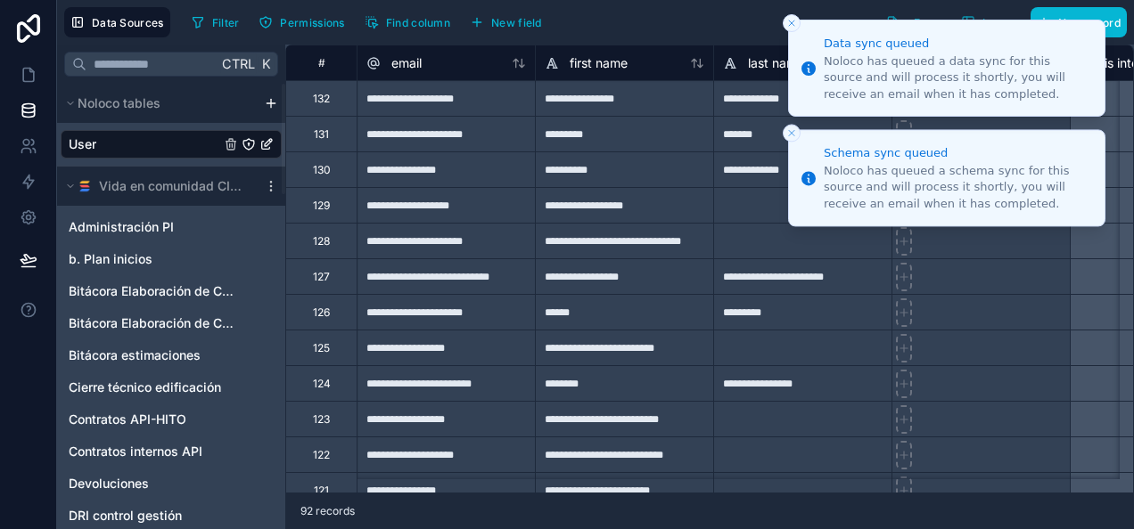
click at [793, 26] on icon "Close toast" at bounding box center [791, 23] width 11 height 11
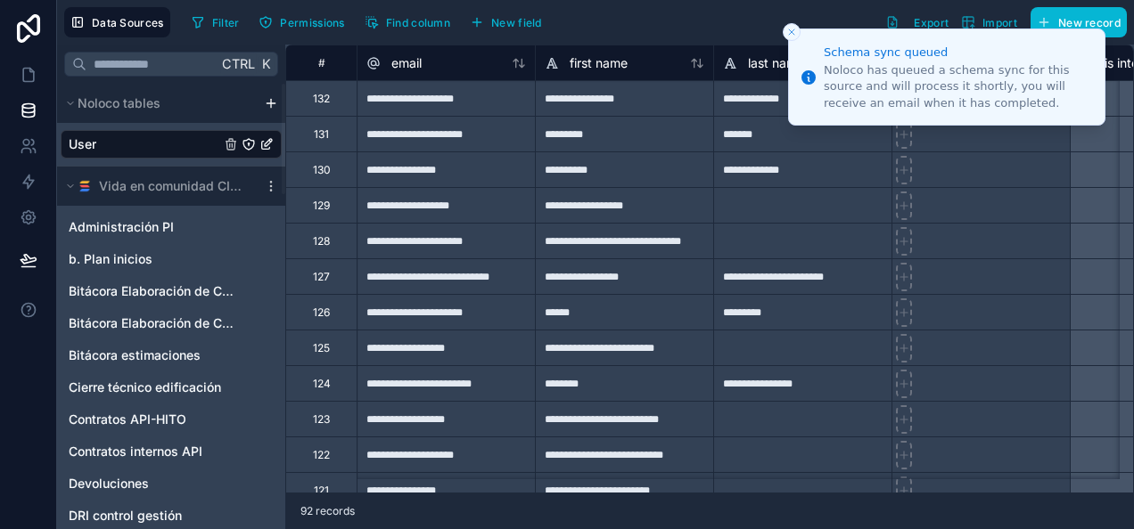
click at [788, 24] on button "Close toast" at bounding box center [791, 32] width 18 height 18
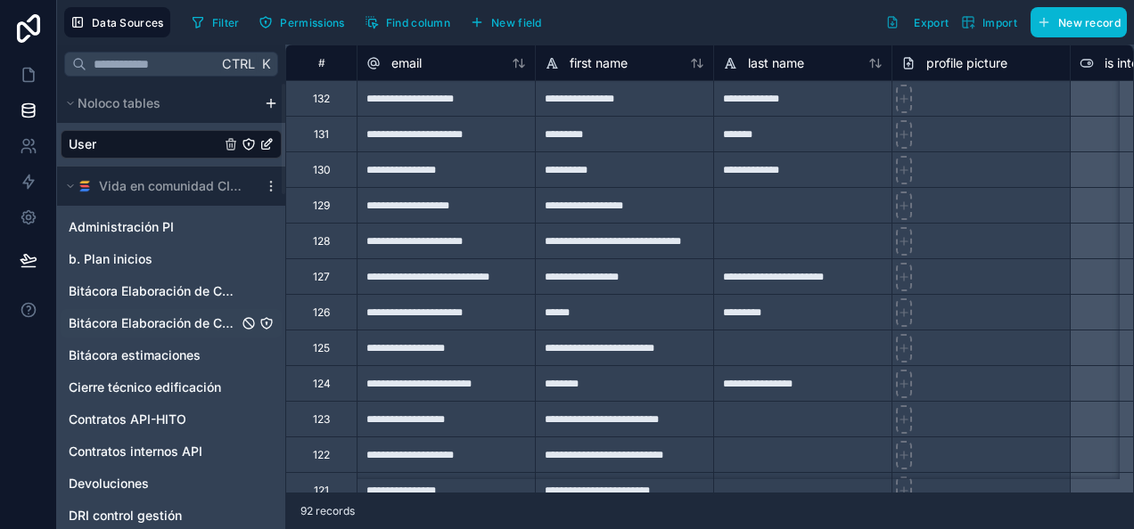
click at [135, 317] on span "Bitácora Elaboración de Contratos Vertical" at bounding box center [153, 324] width 169 height 18
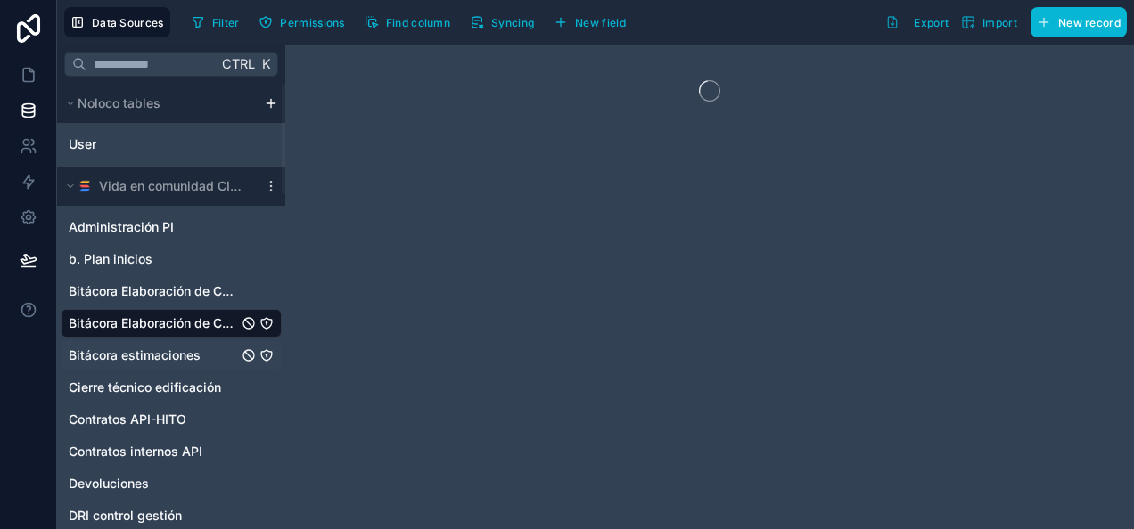
click at [158, 347] on span "Bitácora estimaciones" at bounding box center [135, 356] width 132 height 18
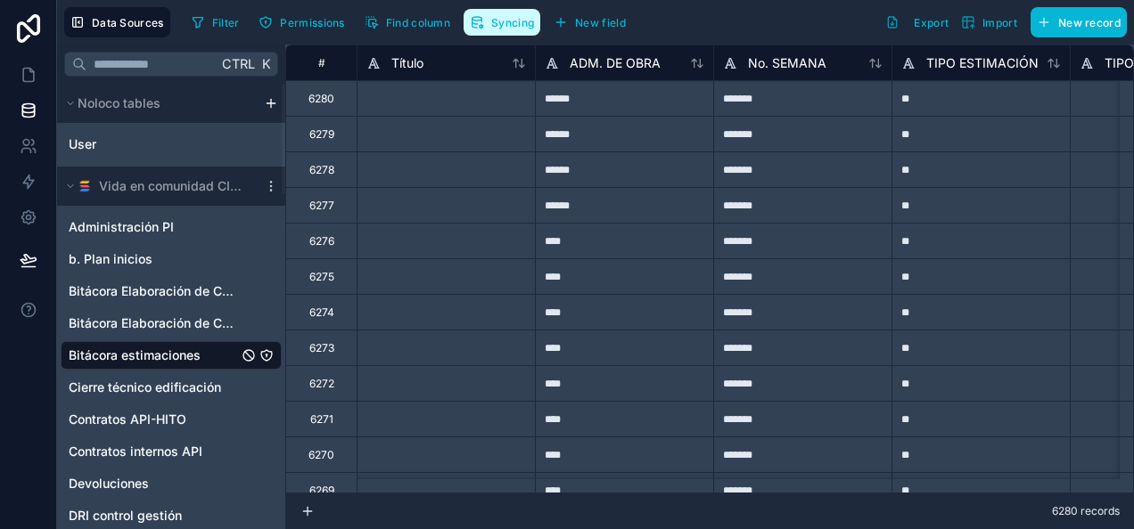
click at [504, 34] on button "Syncing" at bounding box center [501, 22] width 77 height 27
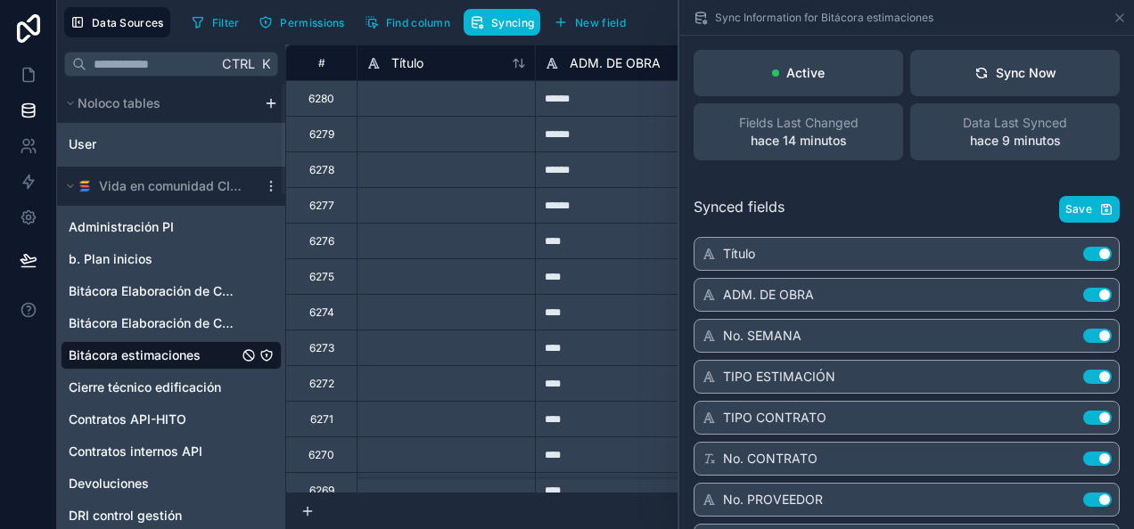
click at [481, 435] on div at bounding box center [445, 419] width 178 height 36
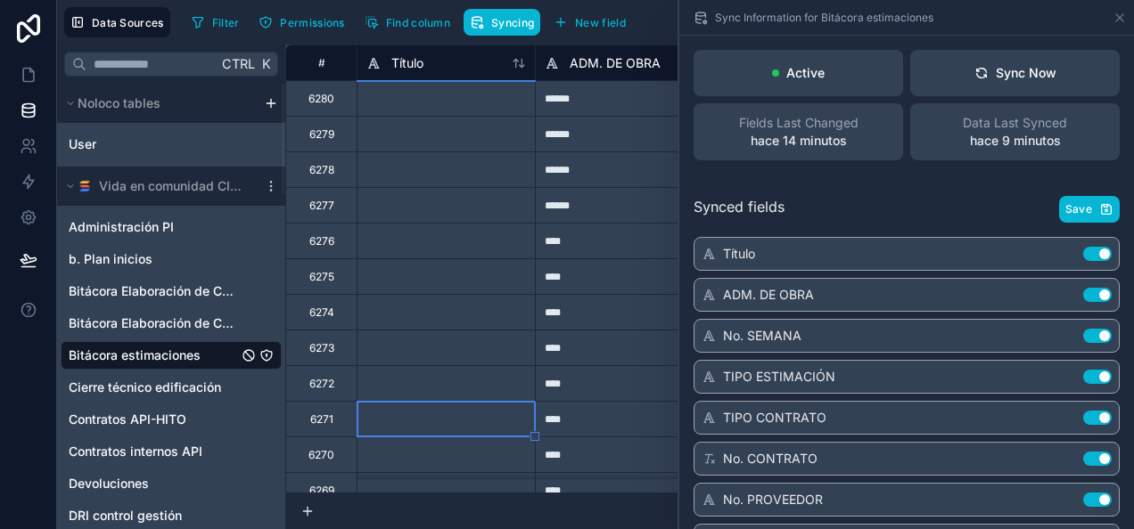
click at [528, 512] on div "6280 records" at bounding box center [709, 512] width 848 height 36
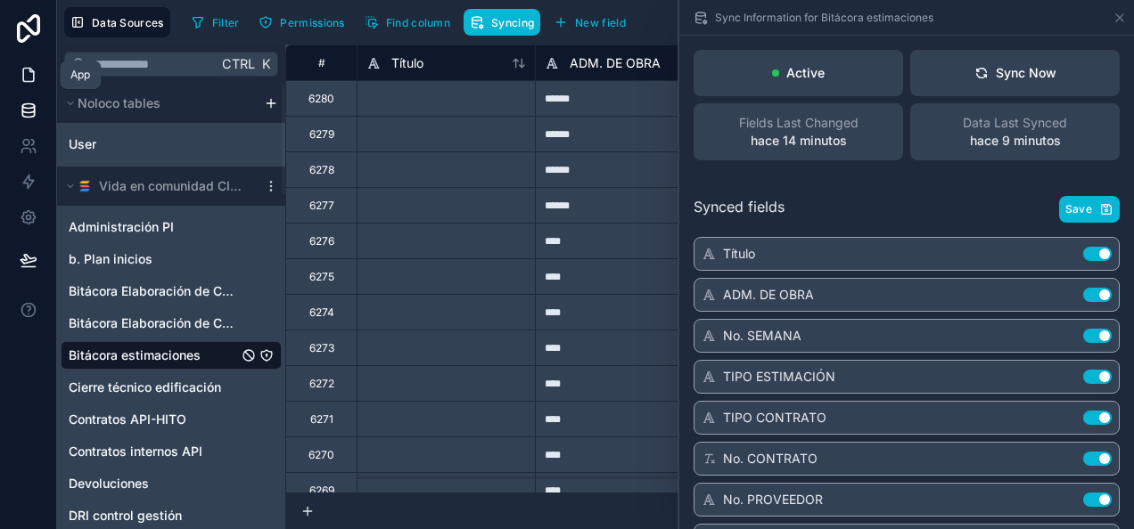
click at [30, 78] on icon at bounding box center [29, 75] width 18 height 18
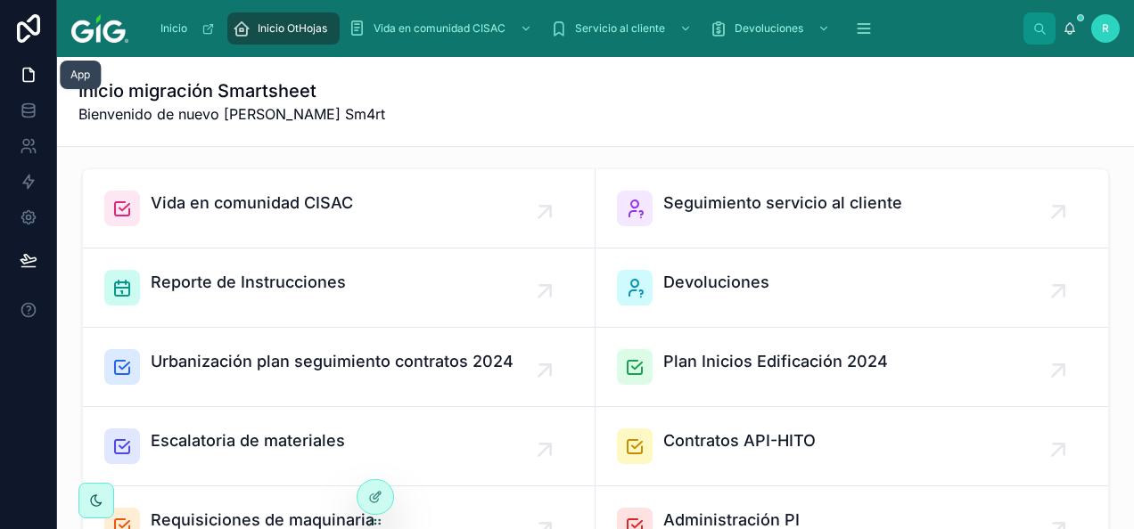
click at [30, 78] on icon at bounding box center [29, 75] width 18 height 18
